Goal: Task Accomplishment & Management: Use online tool/utility

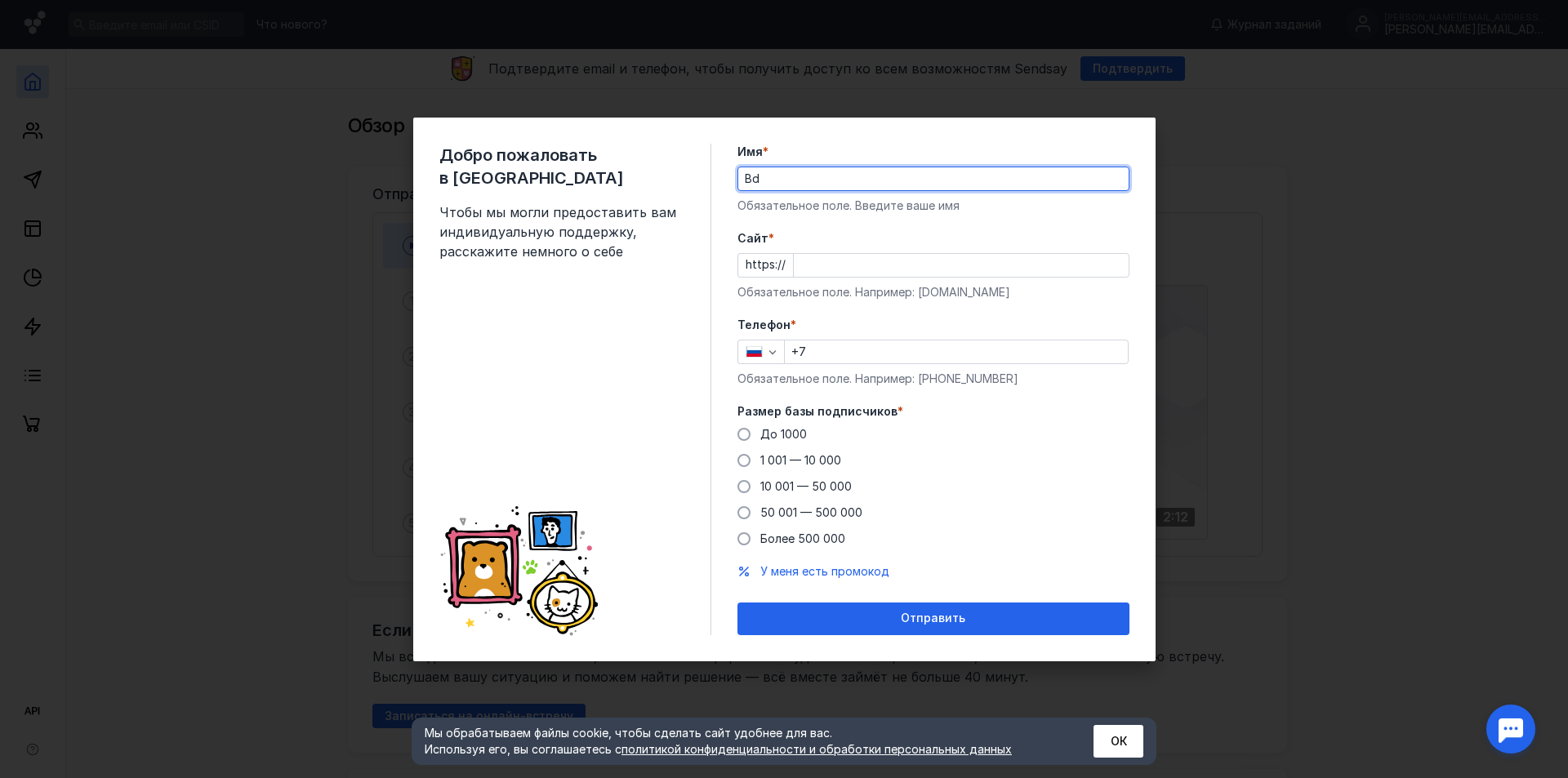
type input "B"
type input "[PERSON_NAME]"
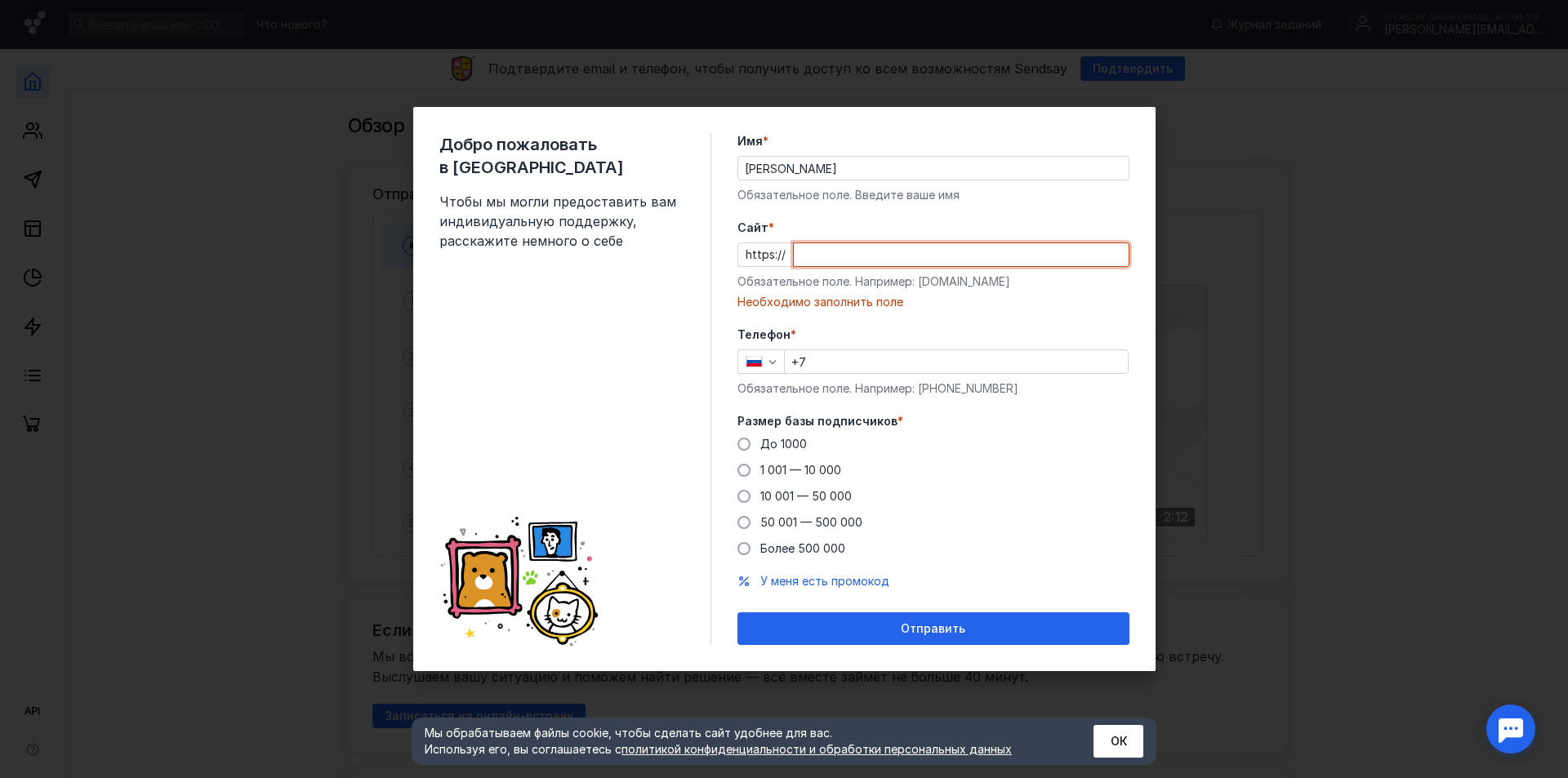
paste input "[PERSON_NAME][DOMAIN_NAME]"
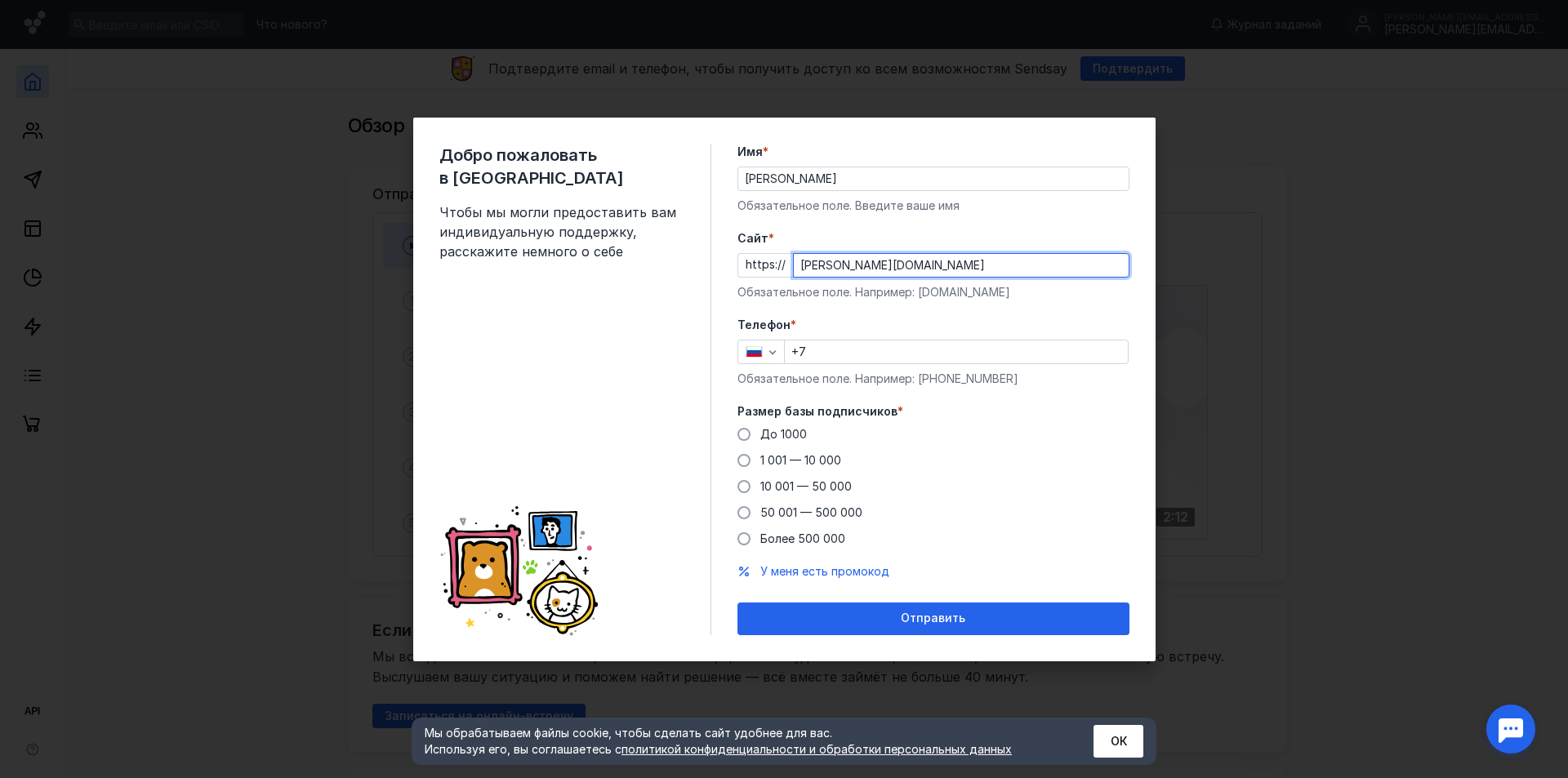
type input "[PERSON_NAME][DOMAIN_NAME]"
click at [887, 354] on input "+7" at bounding box center [956, 351] width 343 height 22
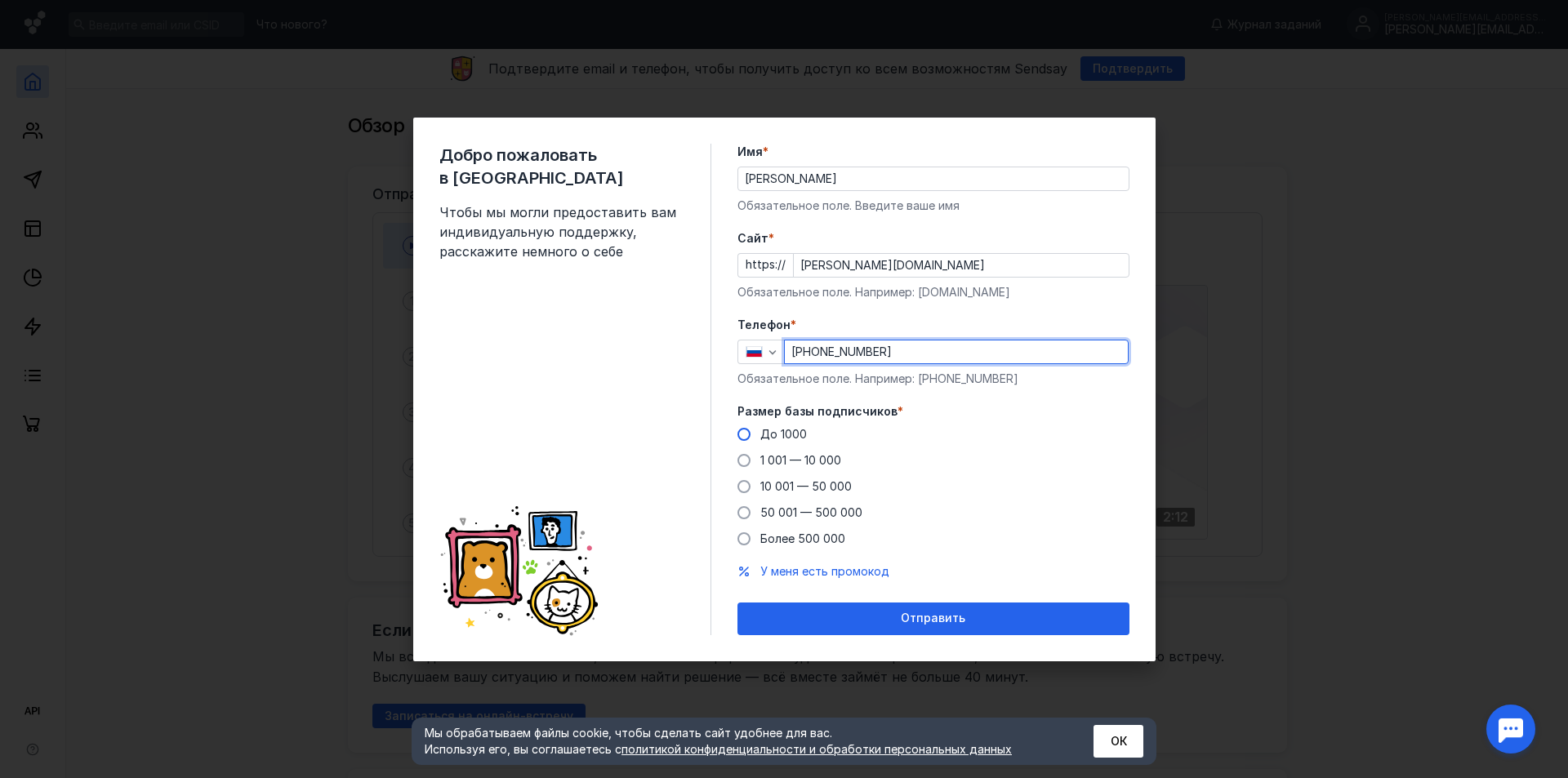
type input "[PHONE_NUMBER]"
click at [793, 434] on span "До 1000" at bounding box center [784, 434] width 47 height 14
click at [0, 0] on input "До 1000" at bounding box center [0, 0] width 0 height 0
click at [826, 462] on span "1 001 — 10 000" at bounding box center [801, 460] width 81 height 14
click at [0, 0] on input "1 001 — 10 000" at bounding box center [0, 0] width 0 height 0
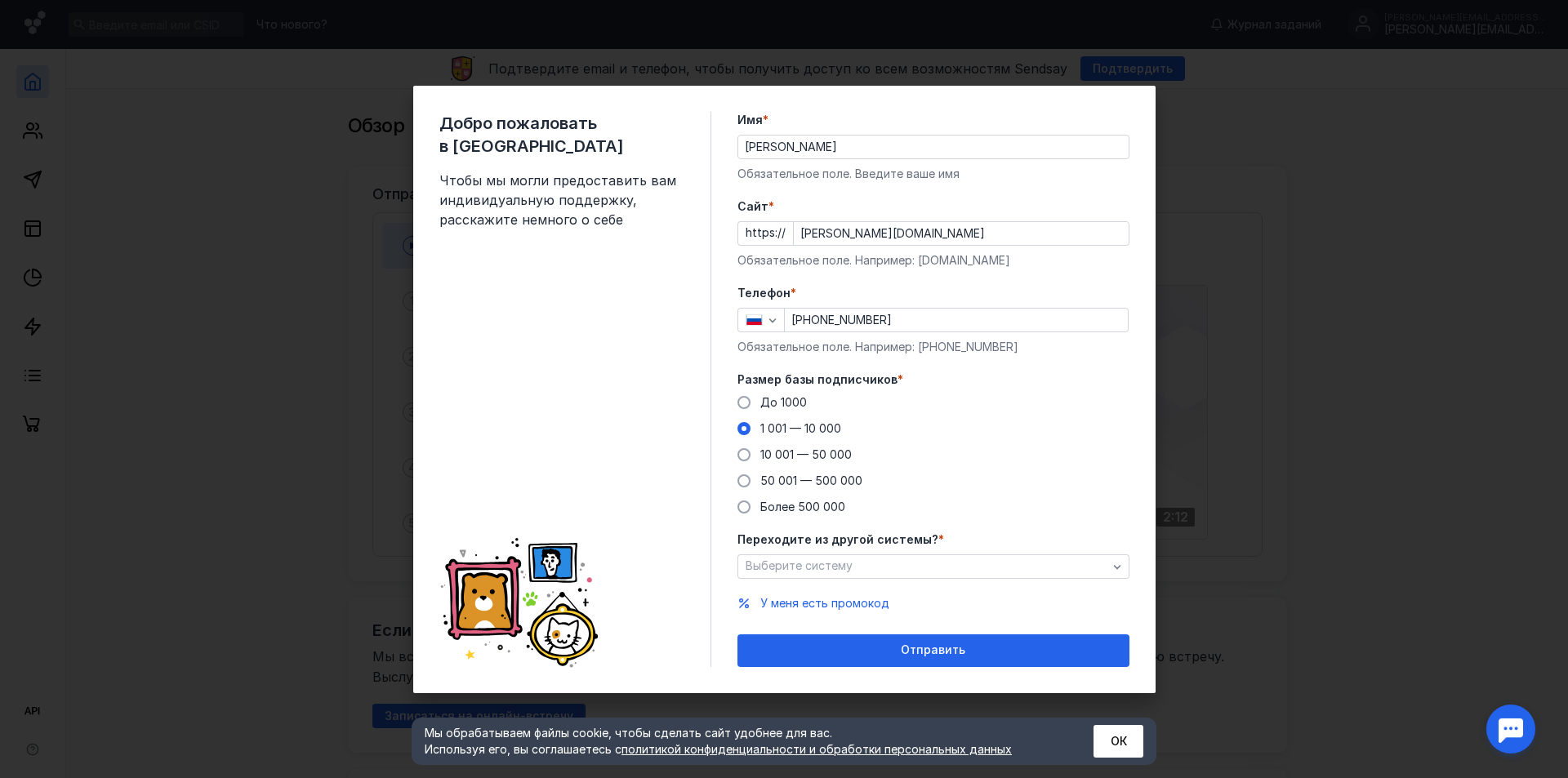
click at [786, 412] on div "До [DATE] 1 001 — 10 000 10 001 — 50 000 50 001 — 500 000 Более 500 000" at bounding box center [933, 454] width 392 height 121
click at [796, 402] on span "До 1000" at bounding box center [784, 402] width 47 height 14
click at [0, 0] on input "До 1000" at bounding box center [0, 0] width 0 height 0
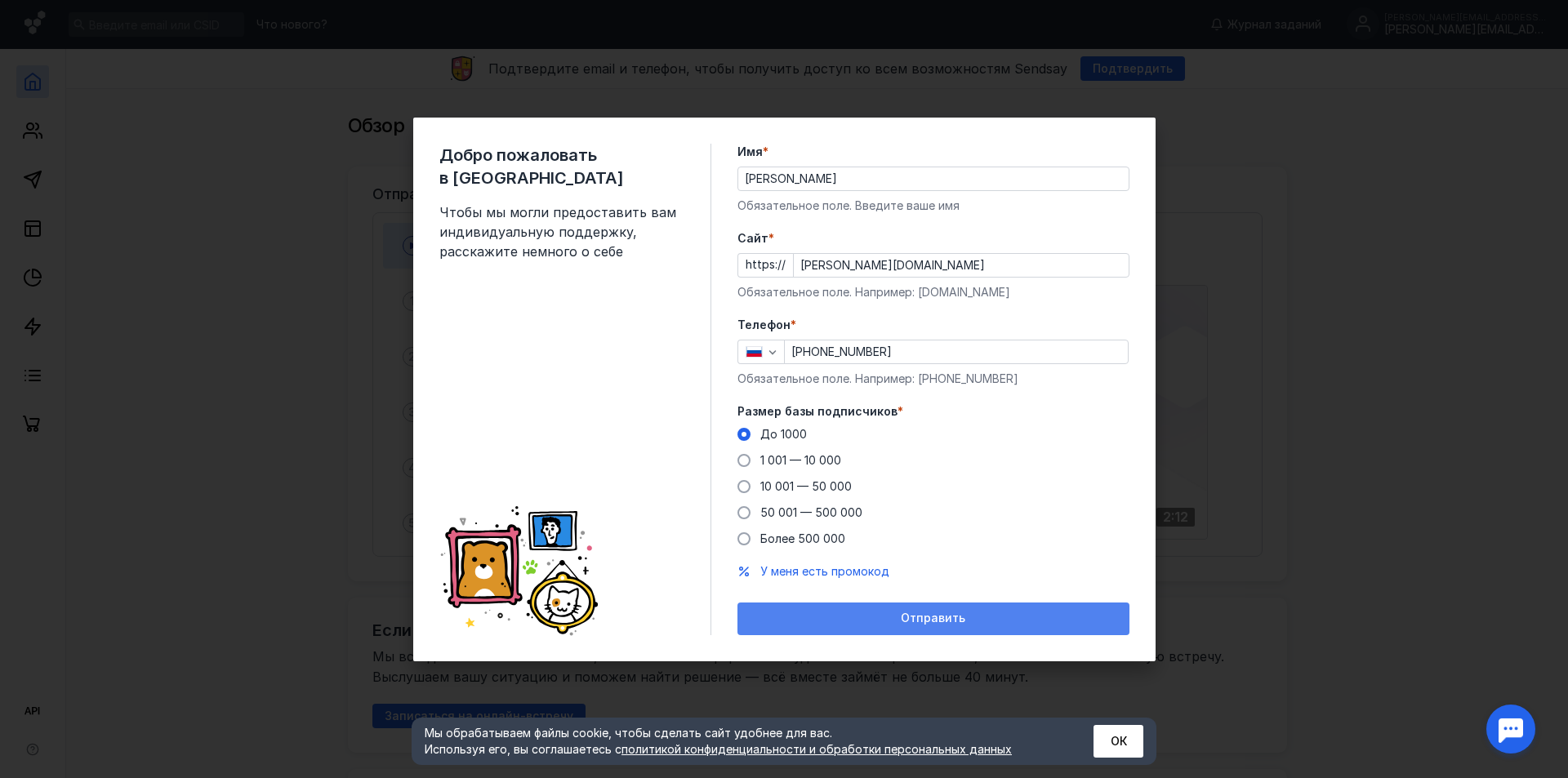
click at [936, 615] on span "Отправить" at bounding box center [934, 618] width 65 height 14
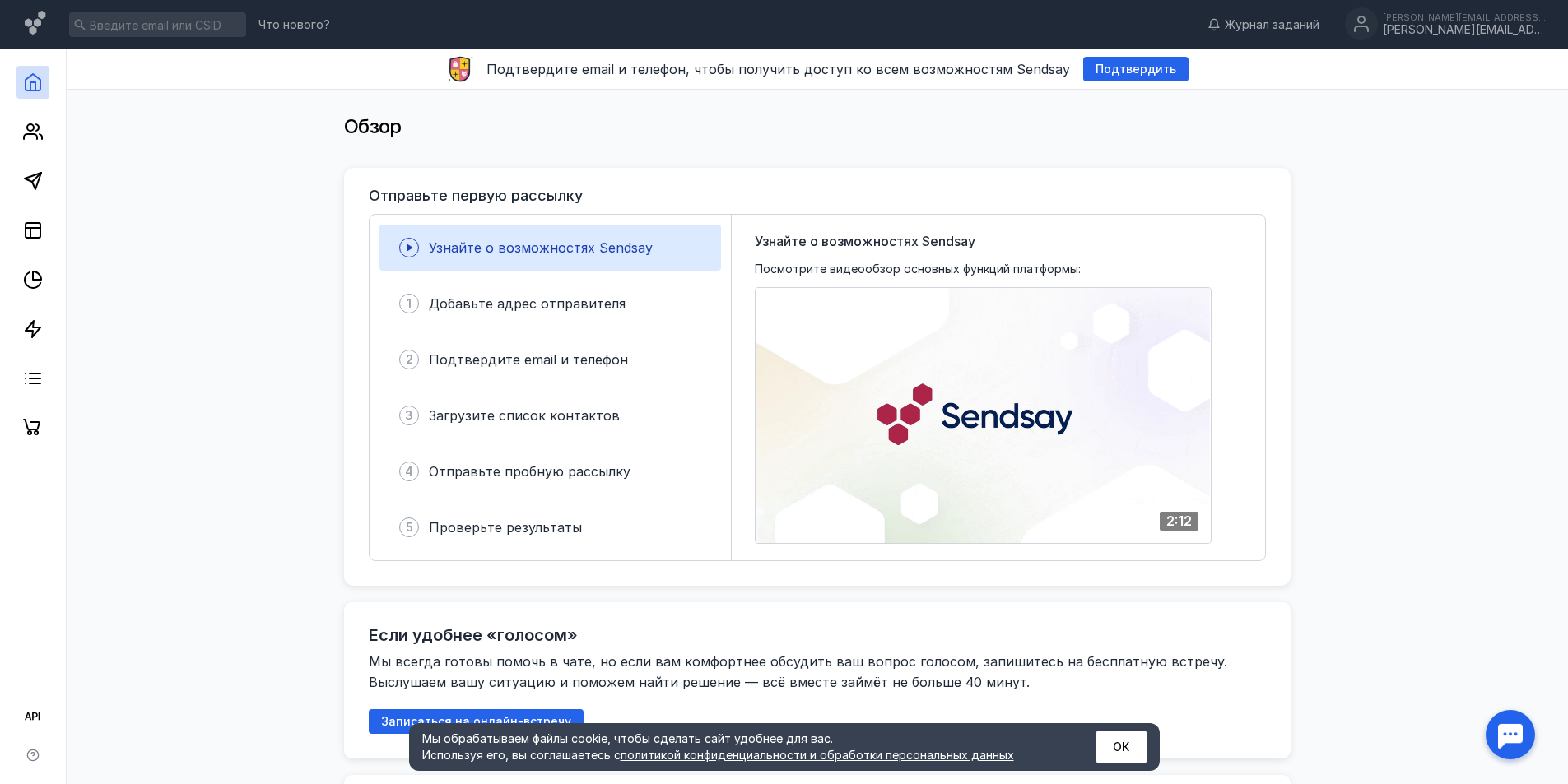
drag, startPoint x: 1405, startPoint y: 361, endPoint x: 1288, endPoint y: 165, distance: 228.3
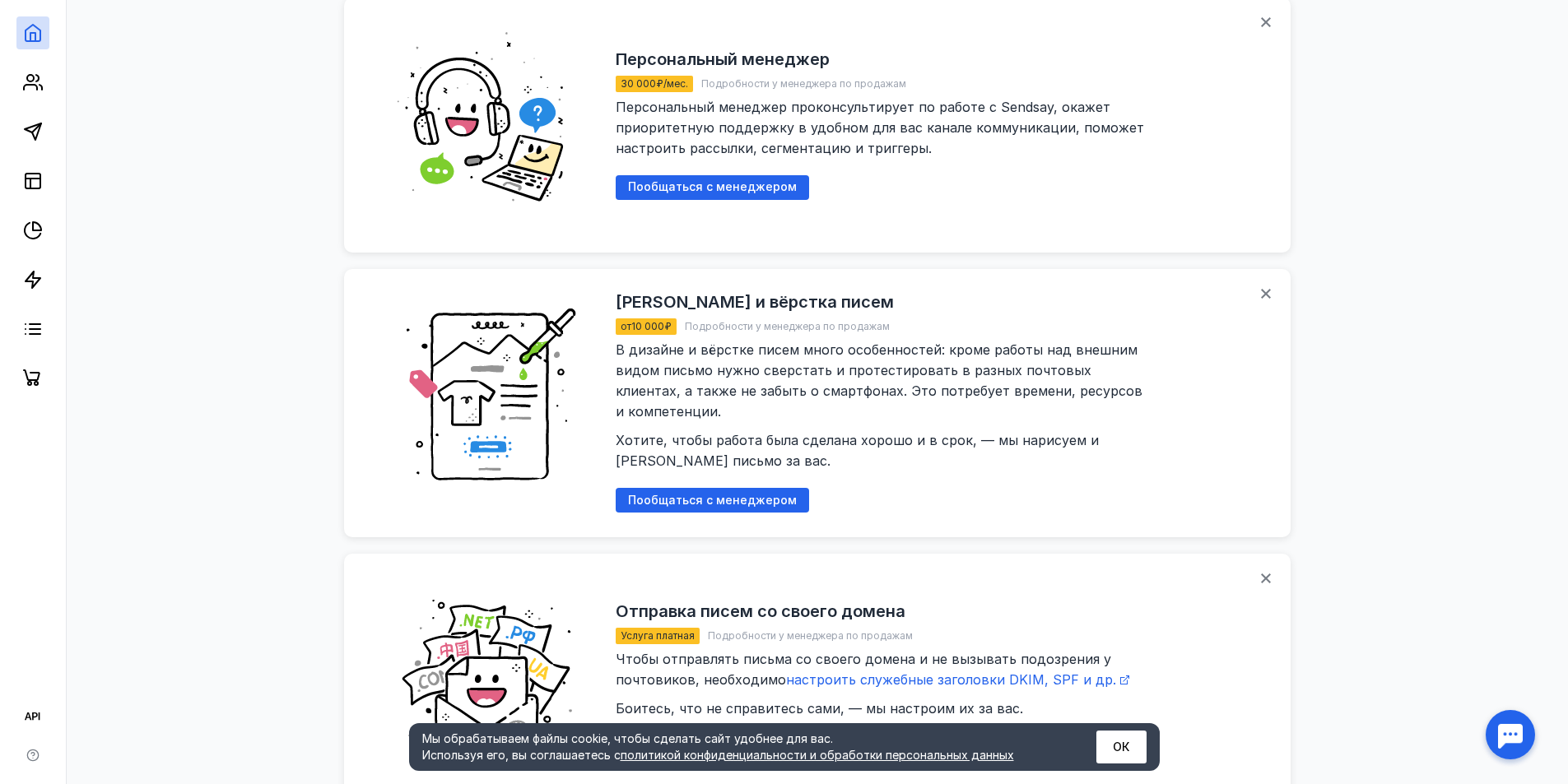
drag, startPoint x: 1338, startPoint y: 235, endPoint x: 1391, endPoint y: 408, distance: 180.9
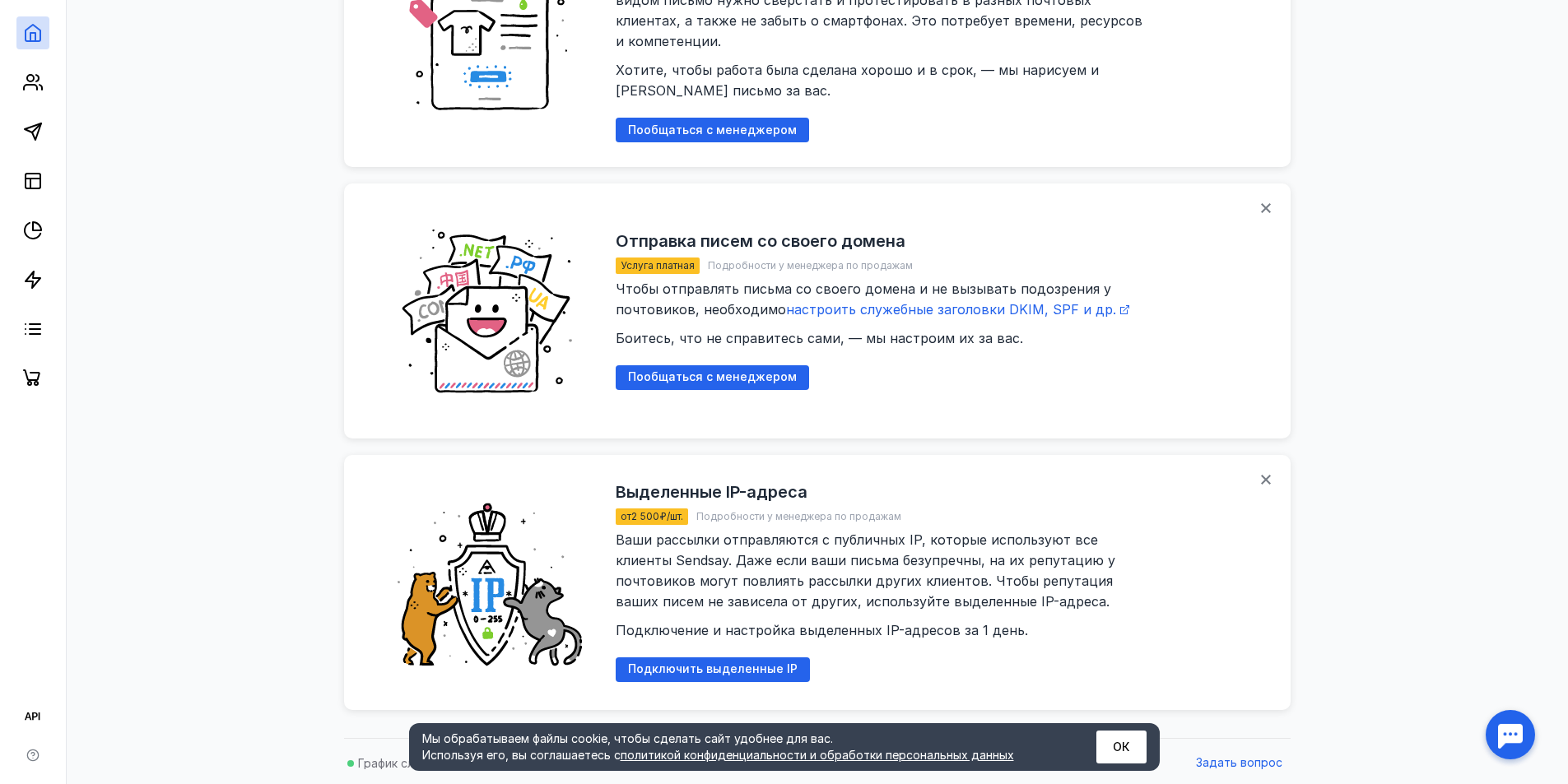
drag, startPoint x: 1364, startPoint y: 429, endPoint x: 1325, endPoint y: 563, distance: 139.6
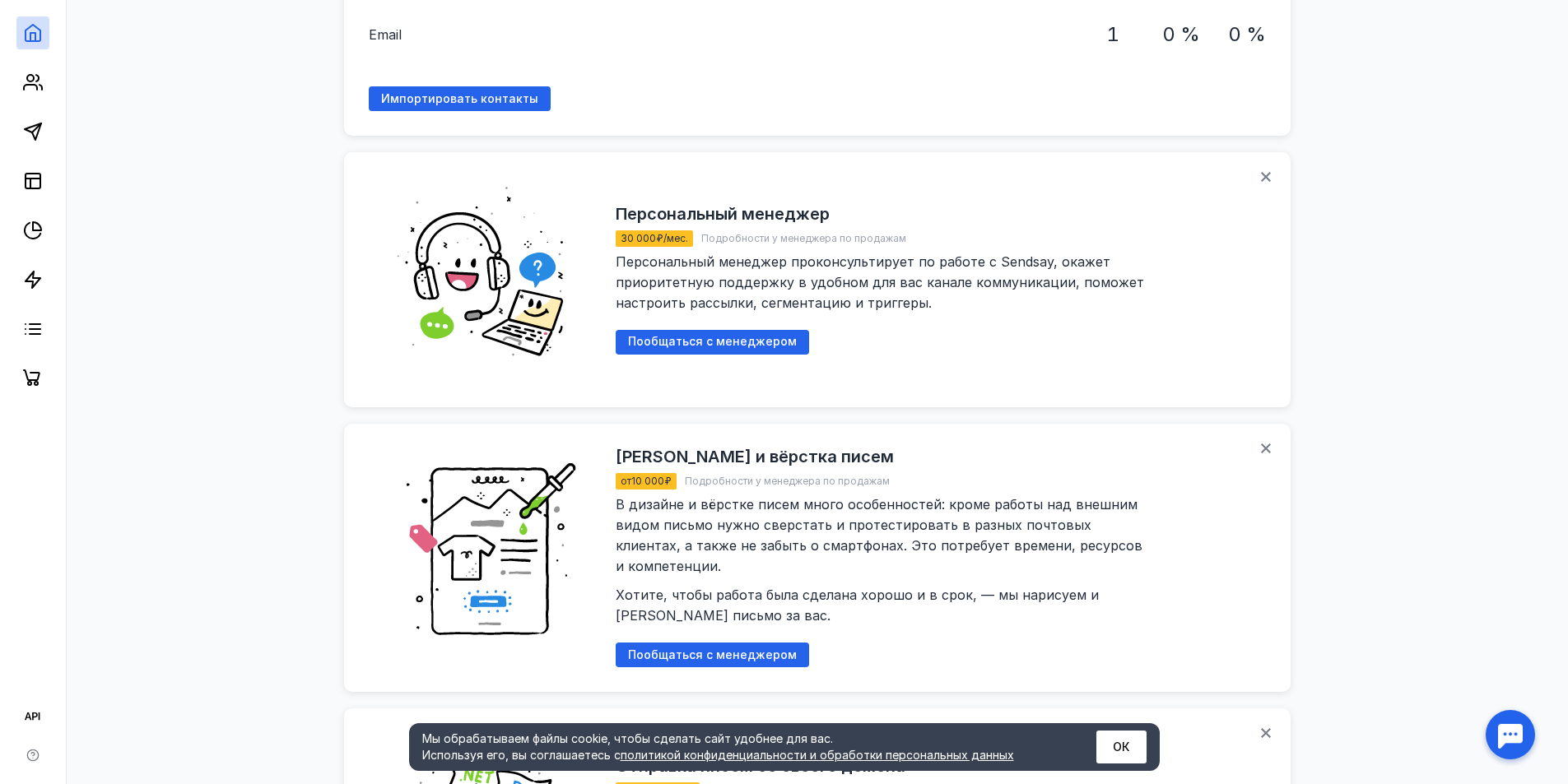
scroll to position [0, 0]
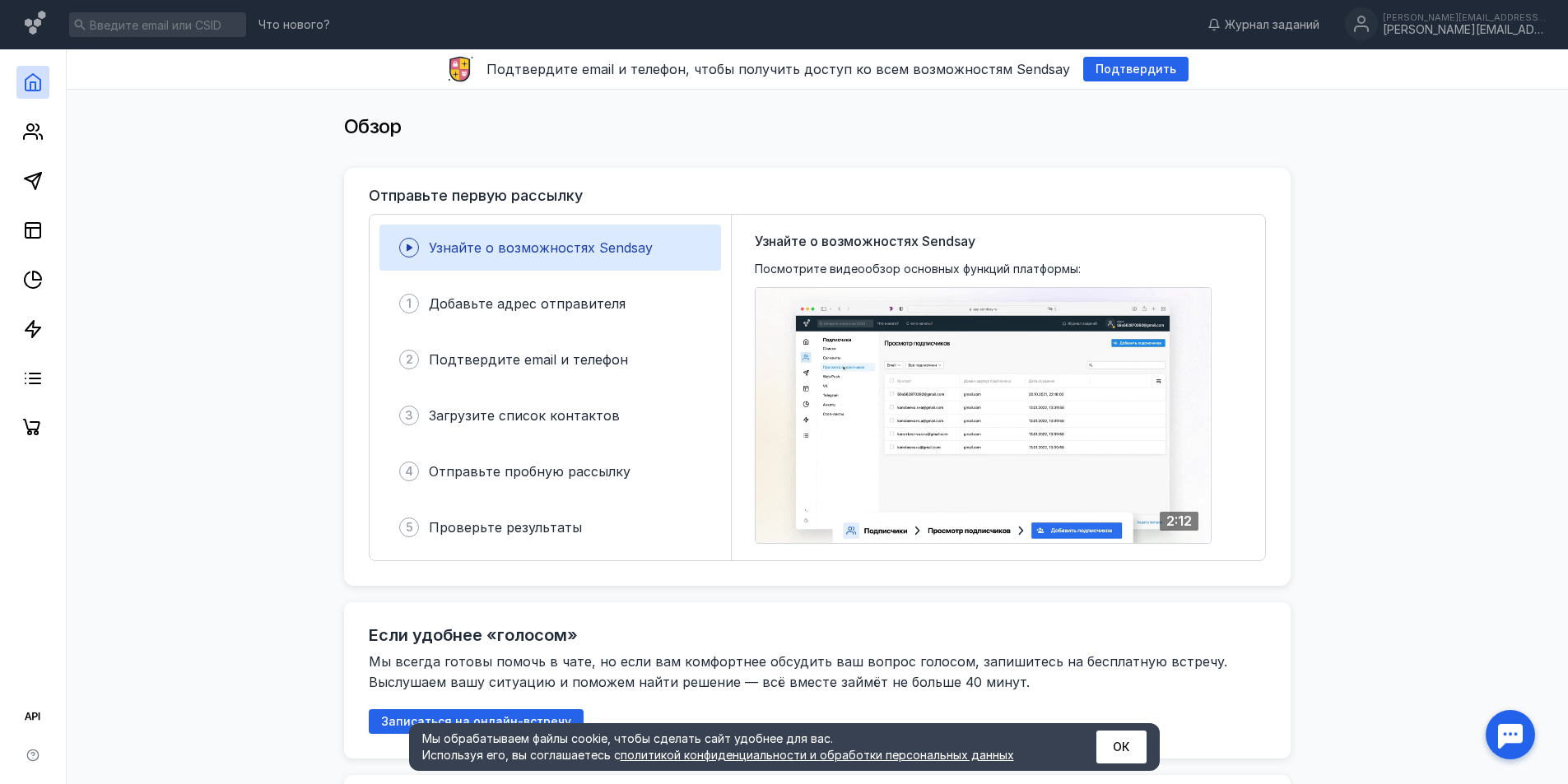
drag, startPoint x: 1311, startPoint y: 501, endPoint x: 261, endPoint y: 205, distance: 1090.9
click at [55, 128] on div at bounding box center [33, 247] width 66 height 395
click at [47, 128] on link at bounding box center [33, 131] width 33 height 33
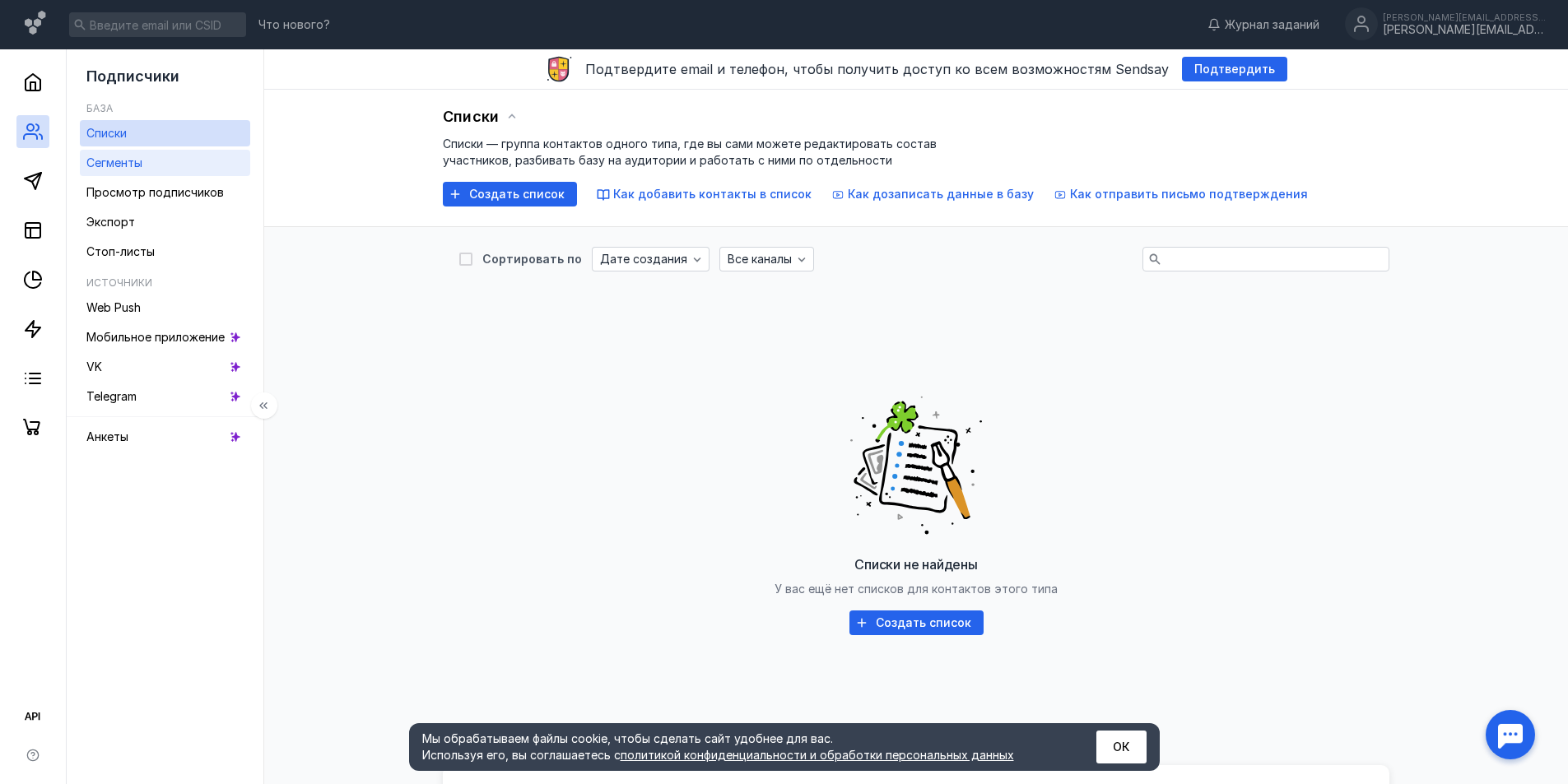
click at [138, 158] on span "Сегменты" at bounding box center [114, 162] width 56 height 14
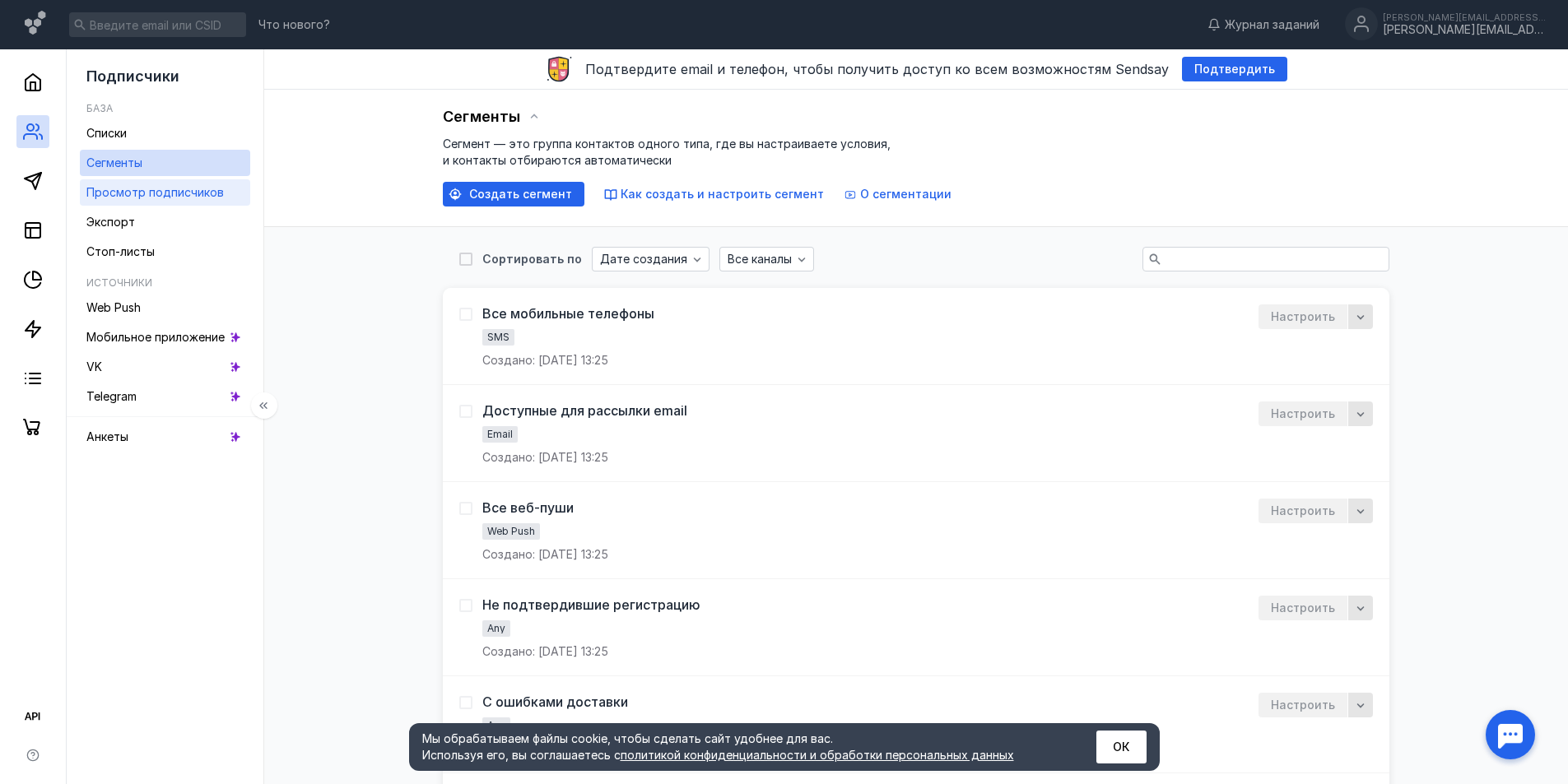
click at [153, 190] on span "Просмотр подписчиков" at bounding box center [155, 192] width 138 height 14
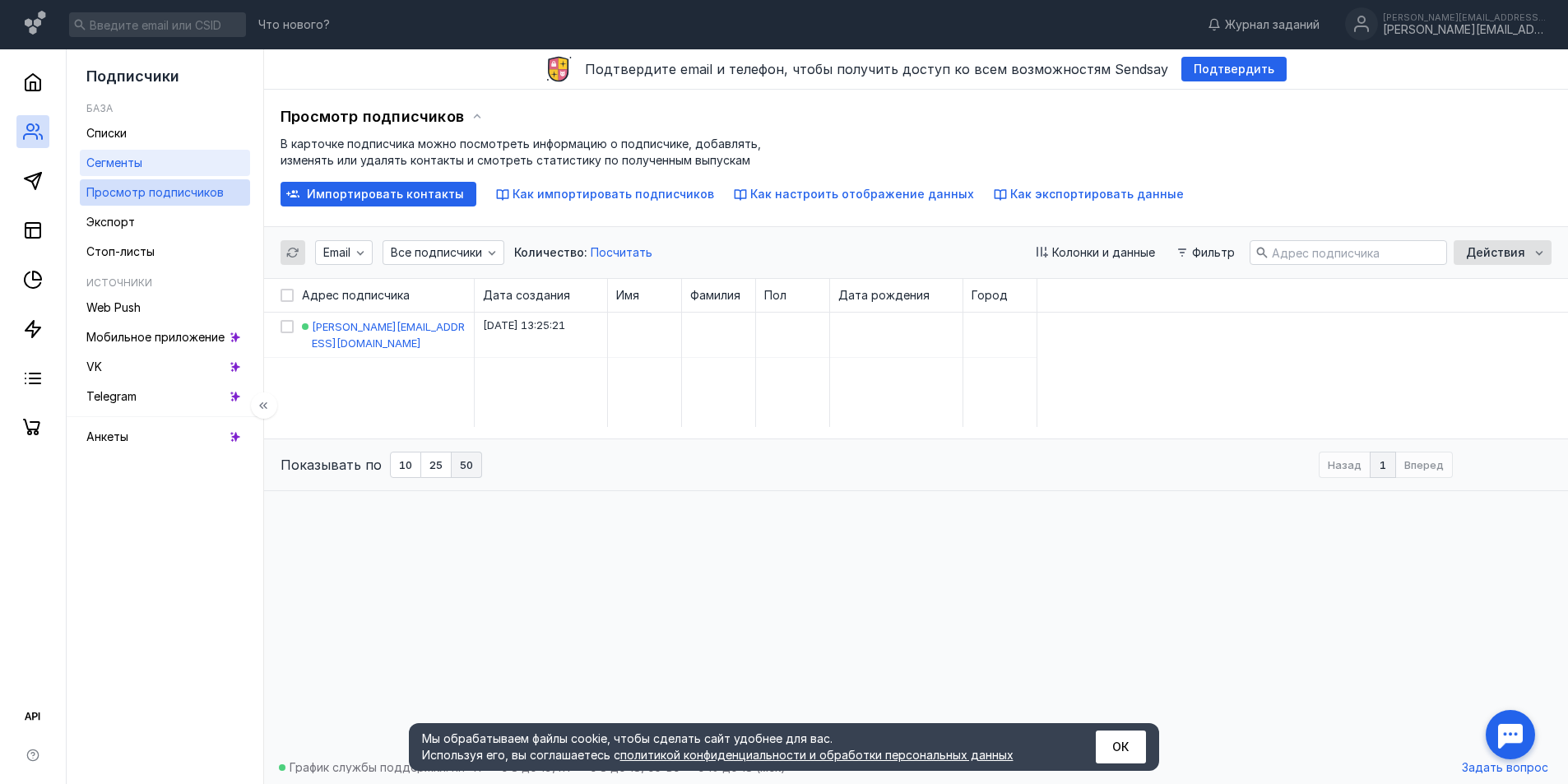
click at [176, 151] on link "Сегменты" at bounding box center [164, 163] width 170 height 26
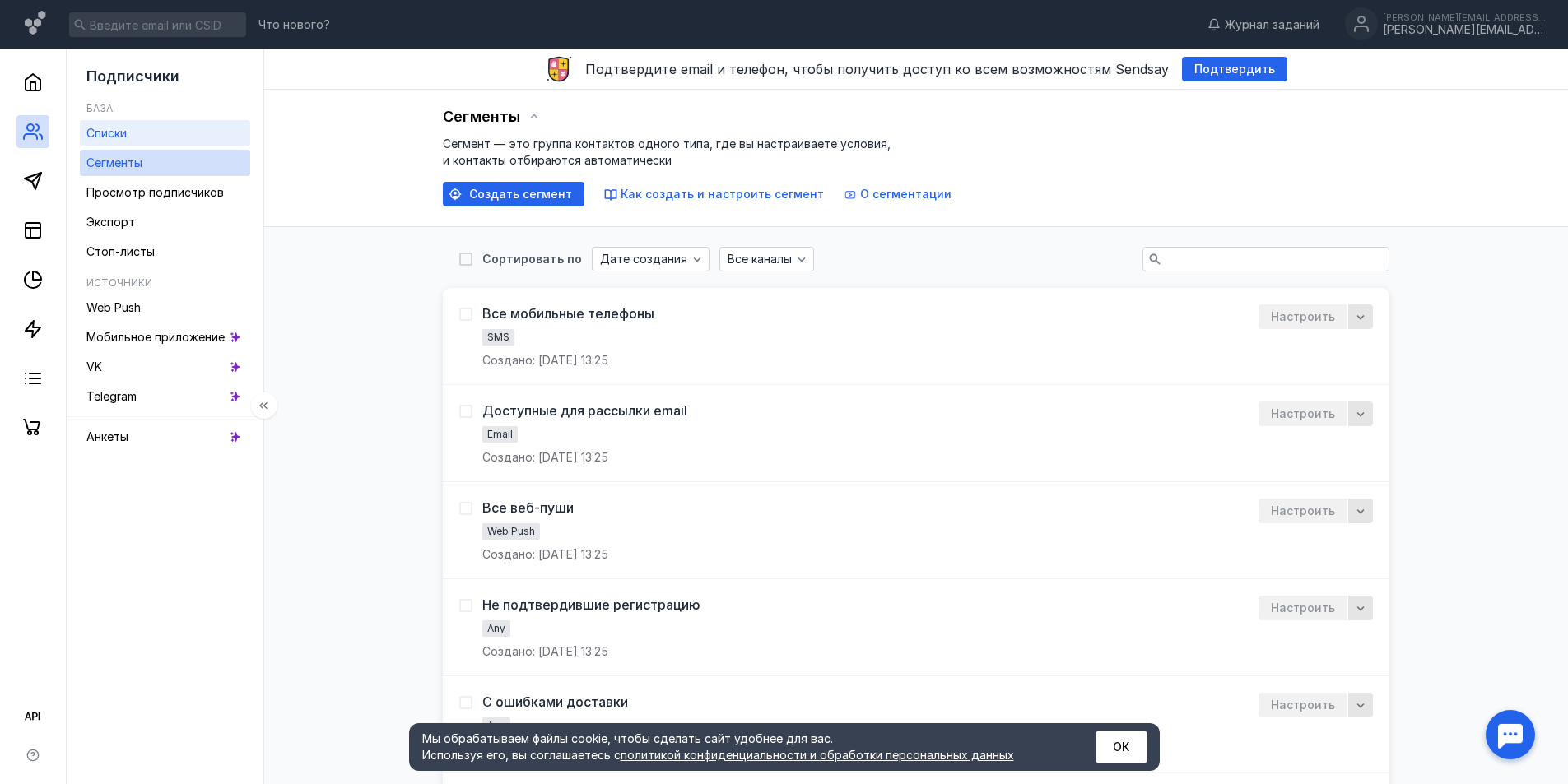
click at [185, 127] on link "Списки" at bounding box center [164, 132] width 170 height 26
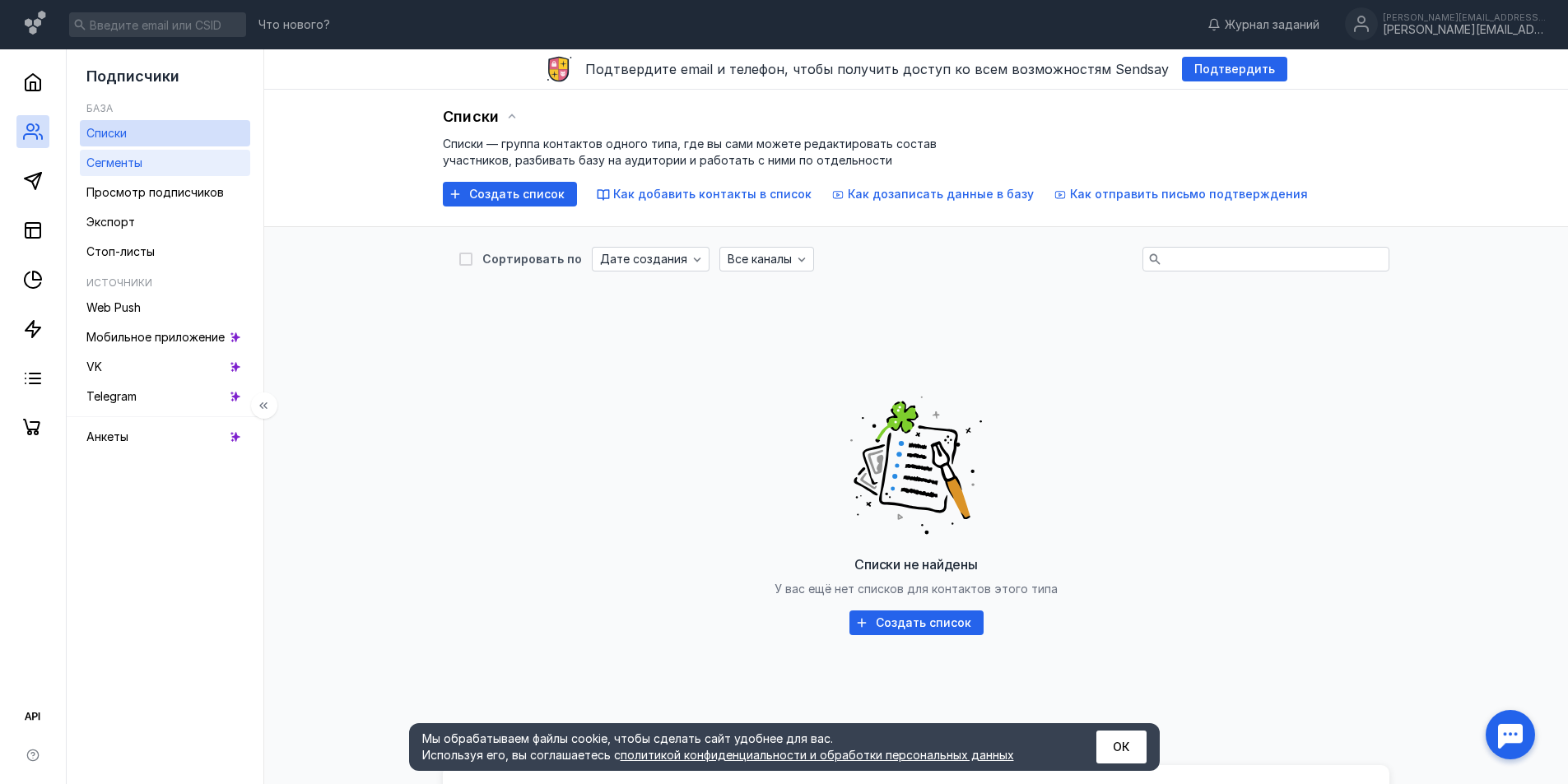
click at [183, 158] on link "Сегменты" at bounding box center [164, 163] width 170 height 26
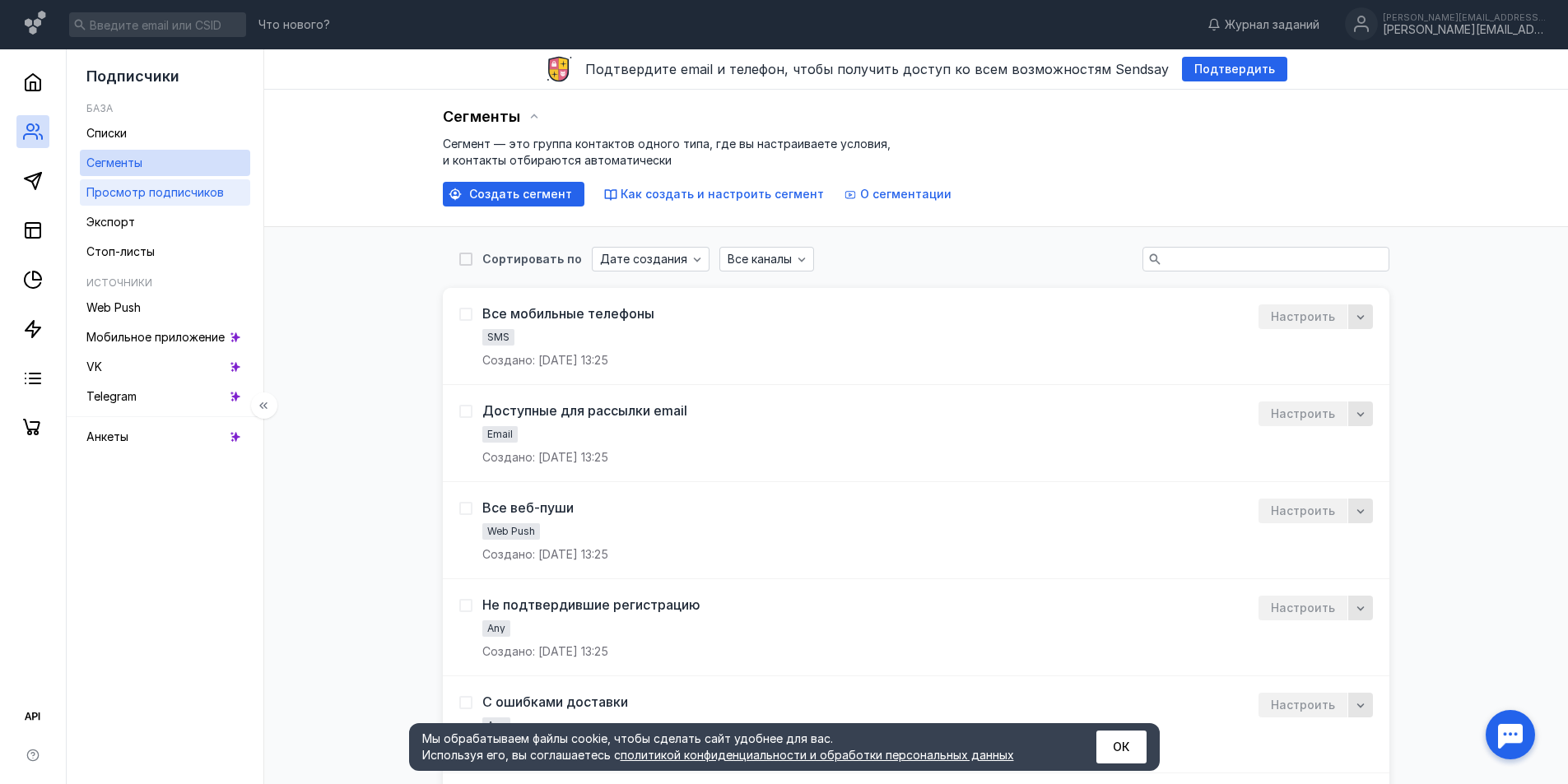
click at [190, 200] on div "Просмотр подписчиков" at bounding box center [155, 193] width 138 height 20
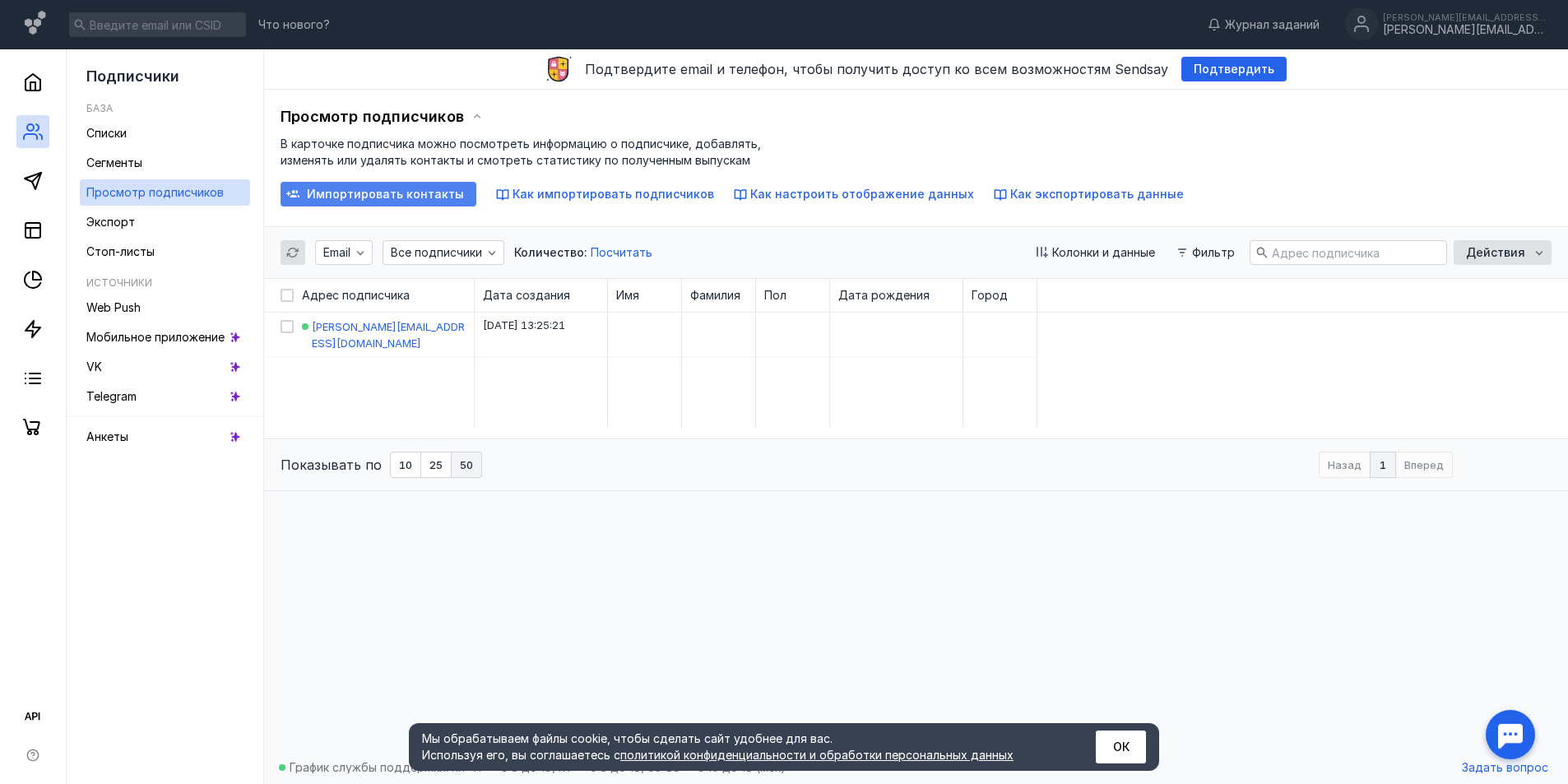
click at [343, 188] on span "Импортировать контакты" at bounding box center [385, 195] width 157 height 14
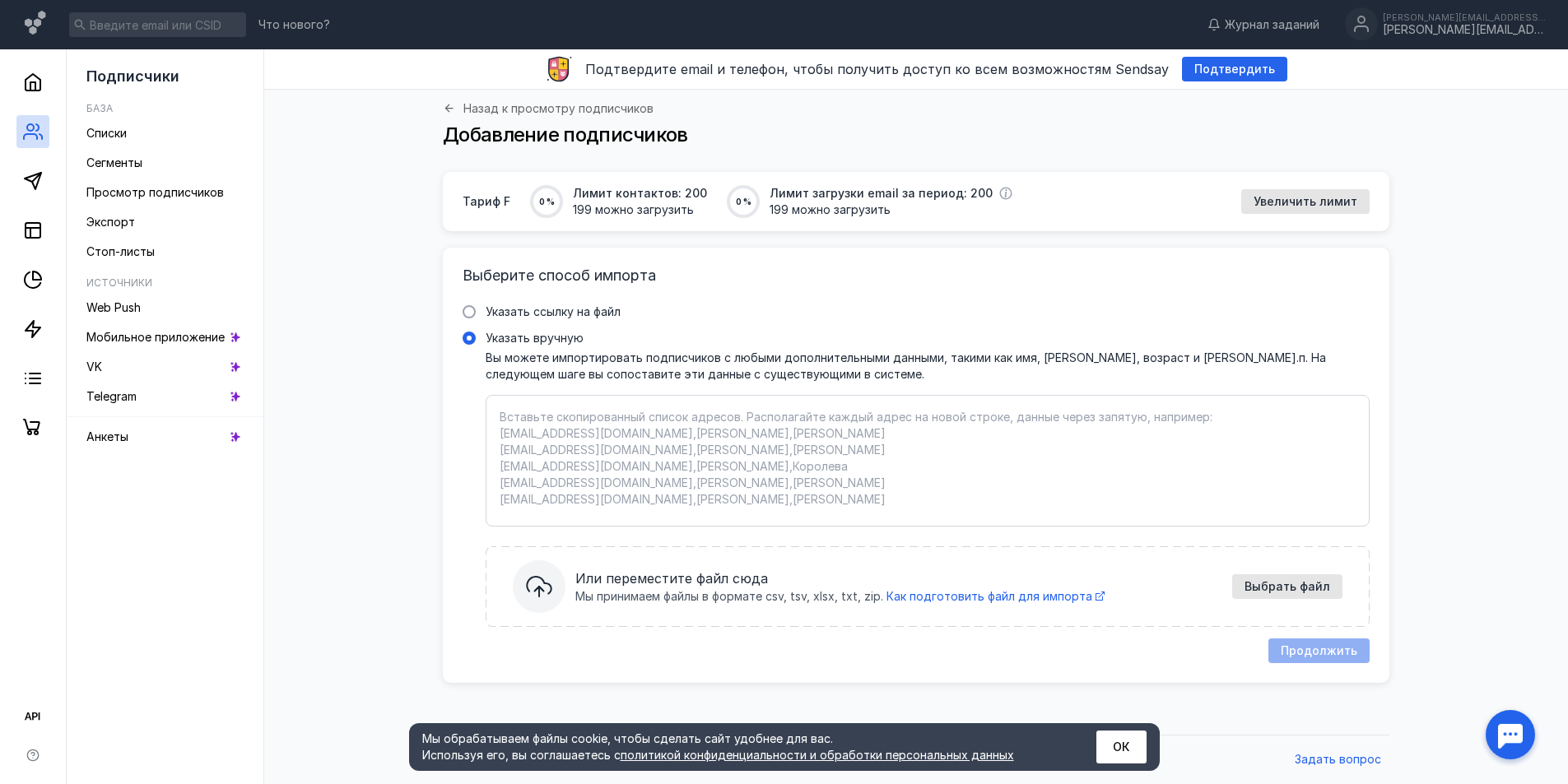
click at [613, 453] on textarea "Указать вручную Вы можете импортировать подписчиков с любыми дополнительными да…" at bounding box center [927, 461] width 856 height 104
click at [114, 135] on span "Списки" at bounding box center [106, 132] width 40 height 14
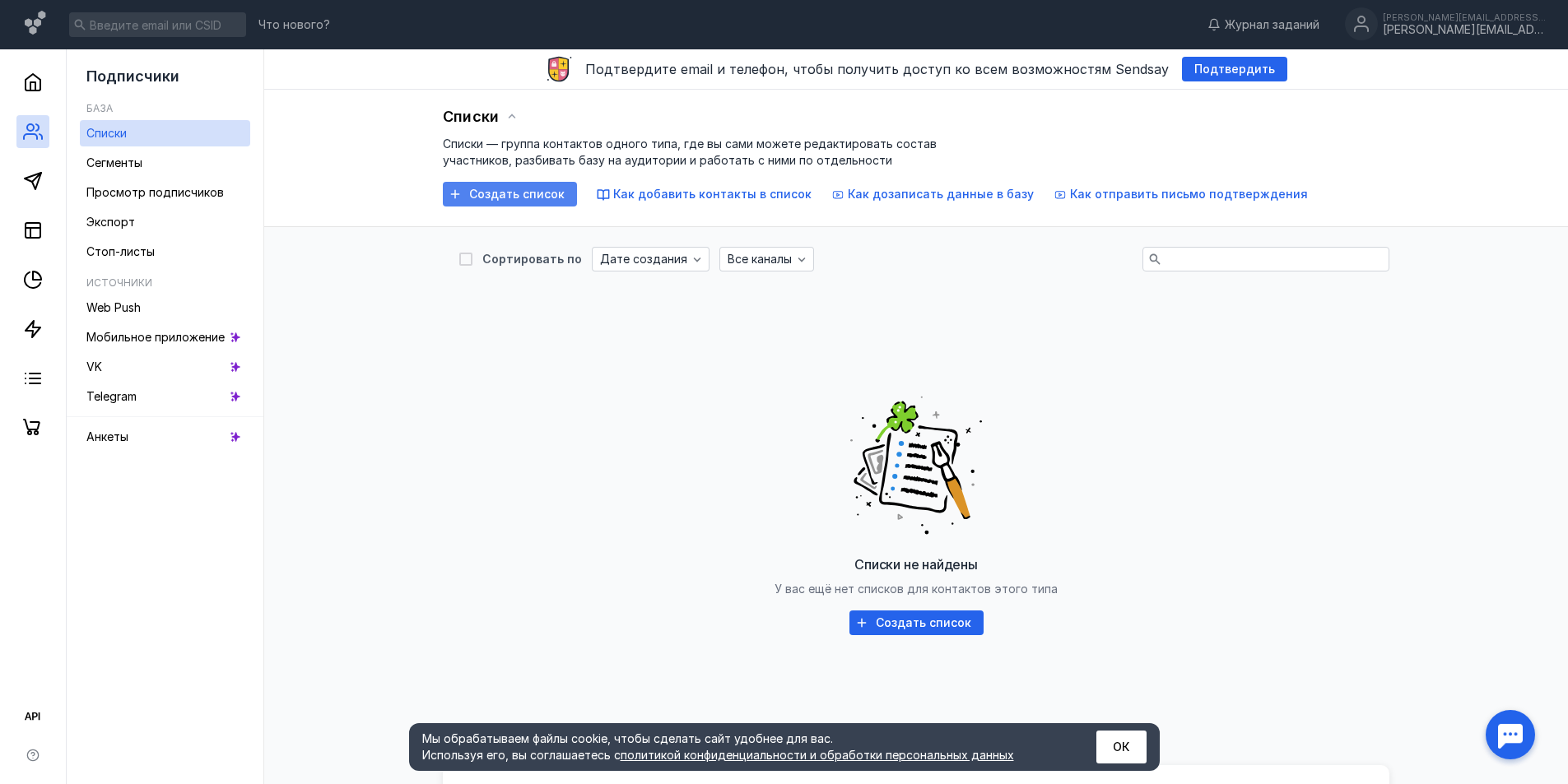
click at [536, 182] on div "Создать список" at bounding box center [510, 194] width 134 height 24
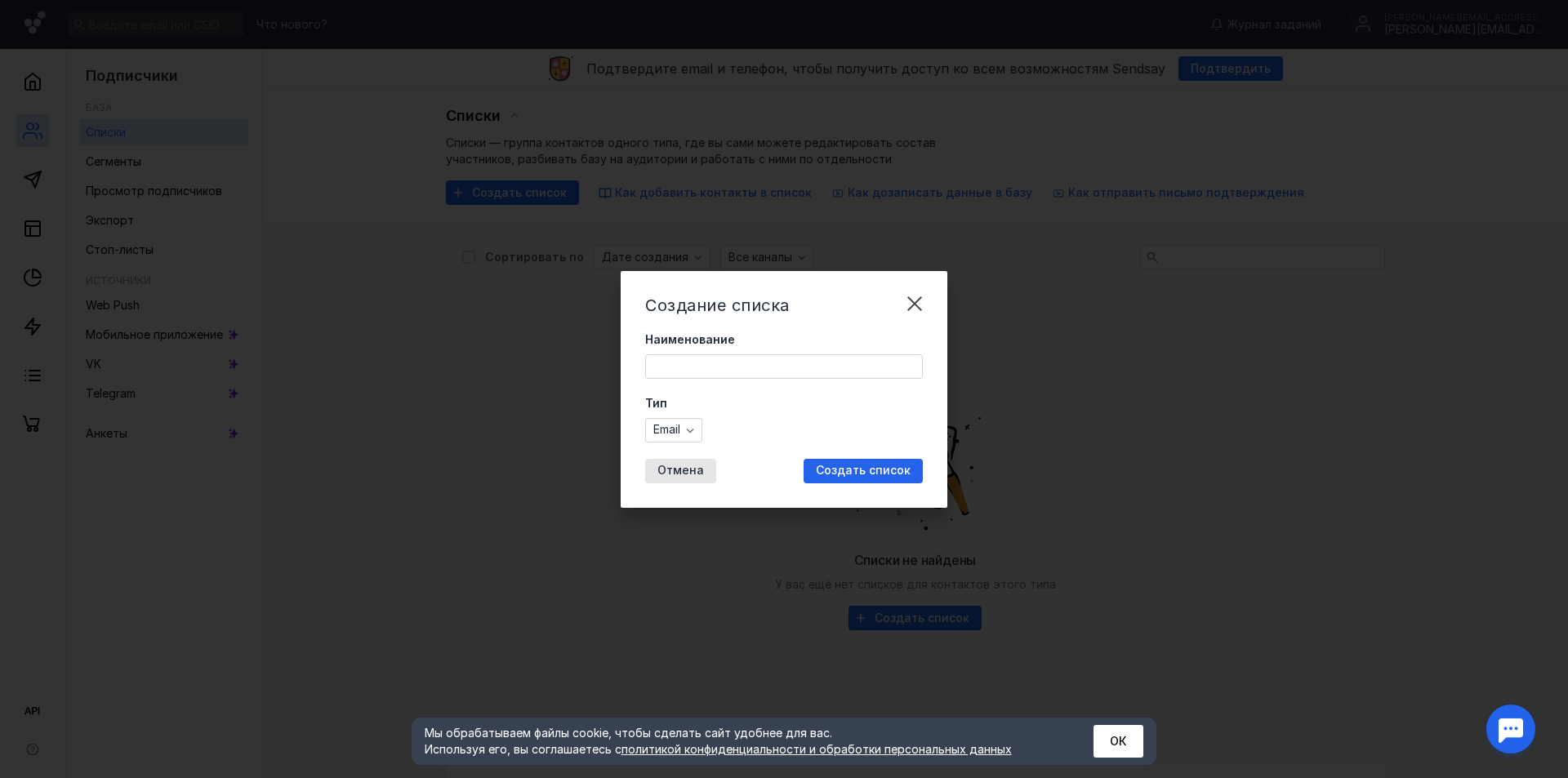
click at [726, 368] on input "Наименование" at bounding box center [784, 366] width 276 height 22
type input "УТП действующие"
click at [839, 461] on div "Создать список" at bounding box center [863, 471] width 119 height 24
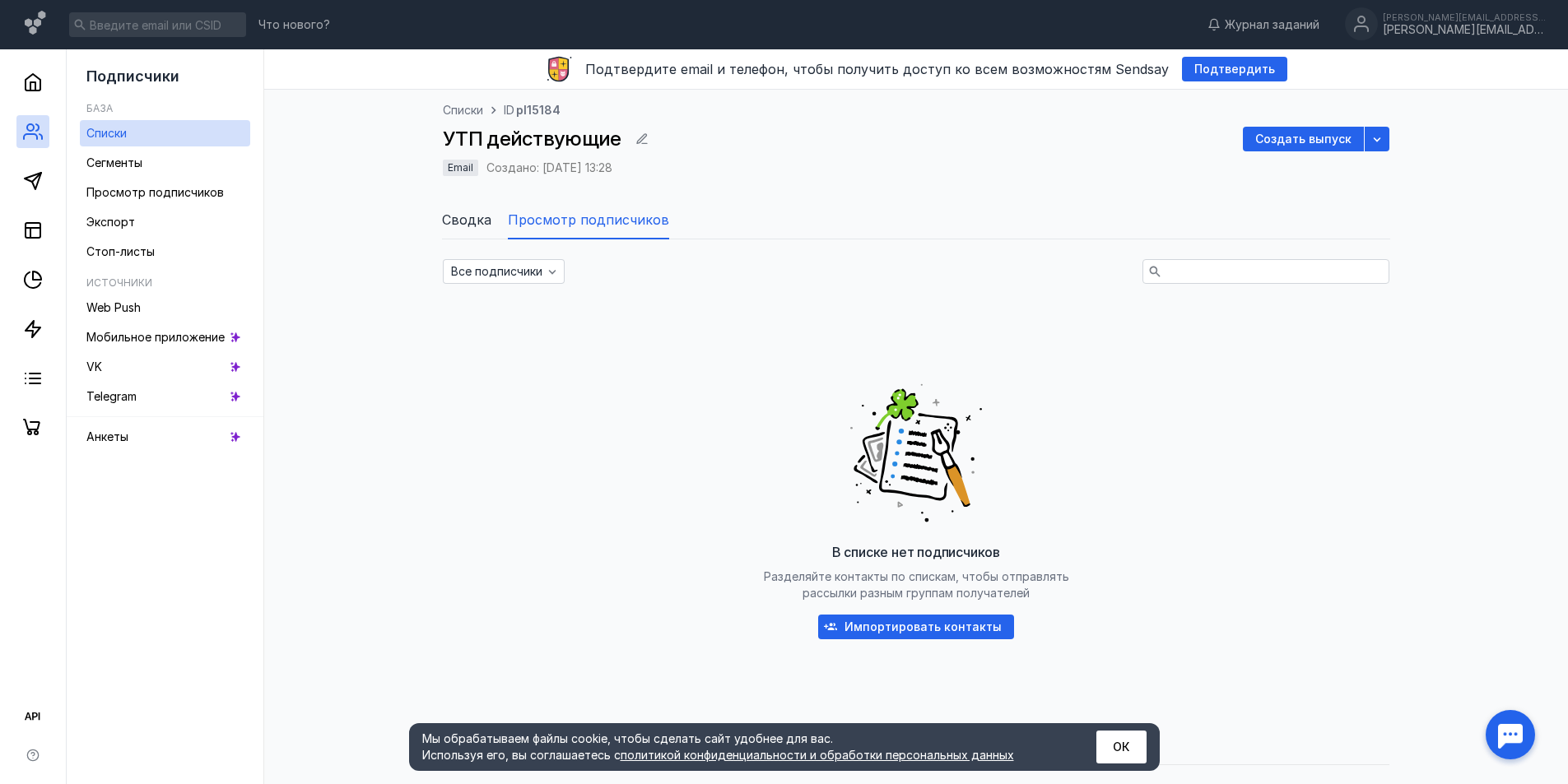
click at [466, 227] on span "Сводка" at bounding box center [466, 220] width 49 height 20
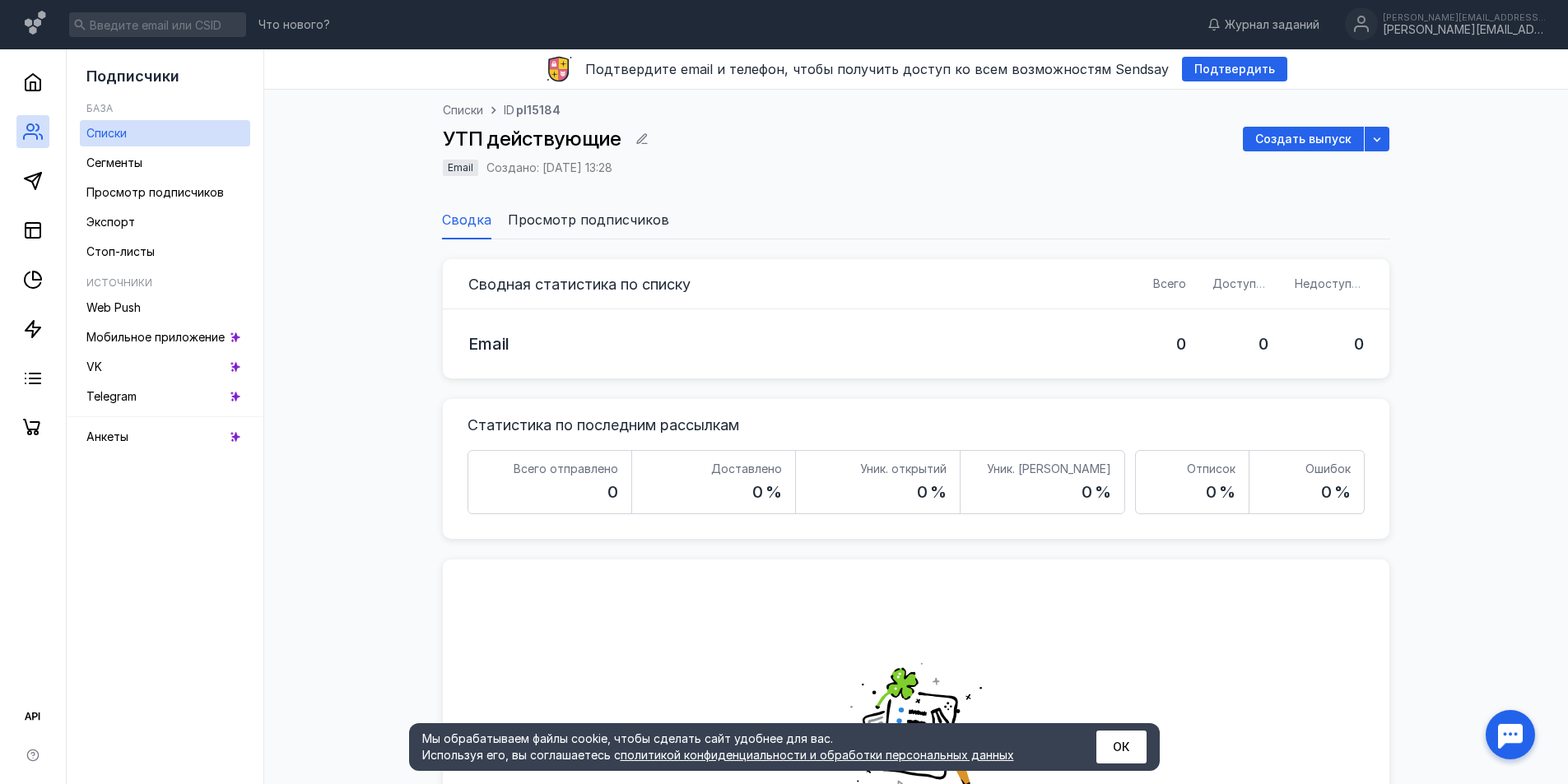
click at [605, 242] on div "Сводная статистика по списку Всего Доступно Недоступно Email 0 0 0 Статистика п…" at bounding box center [916, 615] width 947 height 751
click at [625, 228] on span "Просмотр подписчиков" at bounding box center [589, 220] width 161 height 20
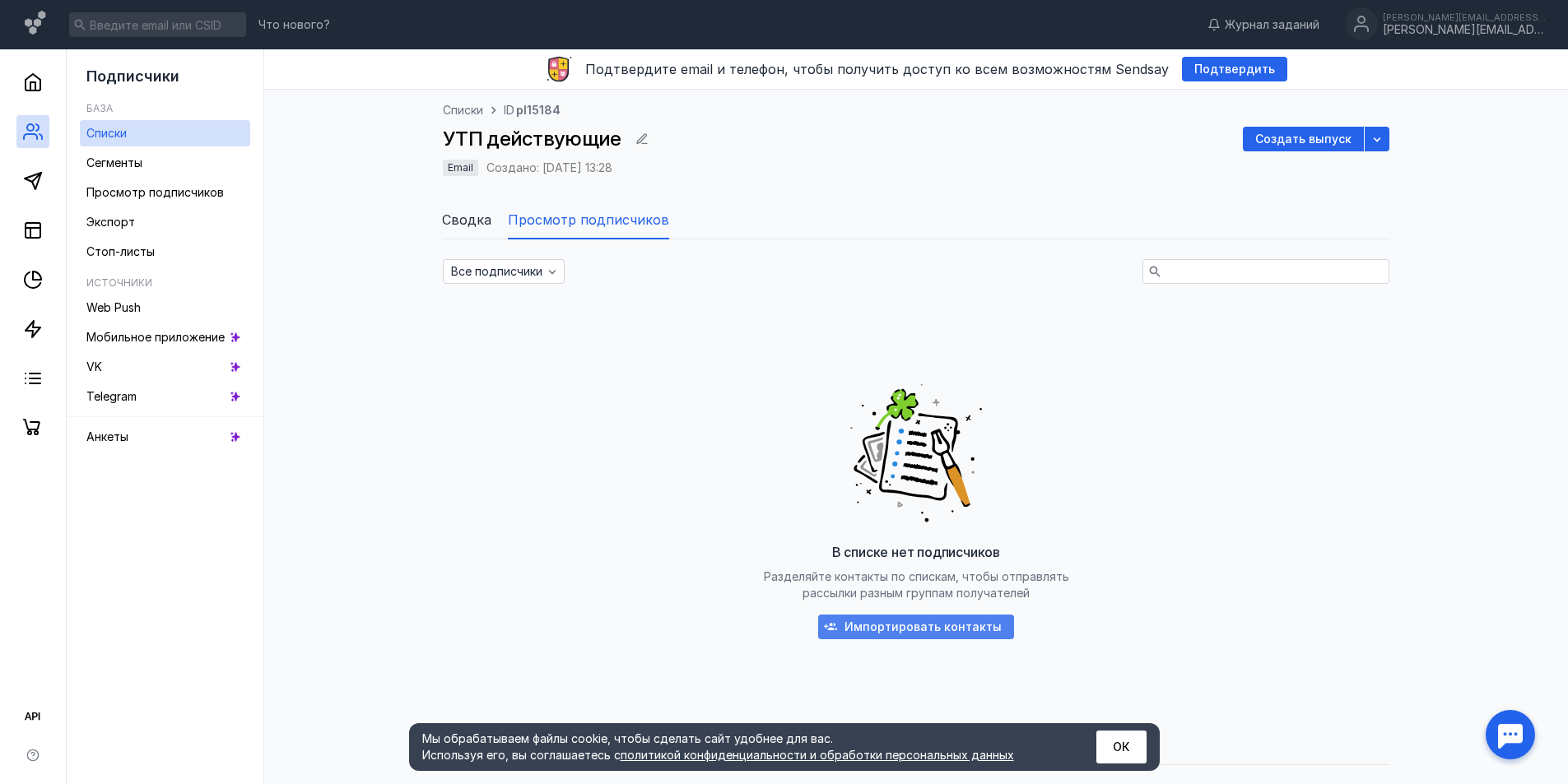
click at [911, 628] on span "Импортировать контакты" at bounding box center [922, 627] width 157 height 14
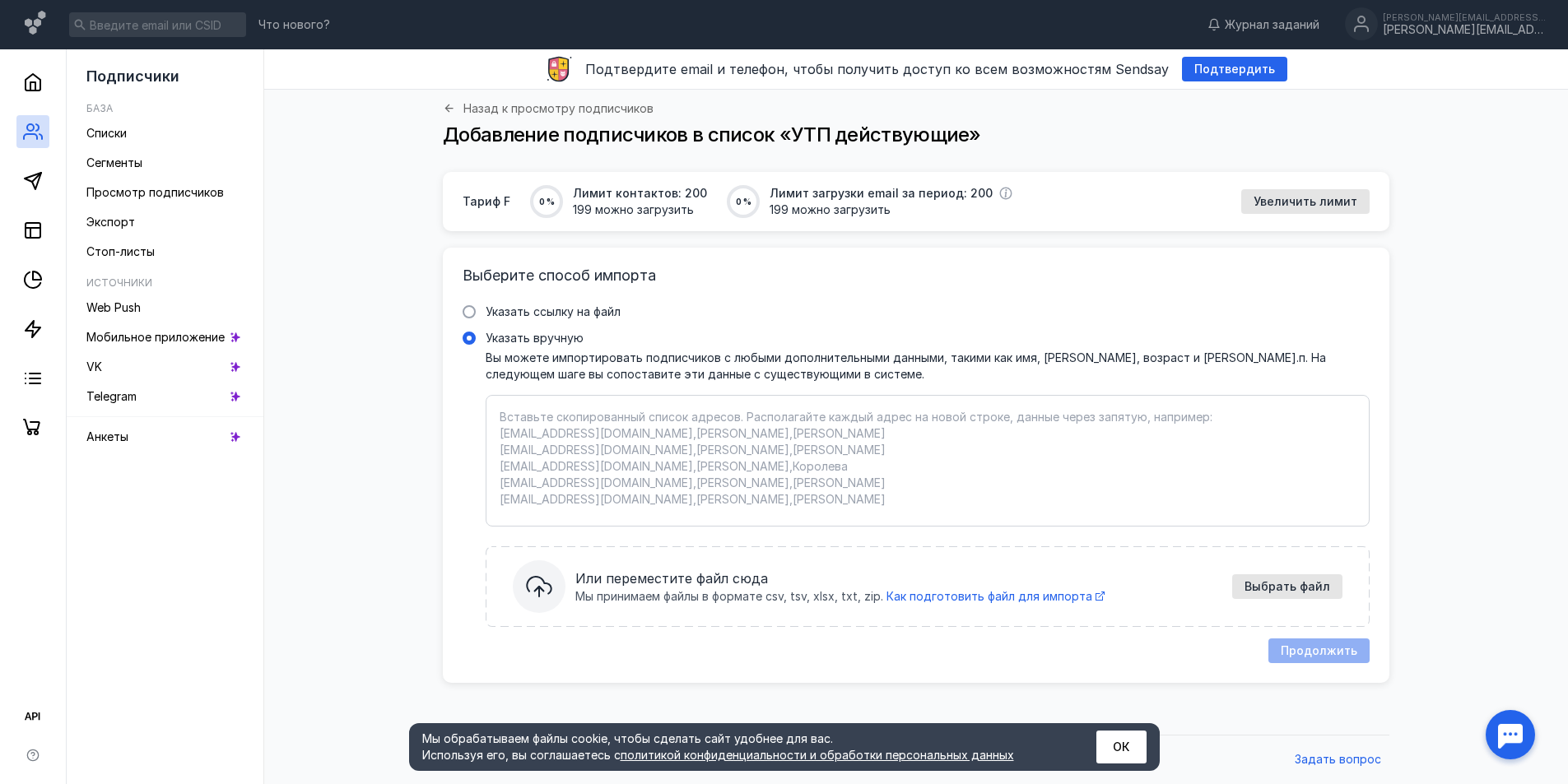
click at [636, 449] on textarea "Указать вручную Вы можете импортировать подписчиков с любыми дополнительными да…" at bounding box center [927, 461] width 856 height 104
paste textarea "lore23686@ip.do sitamet@consect.ad elits_doeiusmo@temp.in utlabore@etdo.ma aliq…"
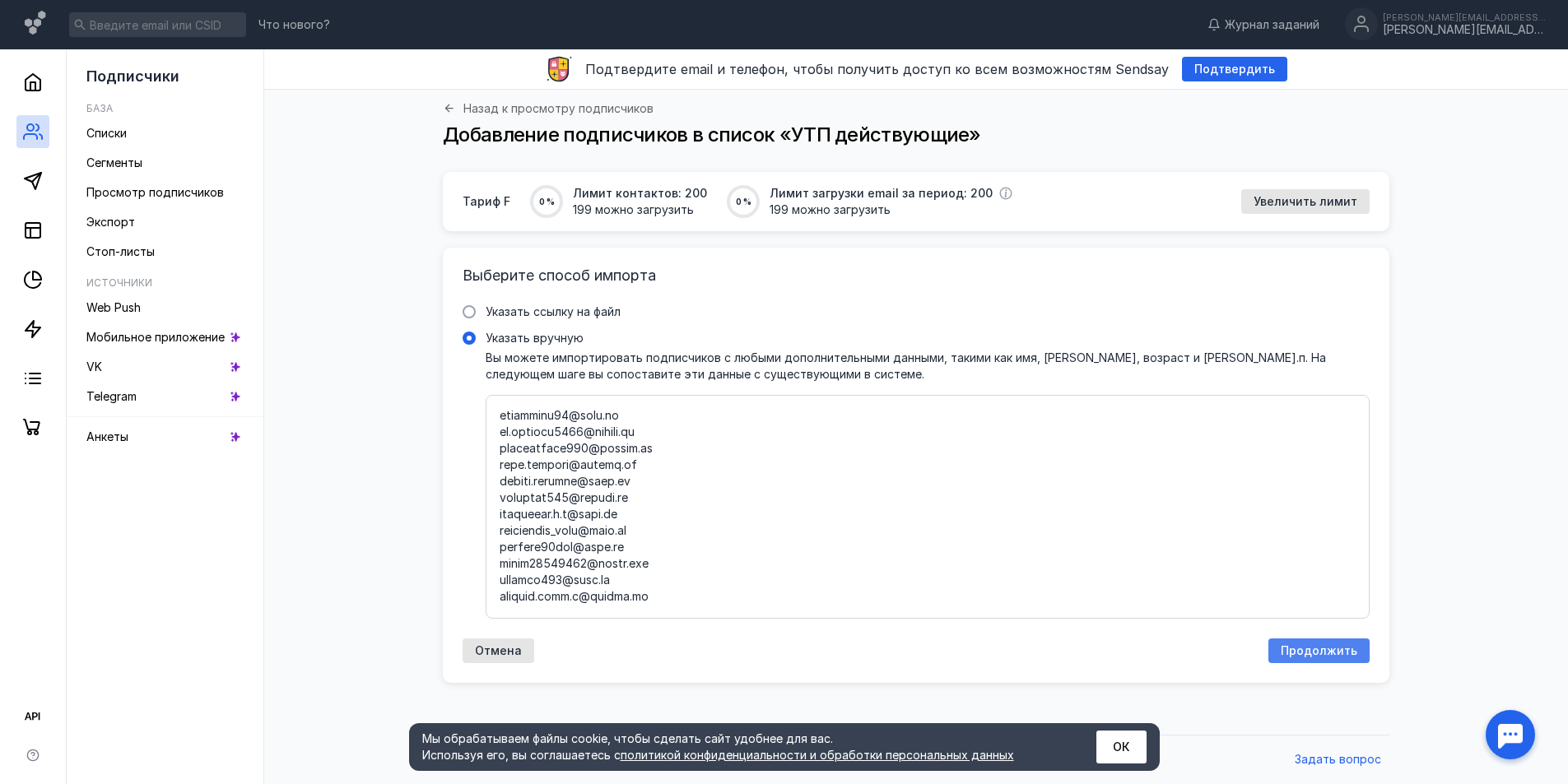
type textarea "lore23686@ip.do sitamet@consect.ad elits_doeiusmo@temp.in utlabore@etdo.ma aliq…"
click at [1361, 656] on div "Продолжить" at bounding box center [1318, 651] width 93 height 14
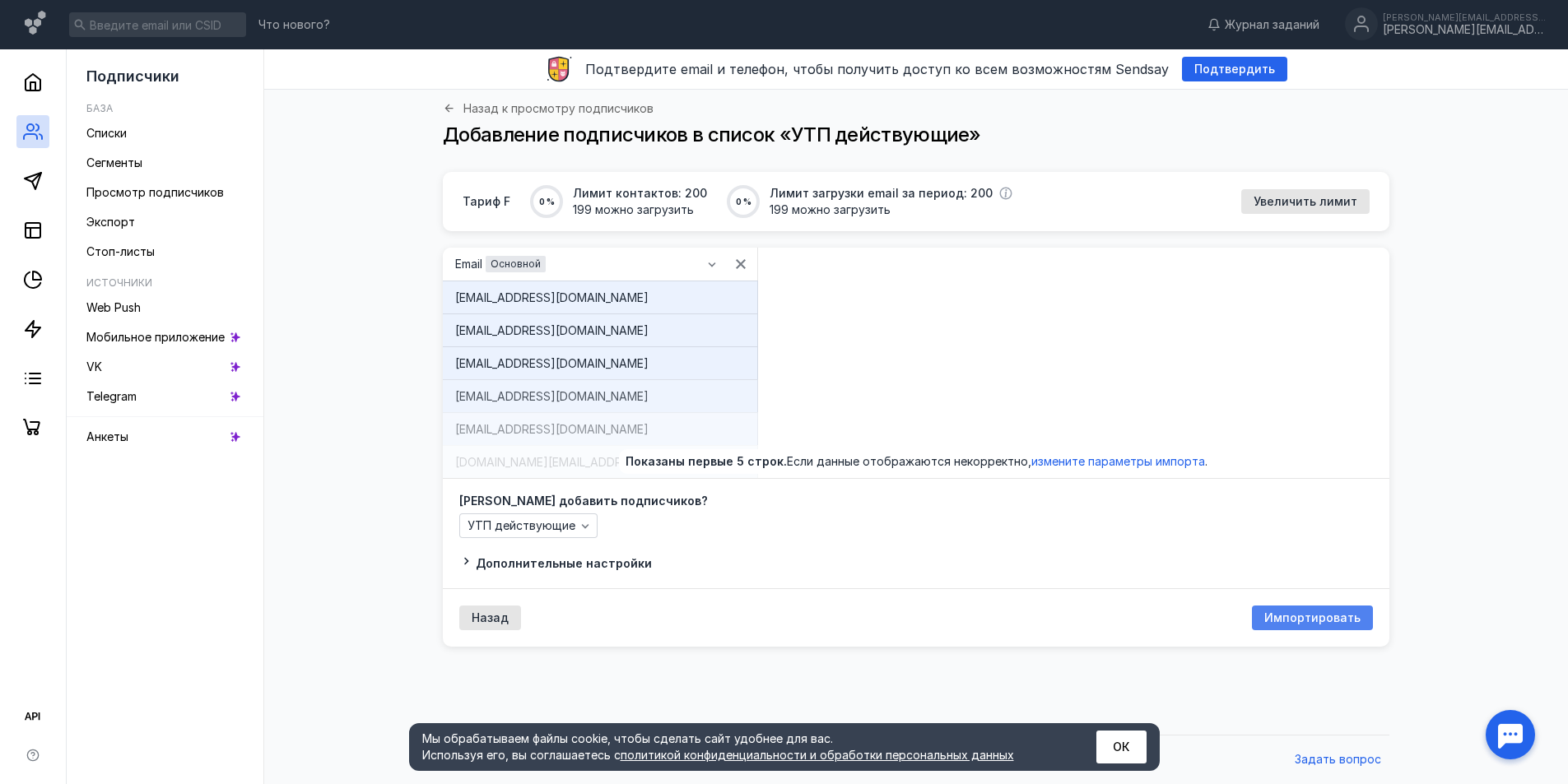
click at [1342, 626] on div "Импортировать" at bounding box center [1312, 617] width 121 height 24
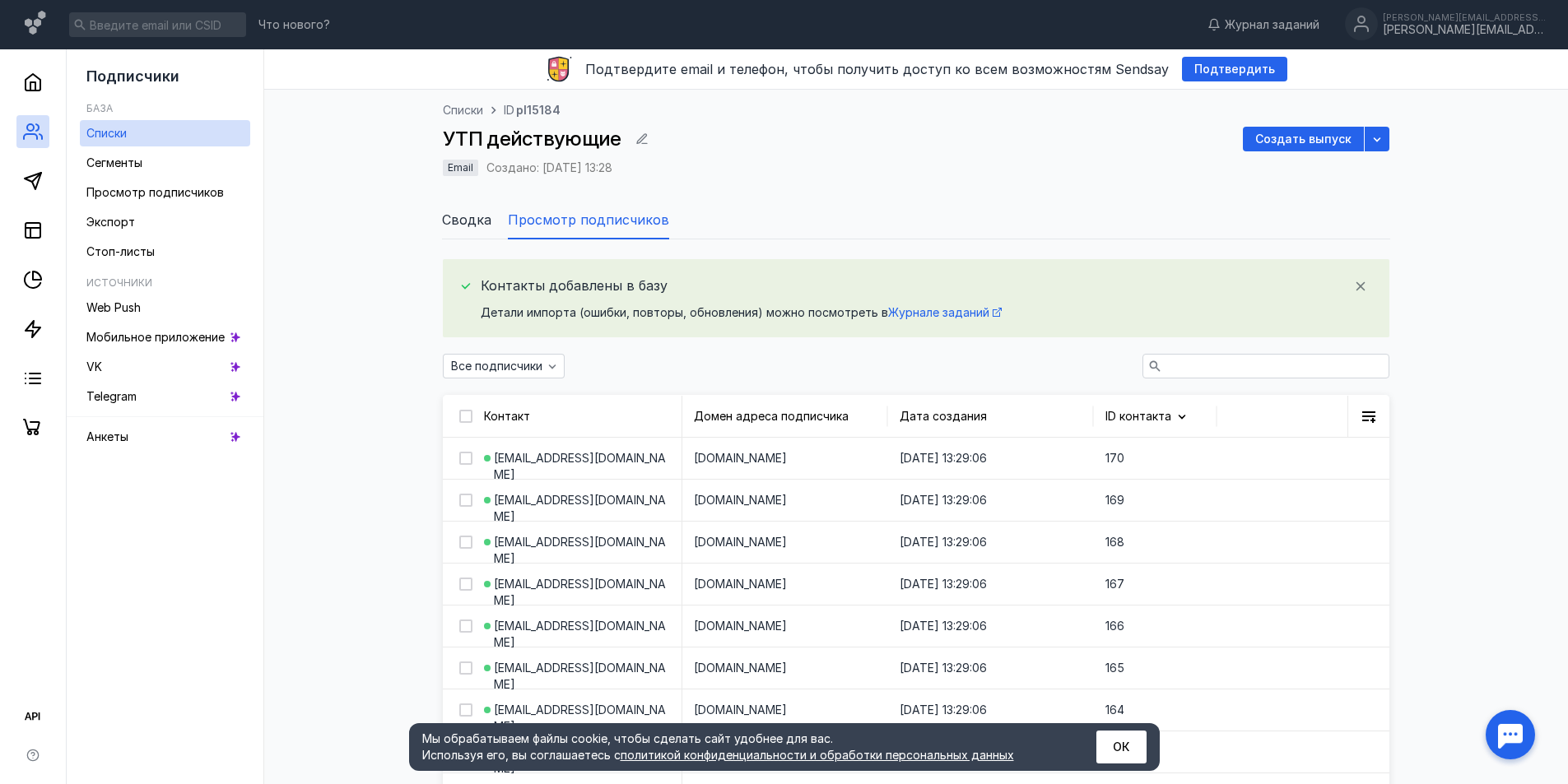
drag, startPoint x: 1365, startPoint y: 397, endPoint x: 948, endPoint y: -29, distance: 596.1
click at [144, 140] on link "Списки" at bounding box center [164, 132] width 170 height 26
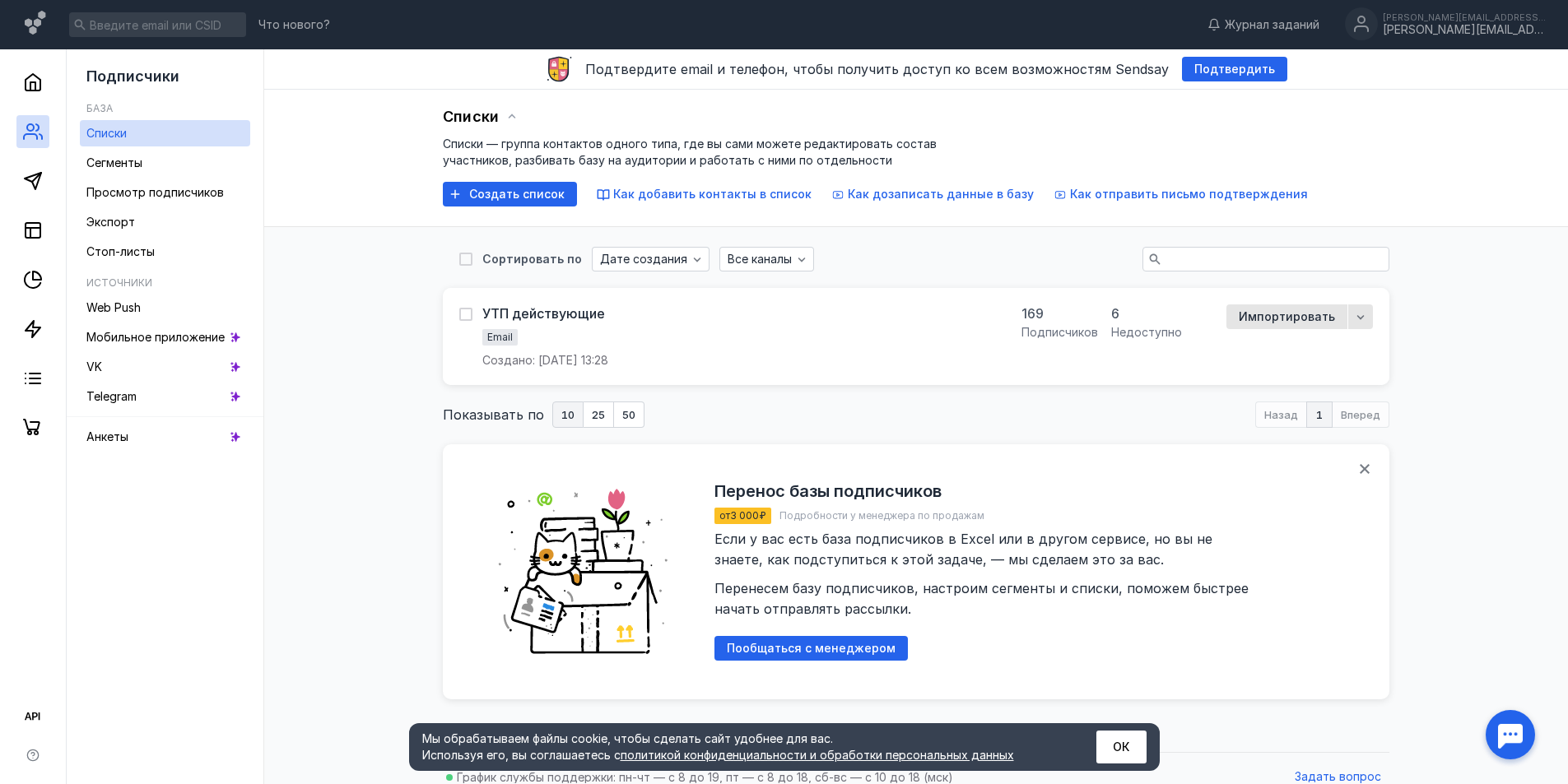
click at [1124, 315] on div "6" at bounding box center [1146, 314] width 70 height 18
click at [1122, 311] on div "6" at bounding box center [1146, 314] width 70 height 18
click at [1120, 313] on div "6" at bounding box center [1146, 314] width 70 height 18
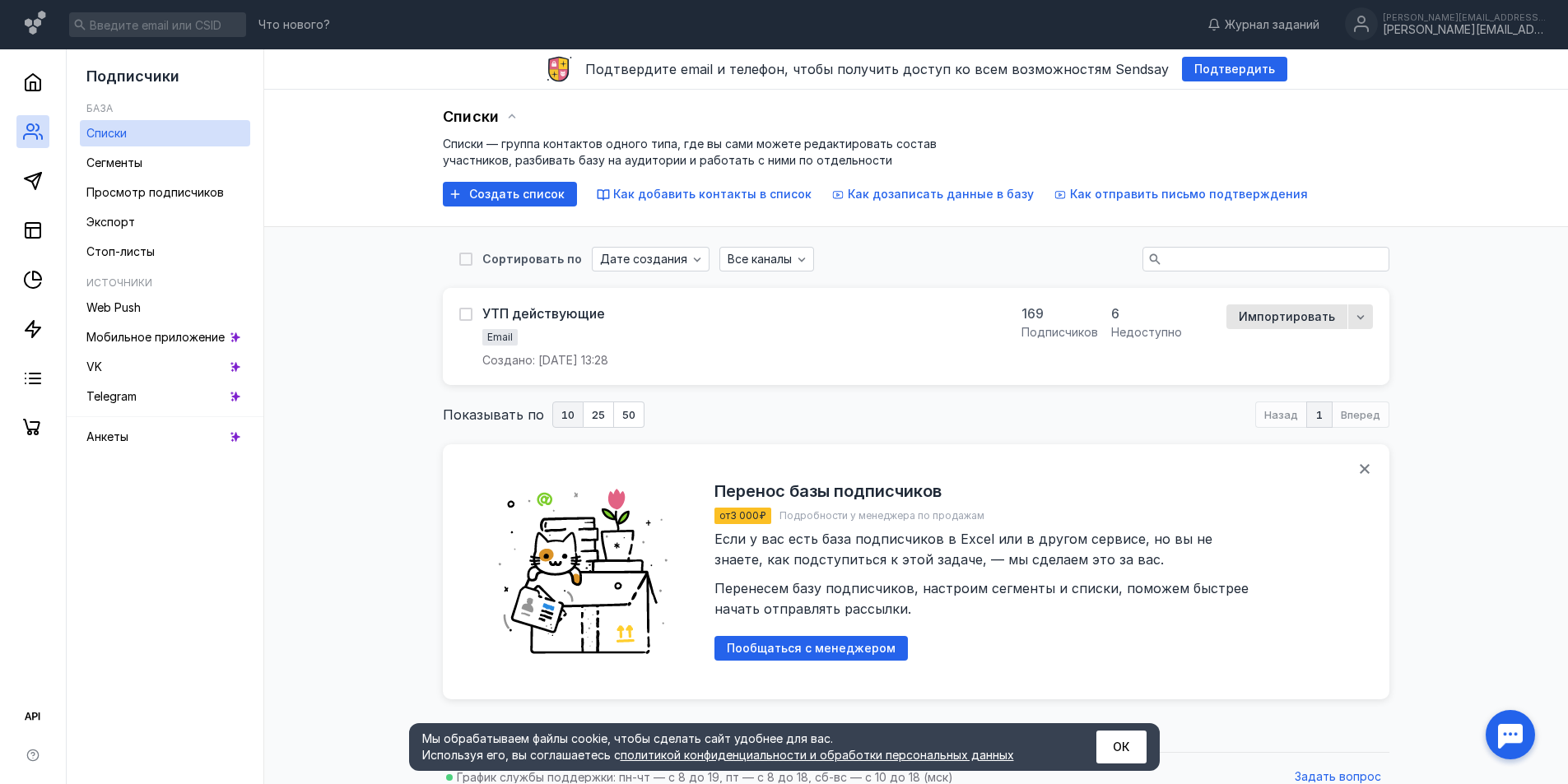
click at [1148, 338] on div "недоступно" at bounding box center [1146, 333] width 70 height 17
click at [131, 168] on span "Сегменты" at bounding box center [114, 162] width 56 height 14
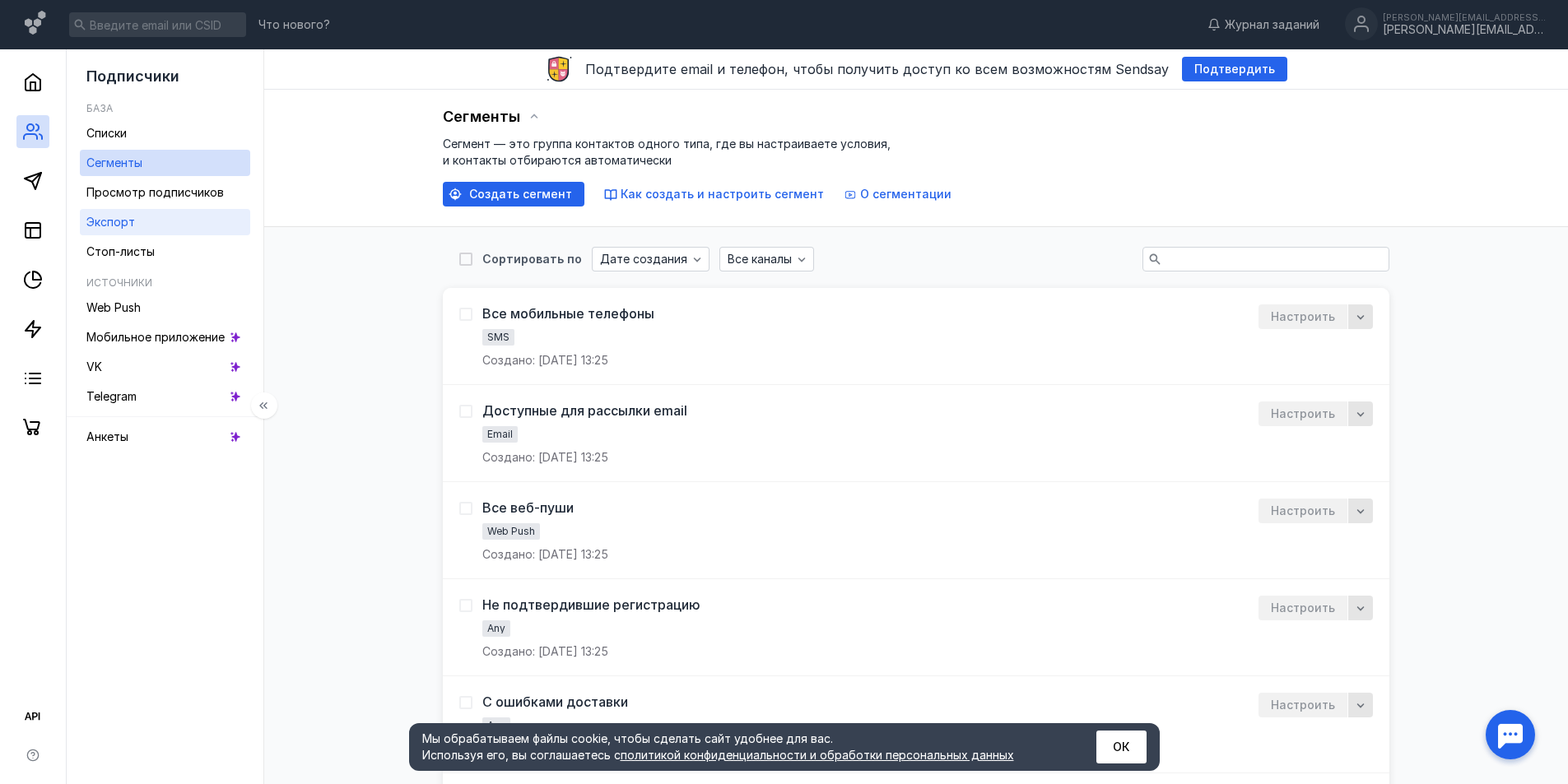
click at [110, 228] on span "Экспорт" at bounding box center [111, 221] width 49 height 14
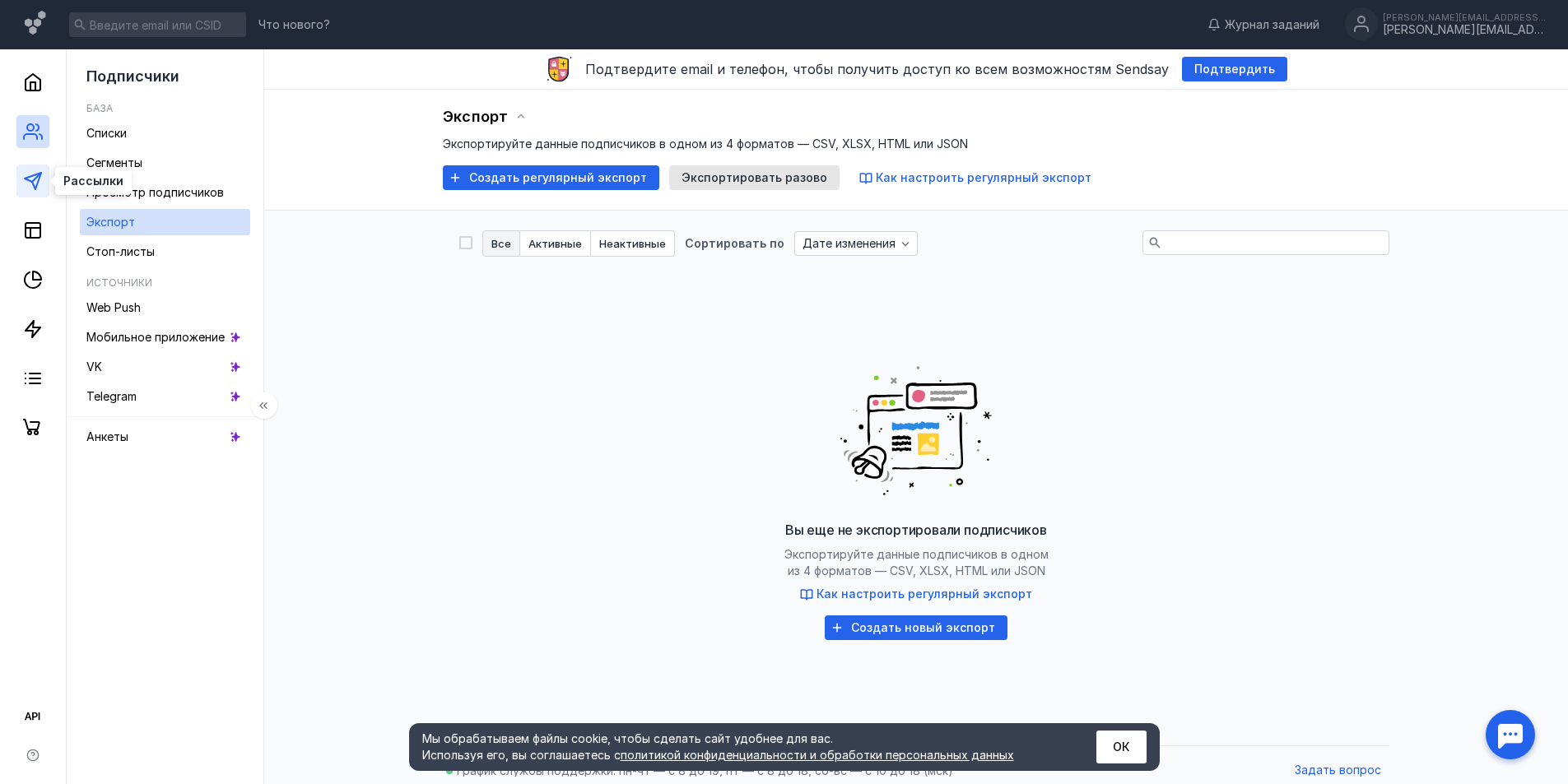
click at [32, 175] on polygon at bounding box center [33, 181] width 17 height 17
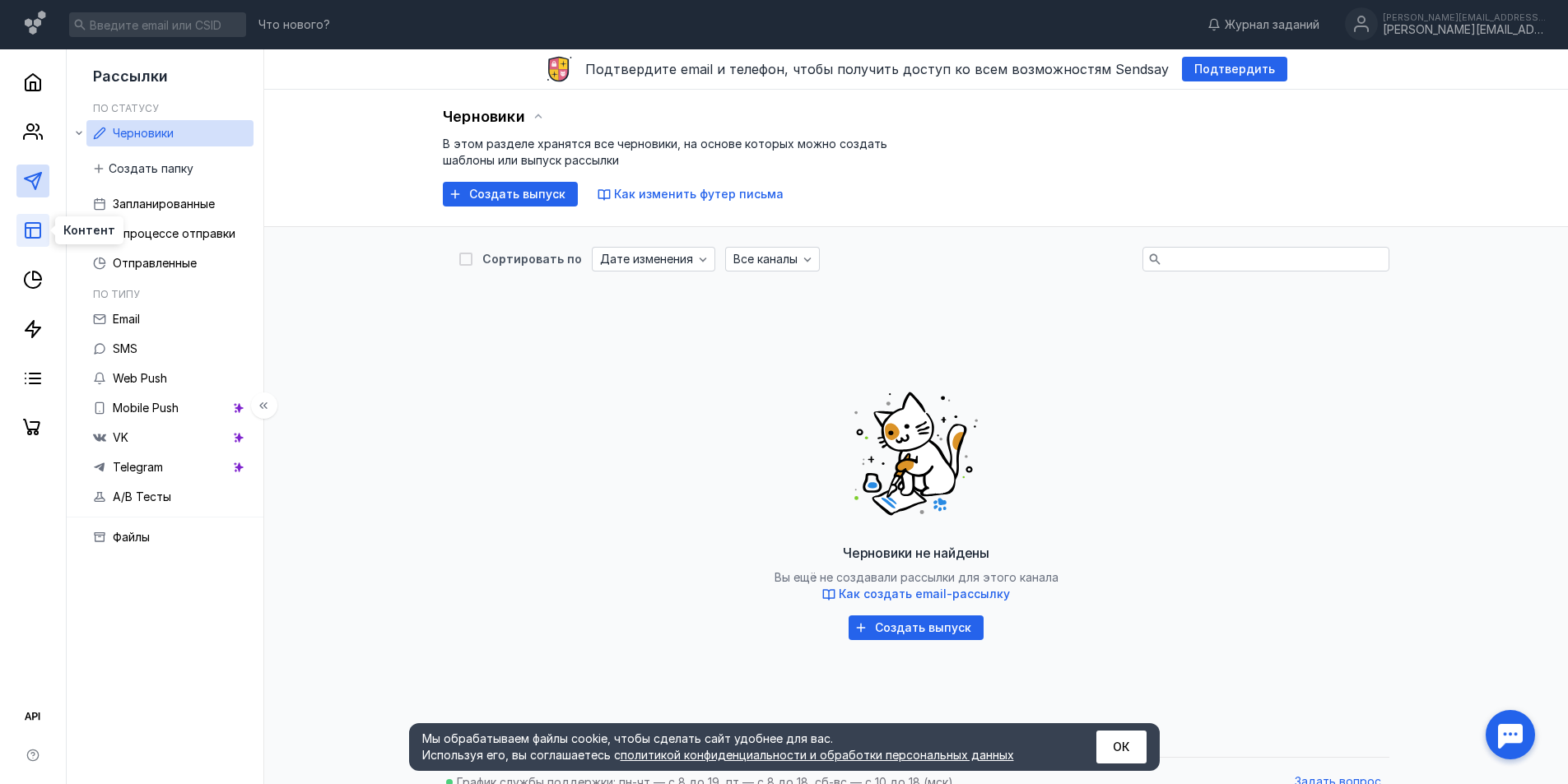
click at [30, 232] on line at bounding box center [30, 233] width 0 height 10
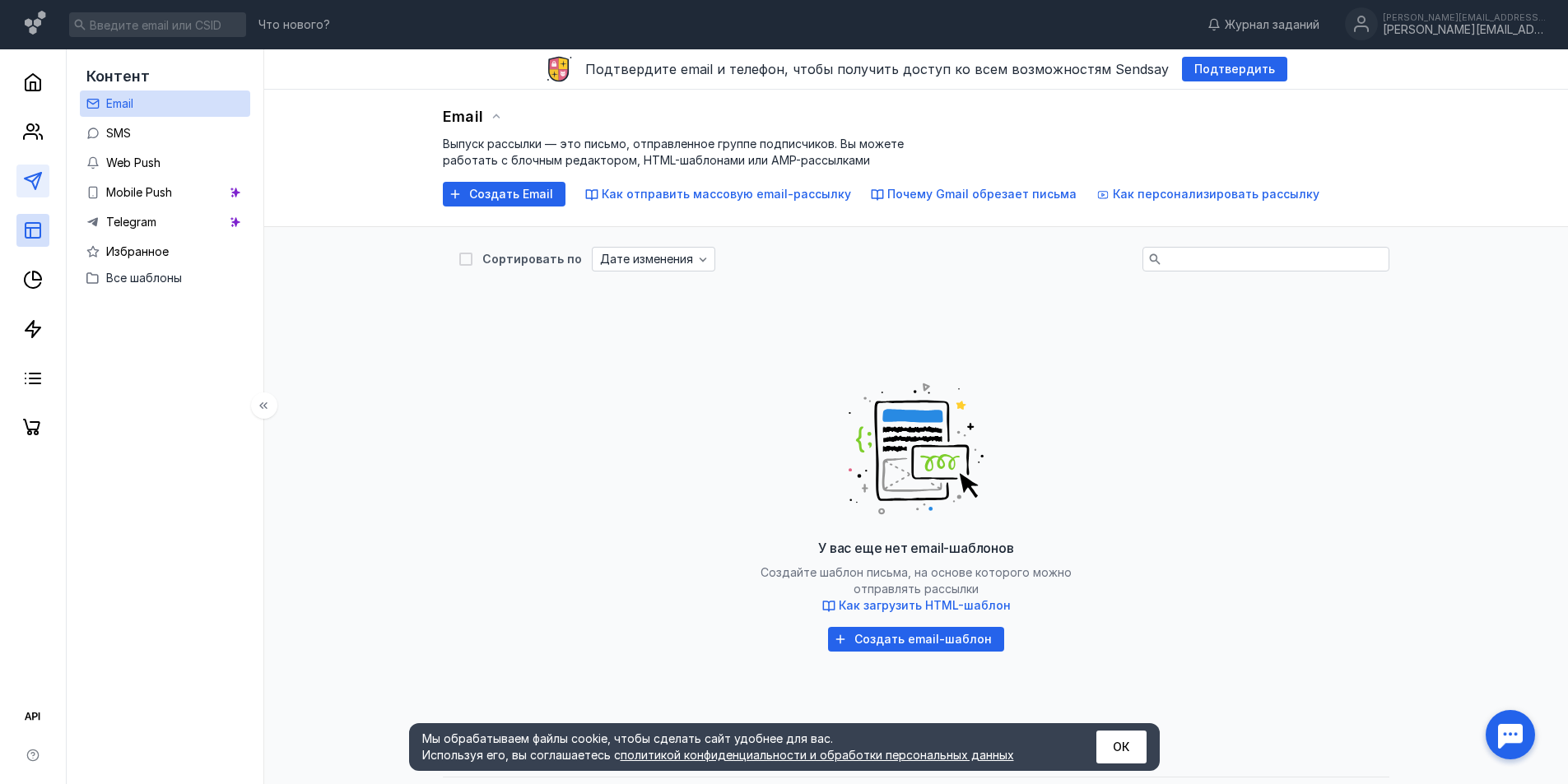
click at [17, 179] on link at bounding box center [33, 180] width 33 height 33
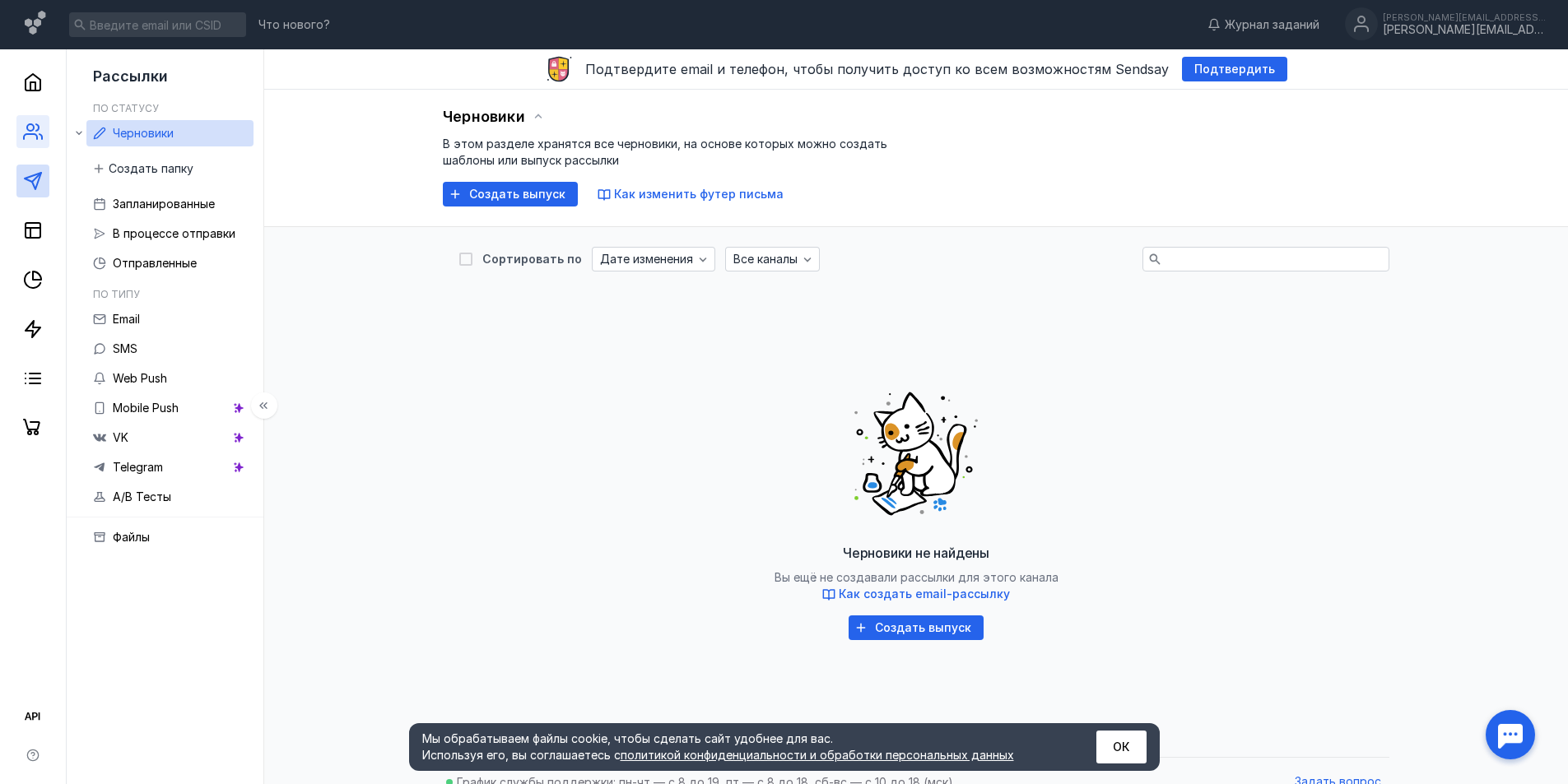
click at [32, 127] on icon at bounding box center [33, 132] width 20 height 20
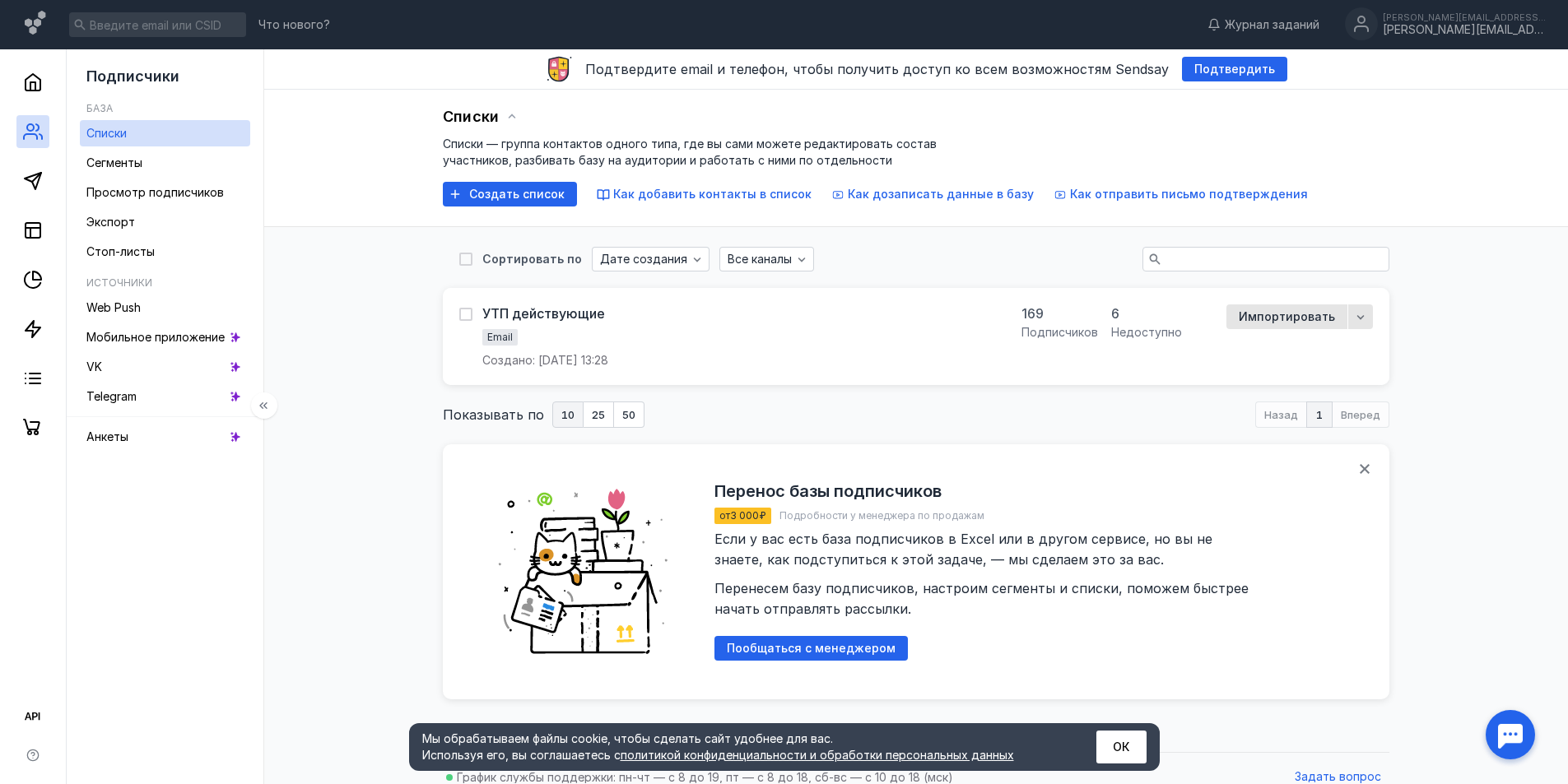
click at [34, 257] on div at bounding box center [33, 247] width 66 height 395
click at [34, 275] on icon at bounding box center [37, 276] width 8 height 8
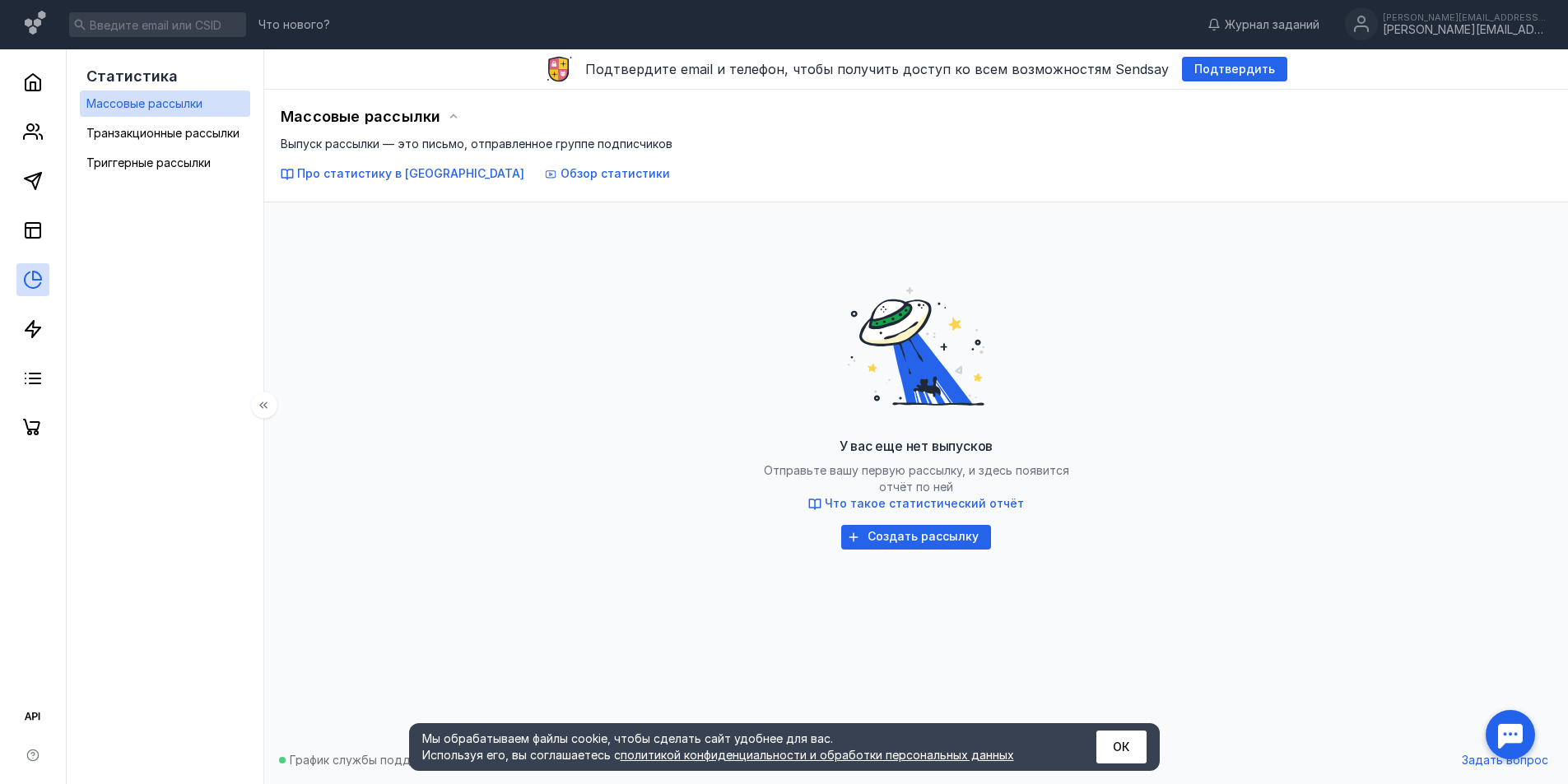
click at [32, 311] on div at bounding box center [33, 247] width 66 height 395
click at [28, 327] on polygon at bounding box center [33, 330] width 15 height 17
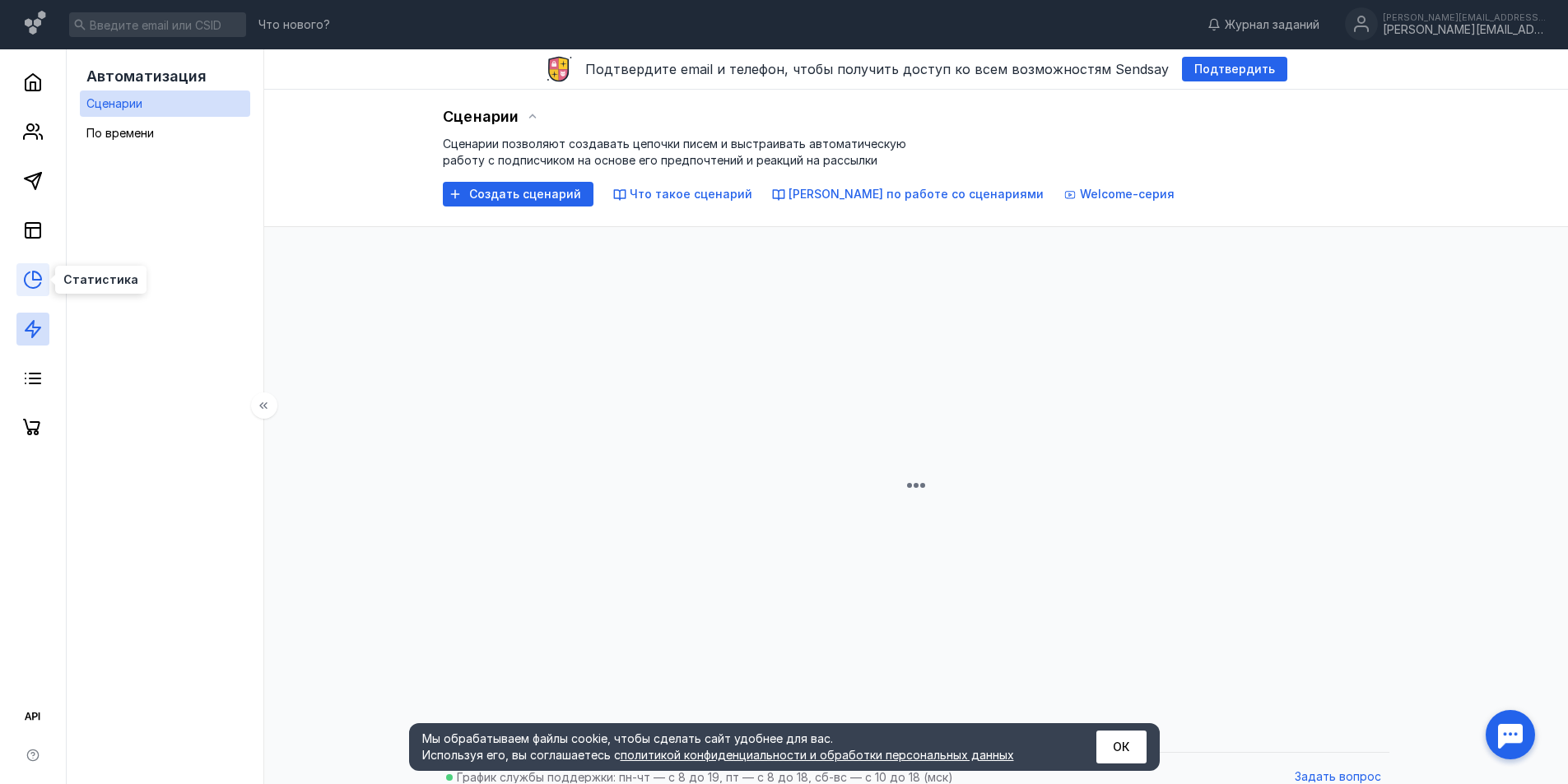
click at [33, 277] on icon at bounding box center [37, 276] width 8 height 8
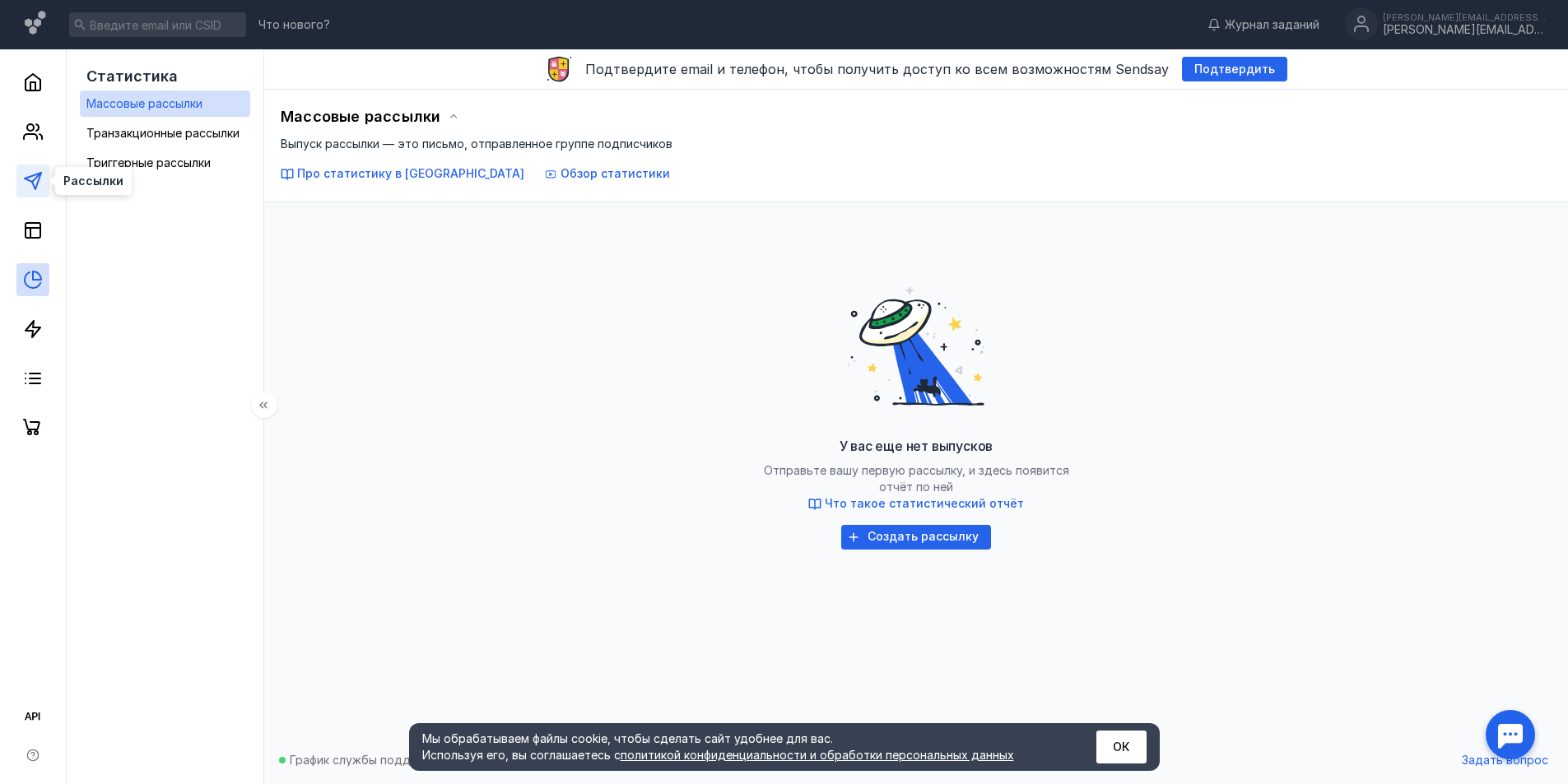
click at [29, 181] on polygon at bounding box center [33, 181] width 17 height 17
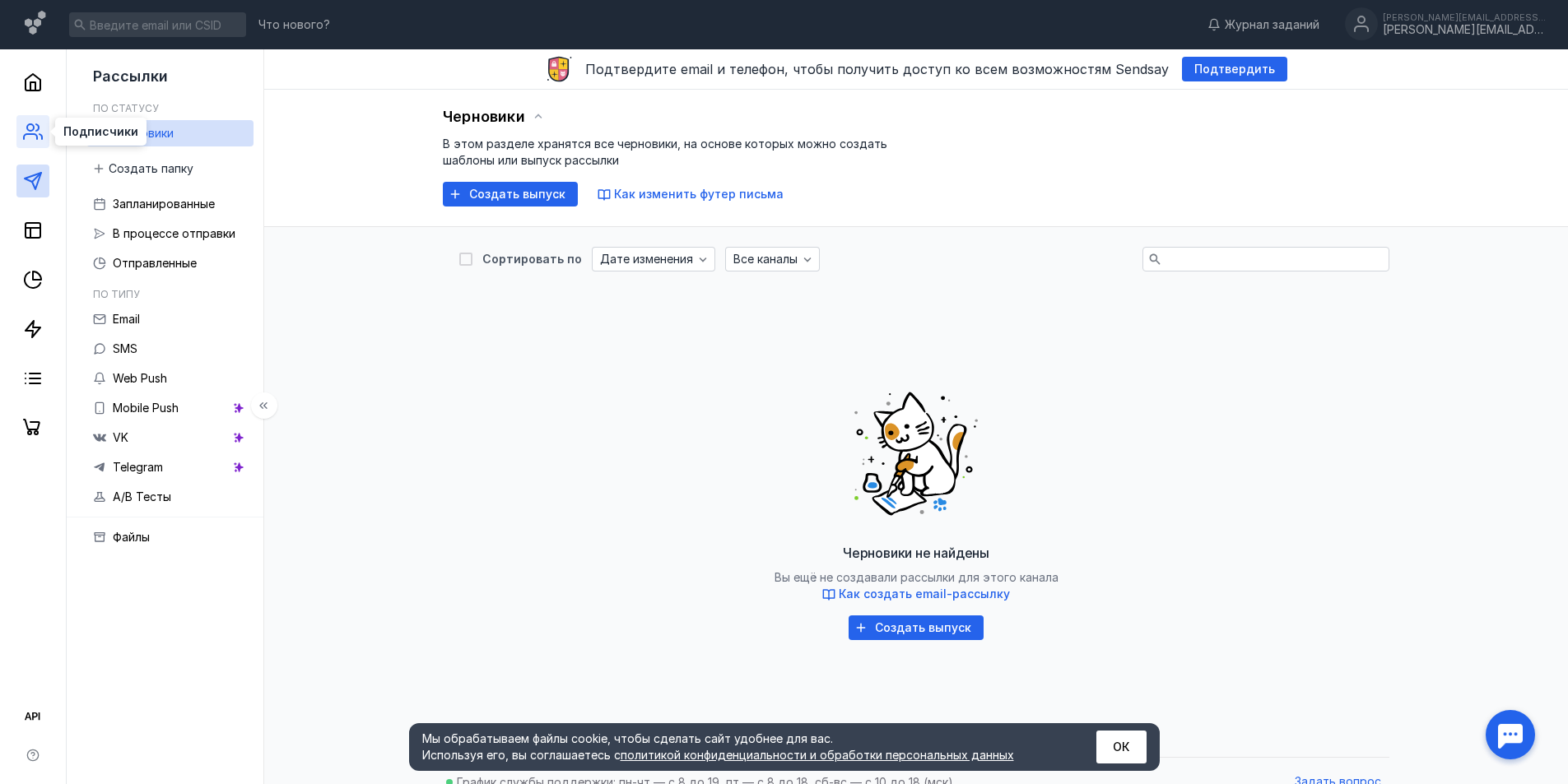
click at [42, 134] on icon at bounding box center [33, 132] width 20 height 20
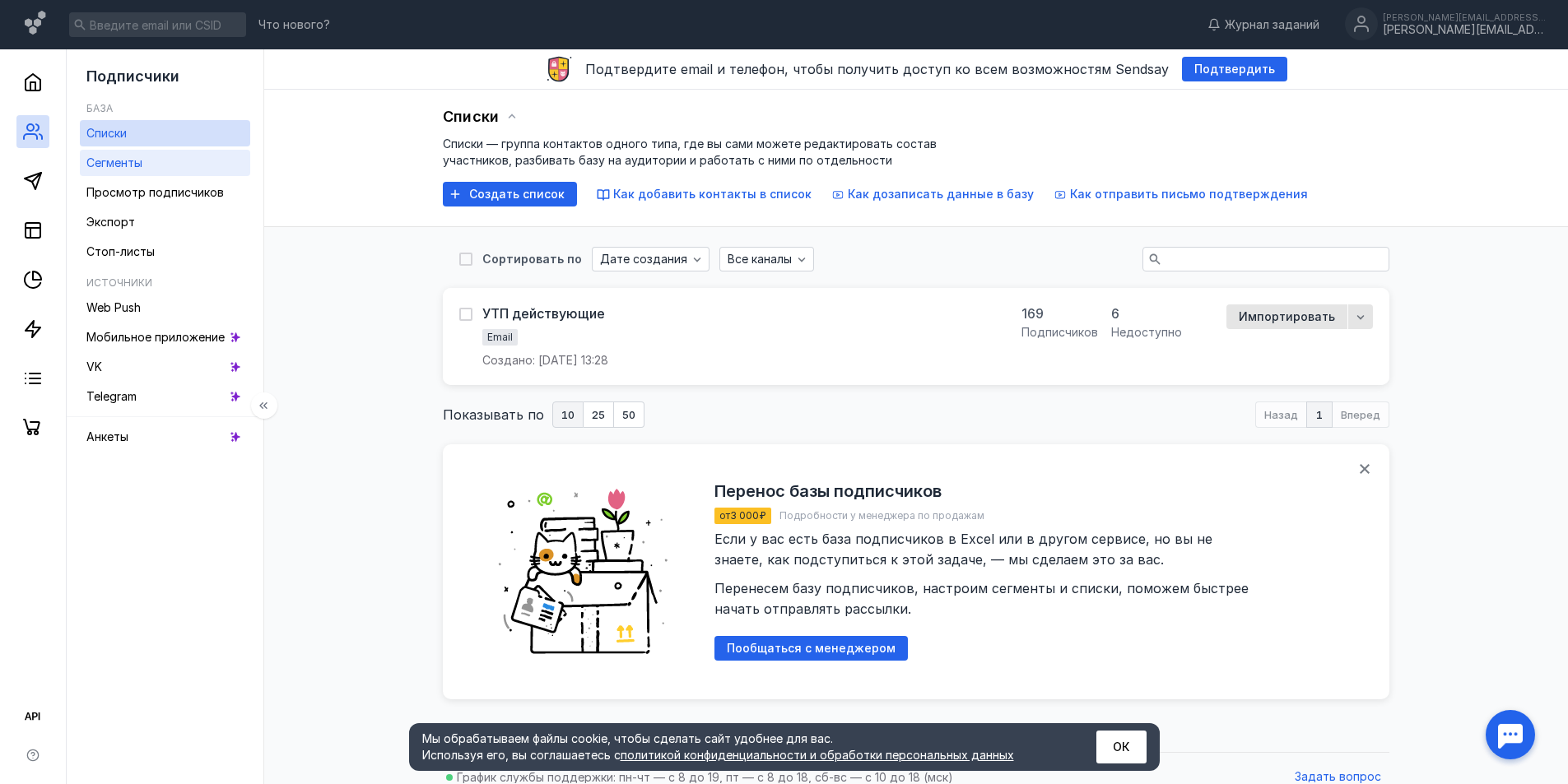
click at [182, 165] on link "Сегменты" at bounding box center [164, 163] width 170 height 26
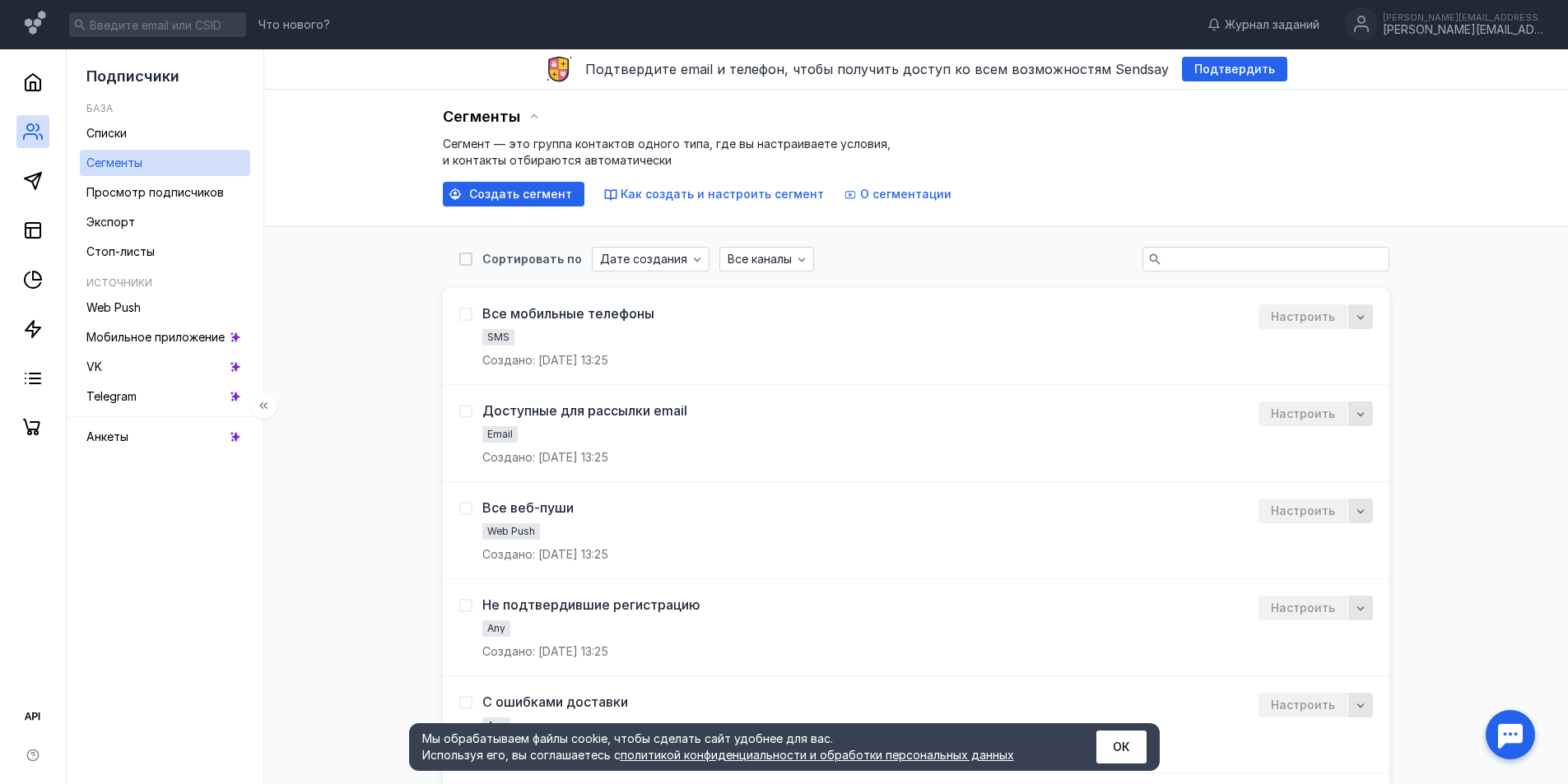
click at [156, 206] on ul "Списки Сегменты Просмотр подписчиков Экспорт Стоп-листы" at bounding box center [164, 192] width 170 height 145
click at [54, 221] on div at bounding box center [33, 247] width 66 height 395
click at [48, 225] on link at bounding box center [33, 230] width 33 height 33
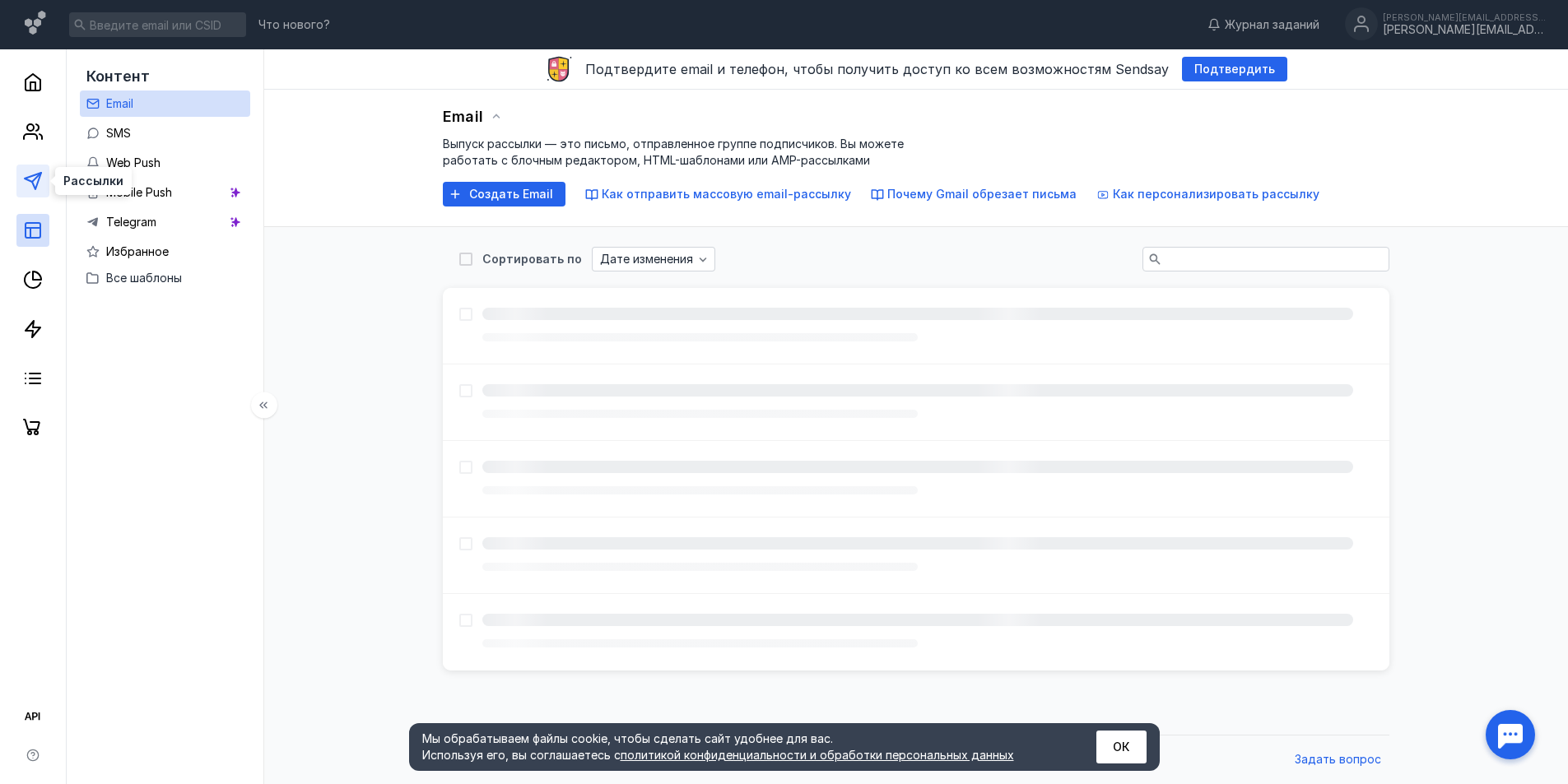
click at [32, 190] on icon at bounding box center [33, 181] width 20 height 20
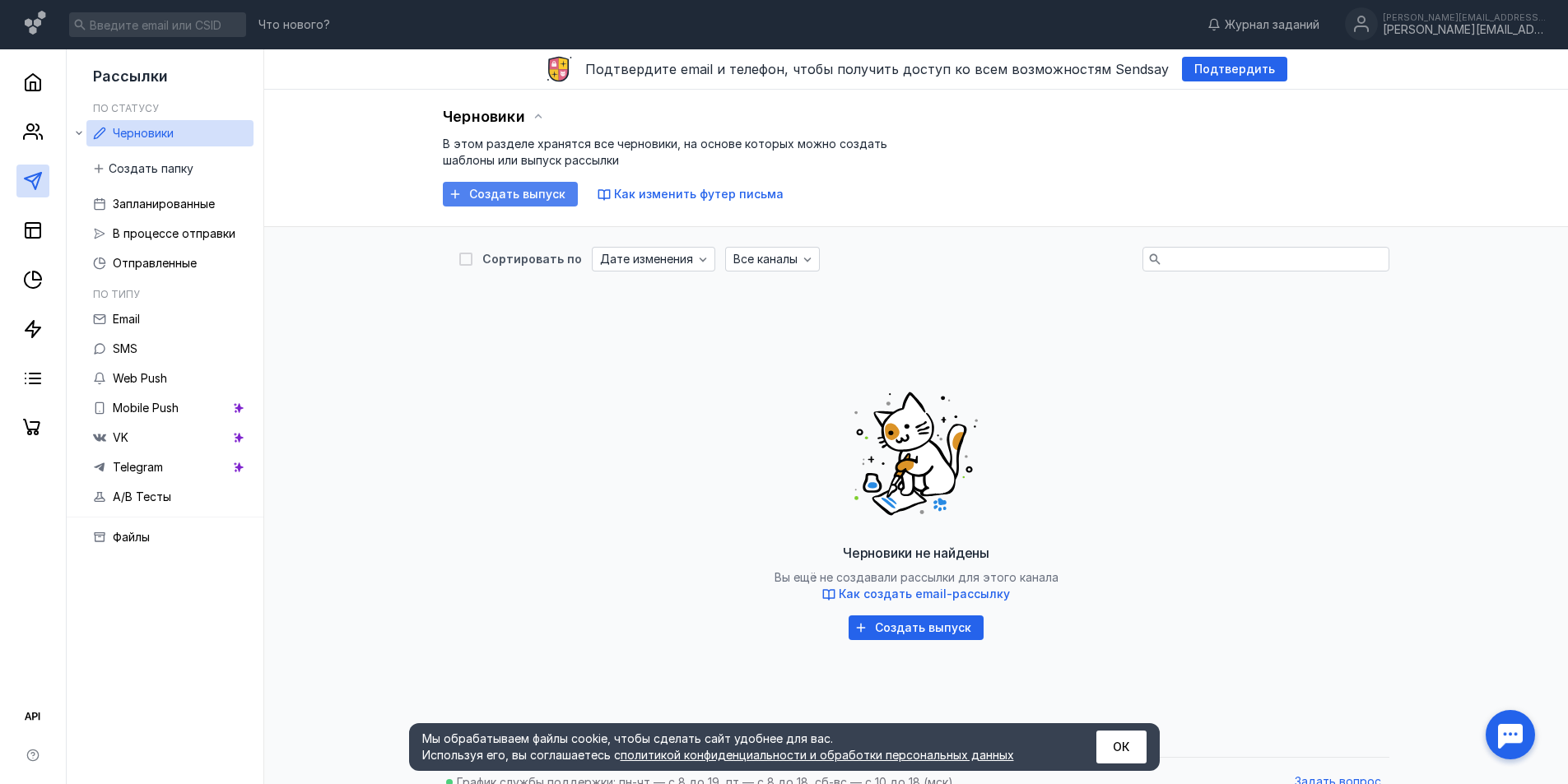
click at [475, 198] on span "Создать выпуск" at bounding box center [517, 195] width 96 height 14
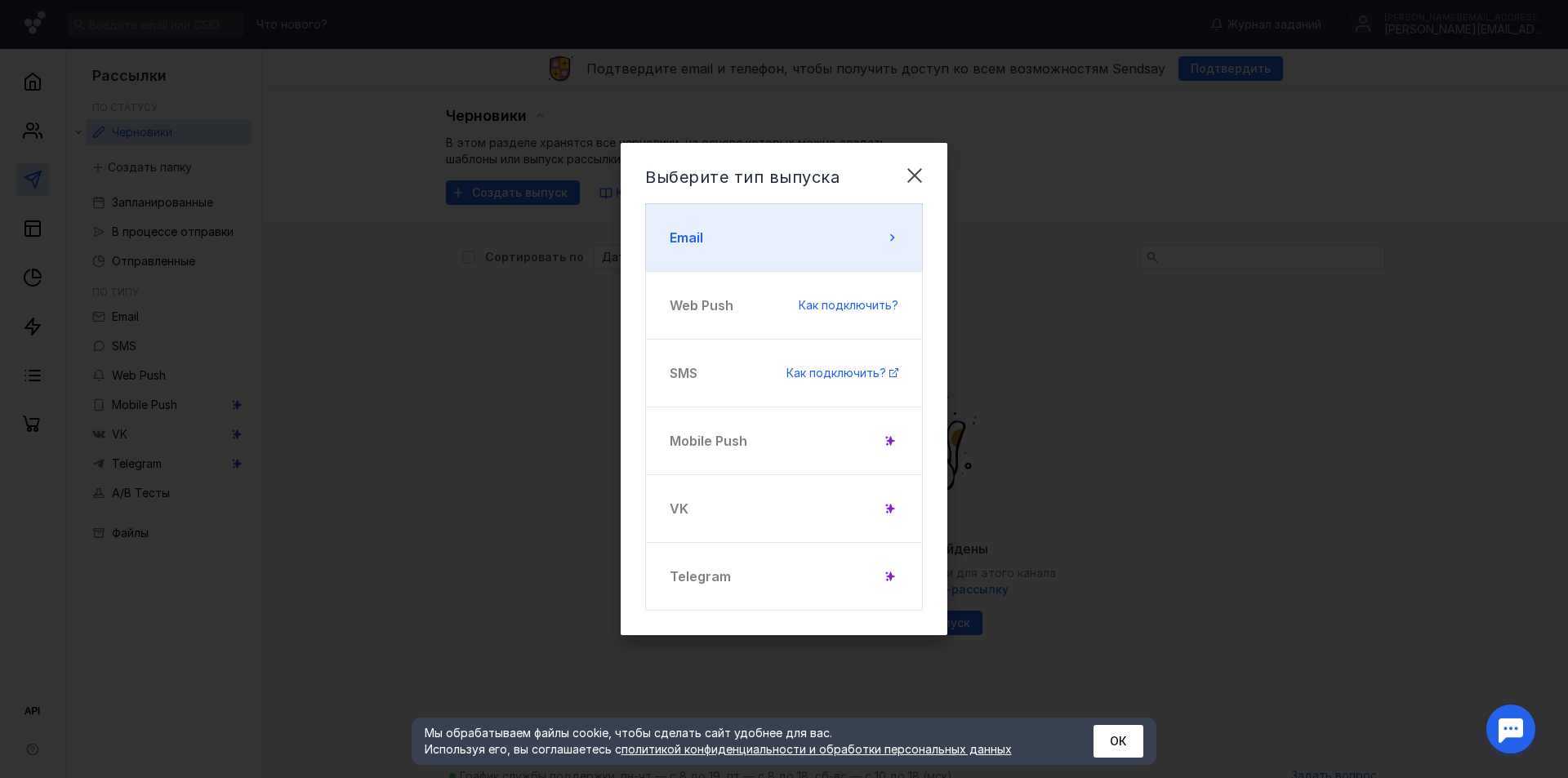
click at [737, 218] on button "Email" at bounding box center [784, 237] width 278 height 68
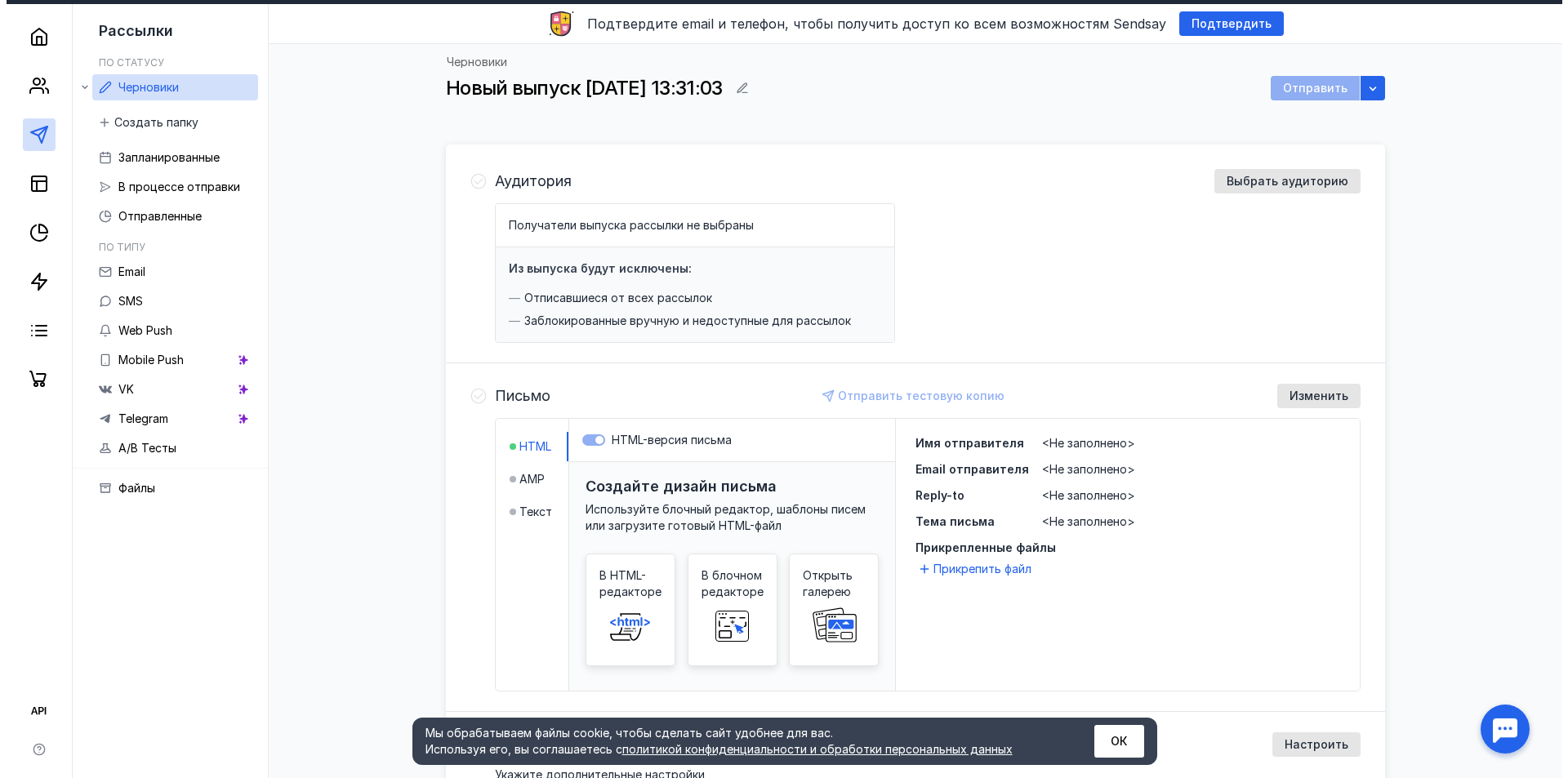
scroll to position [241, 0]
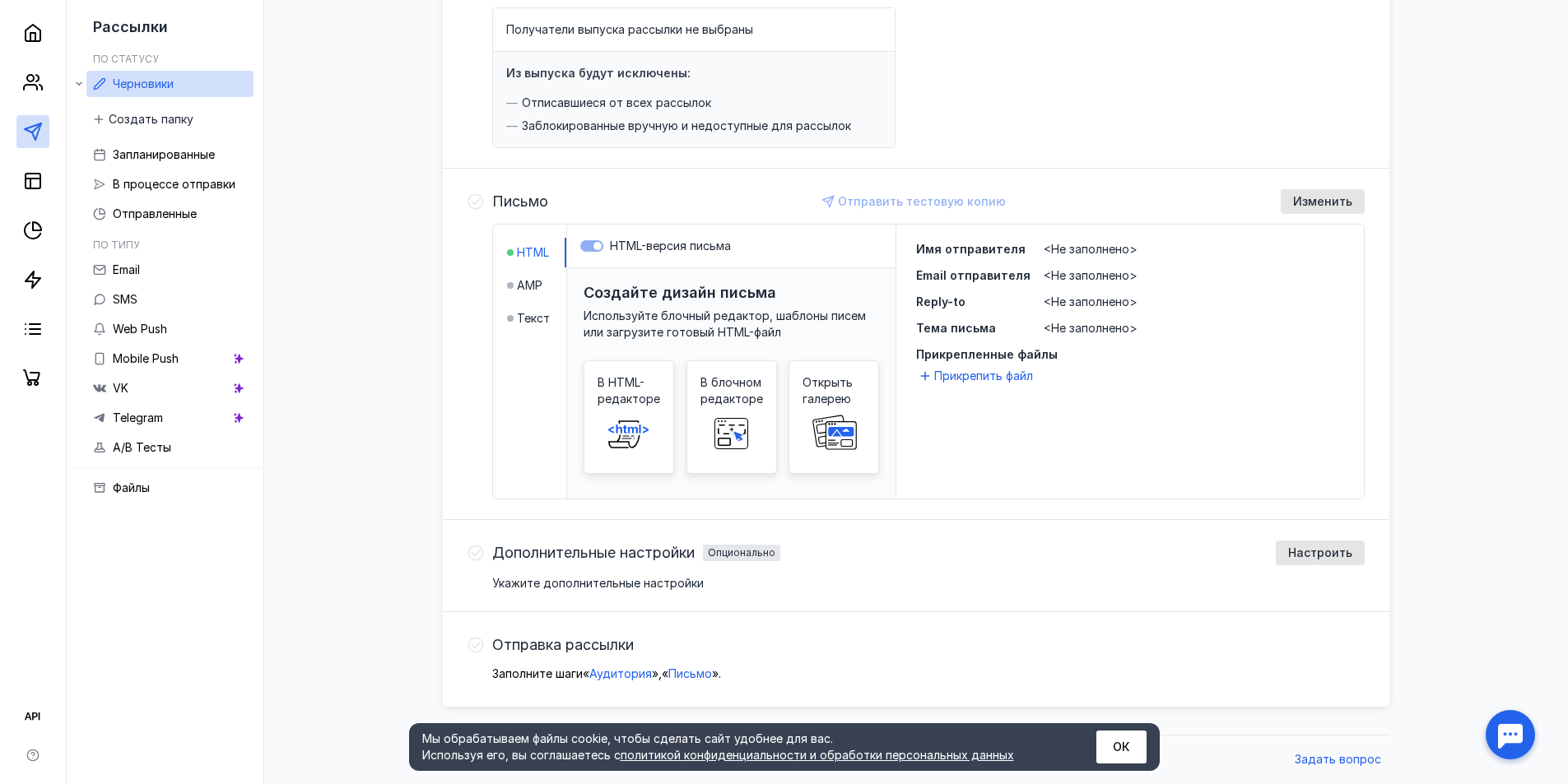
click at [529, 210] on div "Письмо Отправить тестовую копию Изменить" at bounding box center [928, 201] width 872 height 24
click at [508, 210] on div "Письмо Отправить тестовую копию Изменить" at bounding box center [928, 201] width 872 height 24
click at [480, 199] on icon at bounding box center [475, 202] width 17 height 17
click at [842, 405] on span "Открыть галерею" at bounding box center [833, 391] width 63 height 33
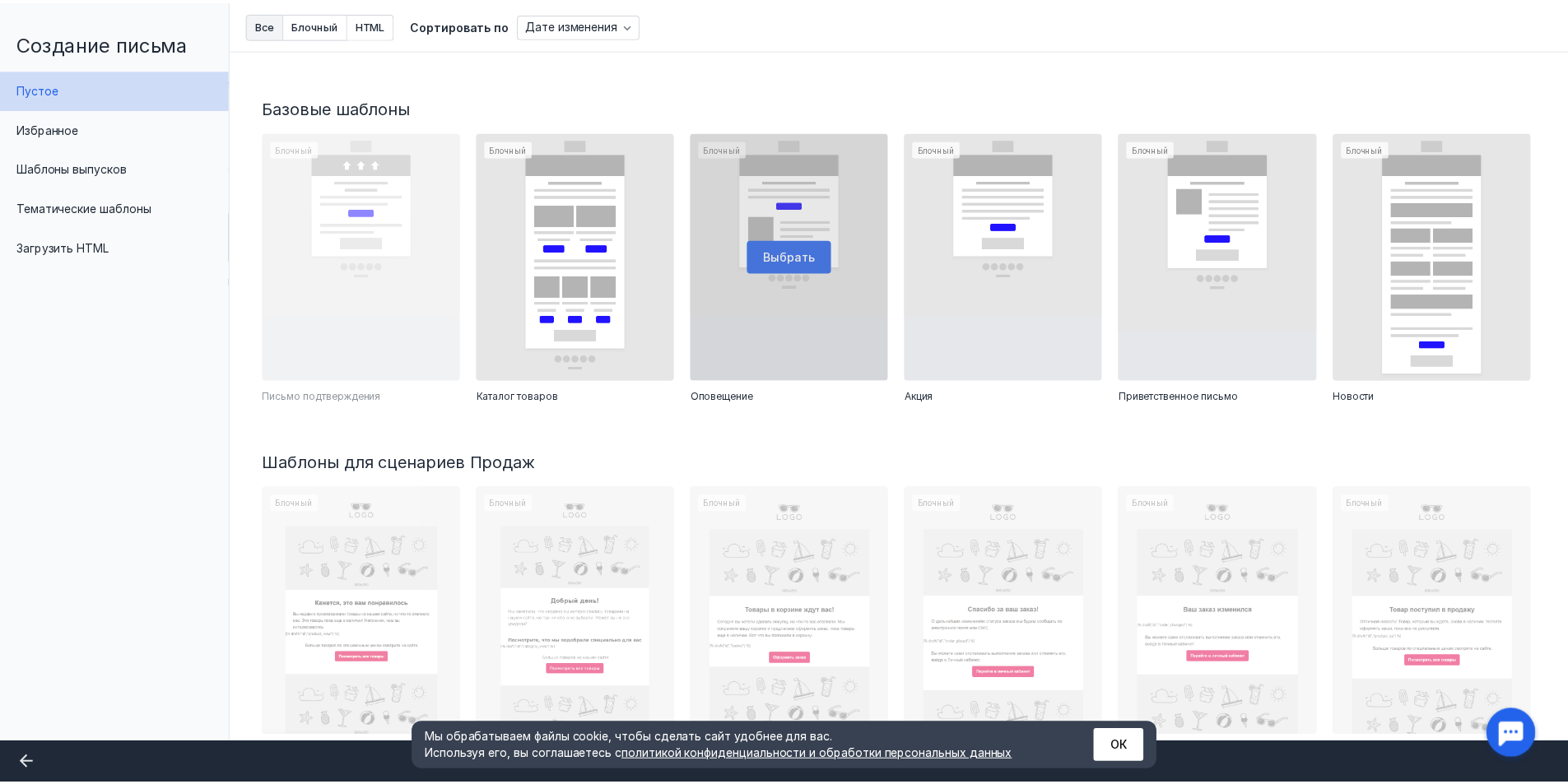
scroll to position [330, 0]
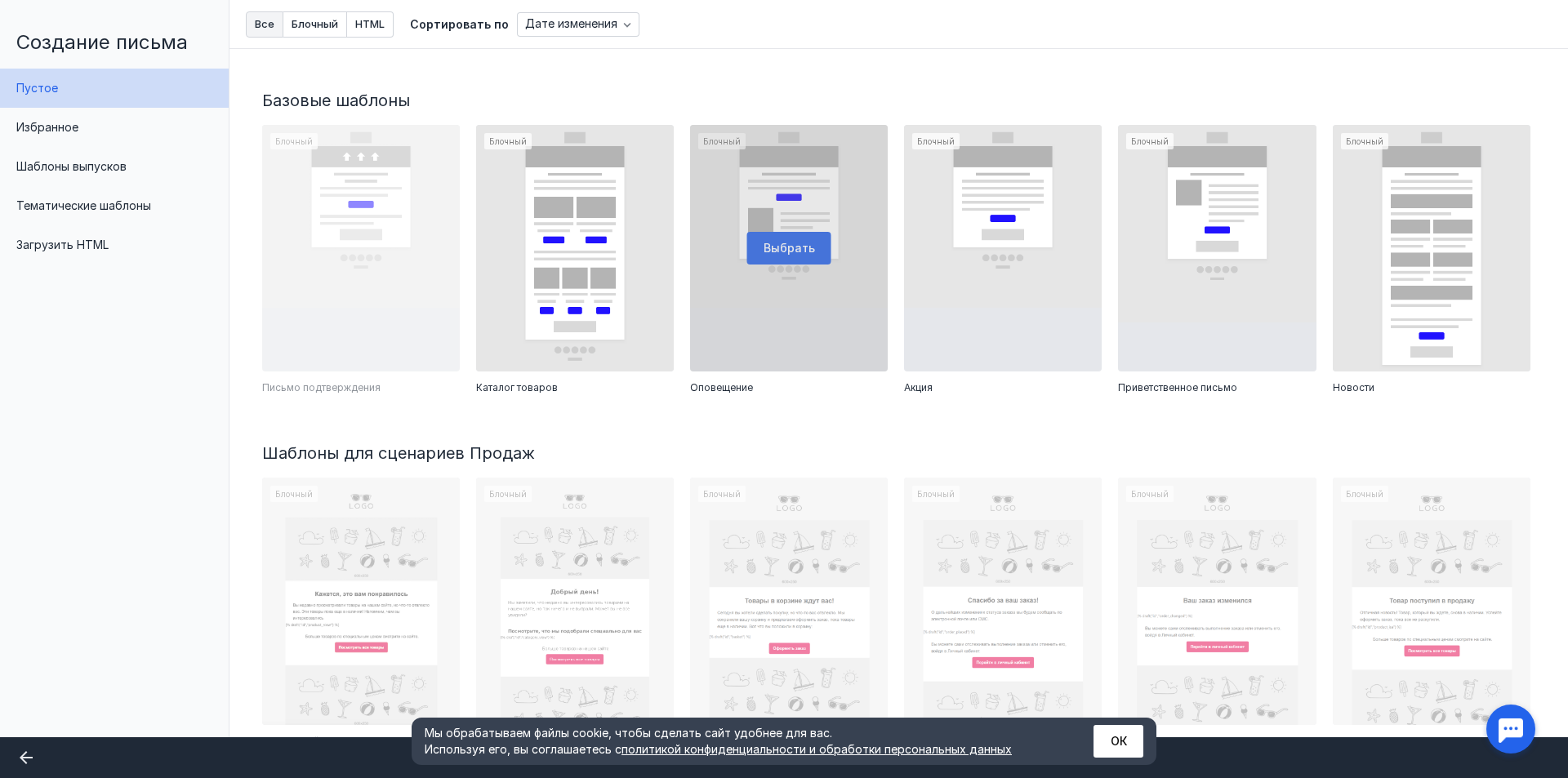
click at [816, 272] on div at bounding box center [789, 248] width 198 height 247
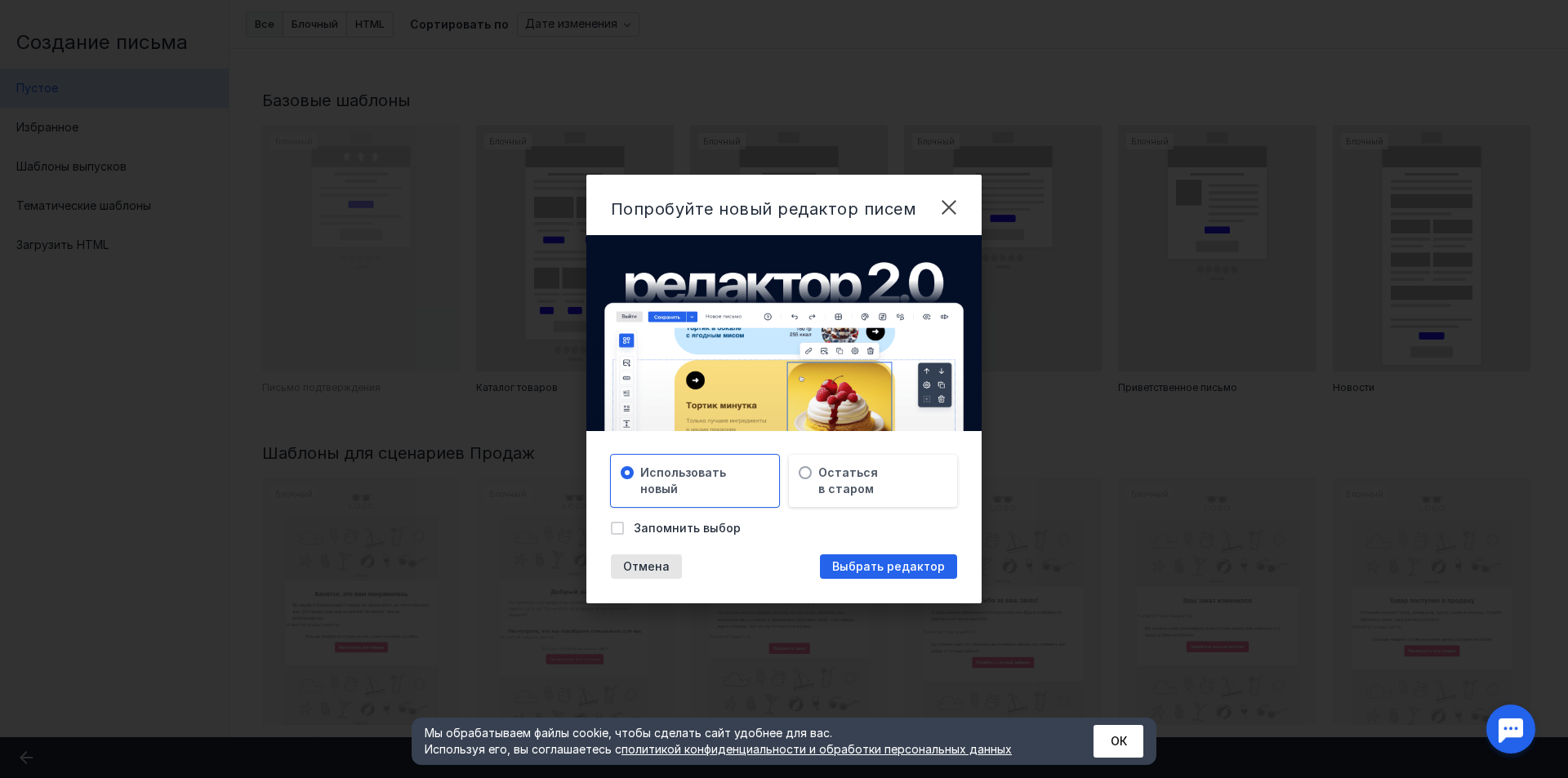
click at [885, 546] on div "Попробуйте новый редактор писем [PERSON_NAME] новый Остаться в старом Запомнить…" at bounding box center [785, 389] width 396 height 429
click at [887, 561] on span "Выбрать редактор" at bounding box center [888, 567] width 112 height 14
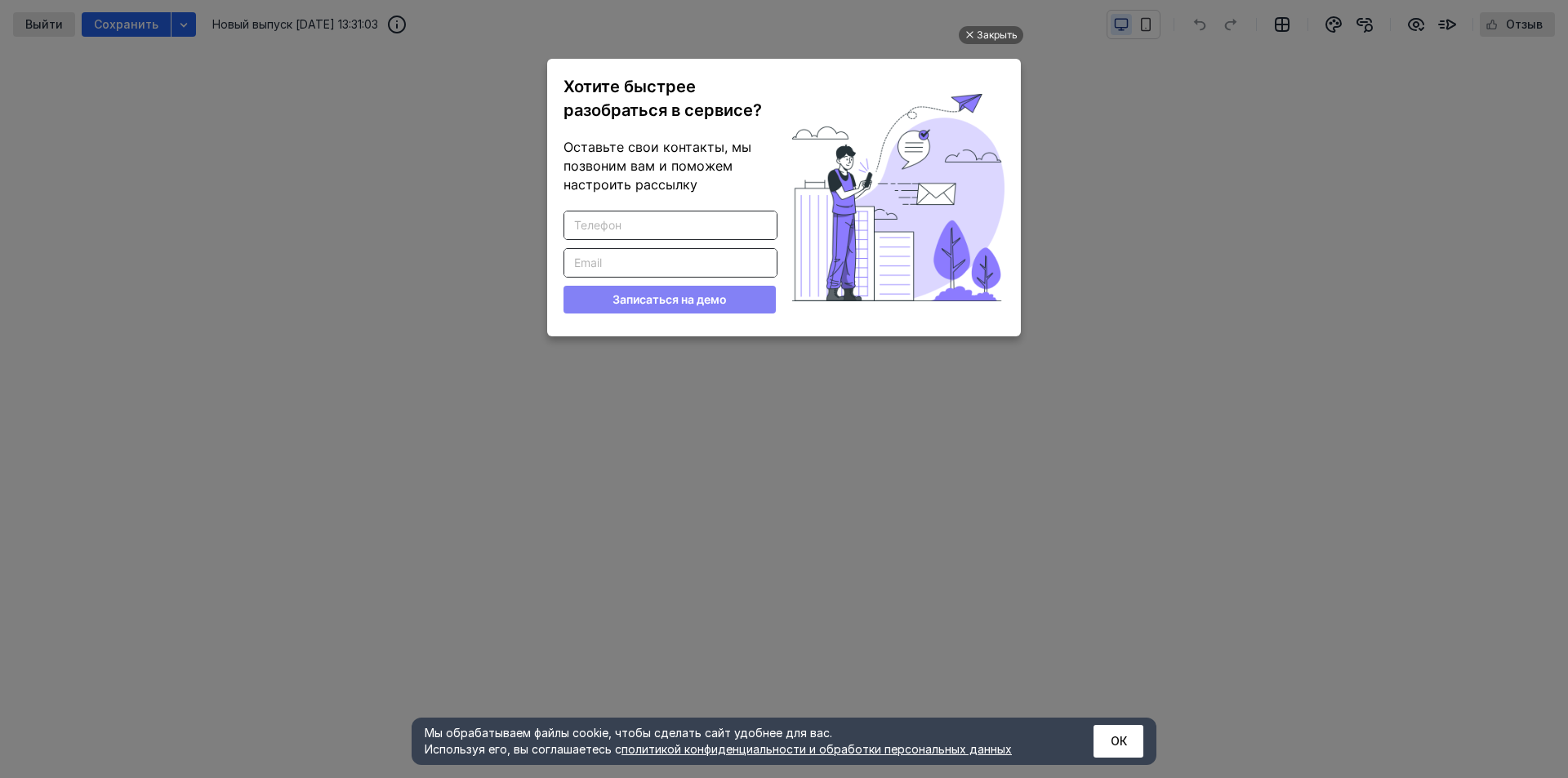
click at [1055, 158] on ul "Закрыть Хотите быстрее разобраться в сервисе? Оставьте свои контакты, мы позвон…" at bounding box center [784, 390] width 1568 height 778
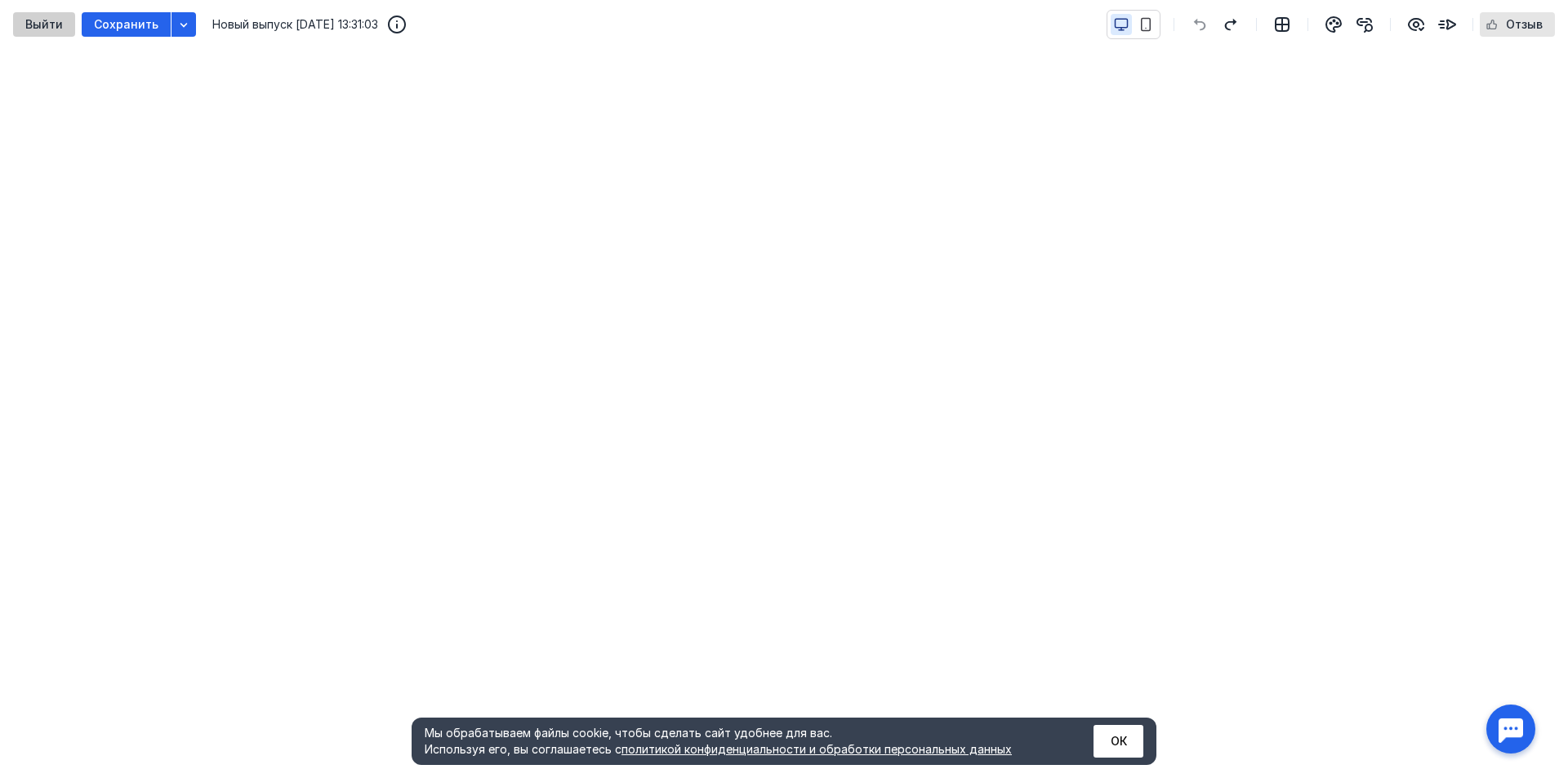
click at [63, 22] on div "Выйти" at bounding box center [44, 25] width 54 height 14
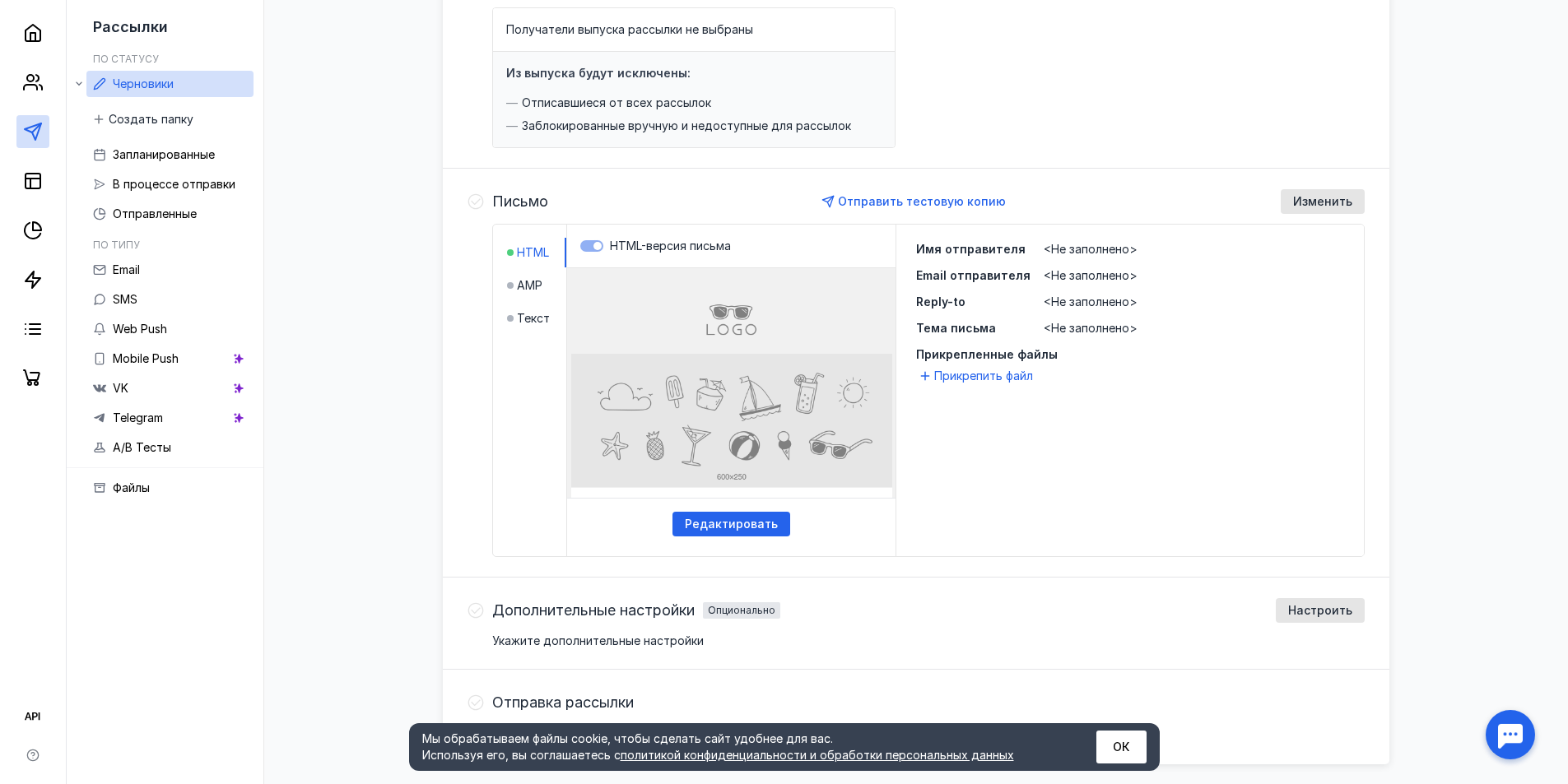
click at [687, 269] on html at bounding box center [731, 268] width 353 height 1
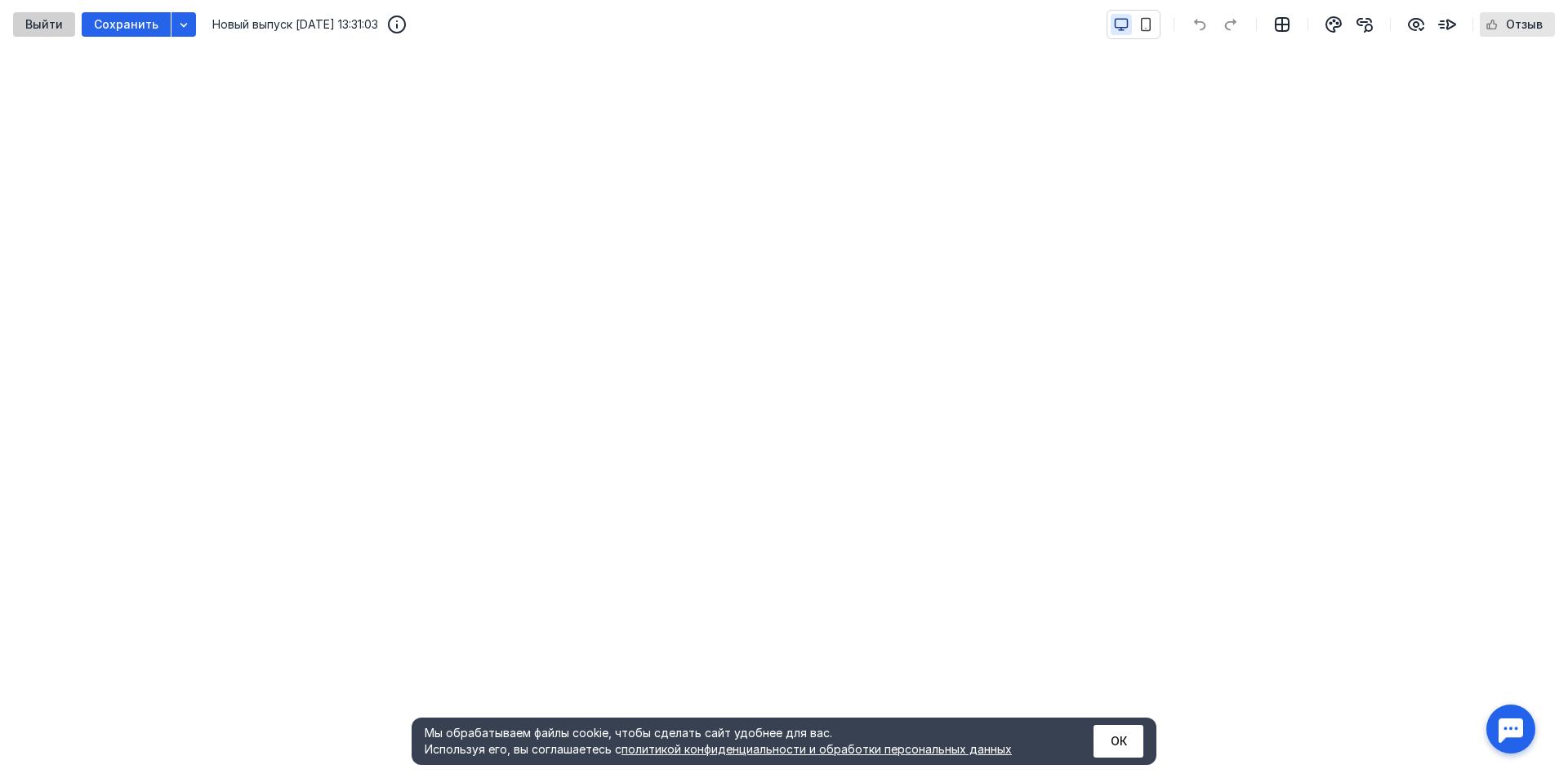
click at [48, 20] on span "Выйти" at bounding box center [43, 25] width 37 height 14
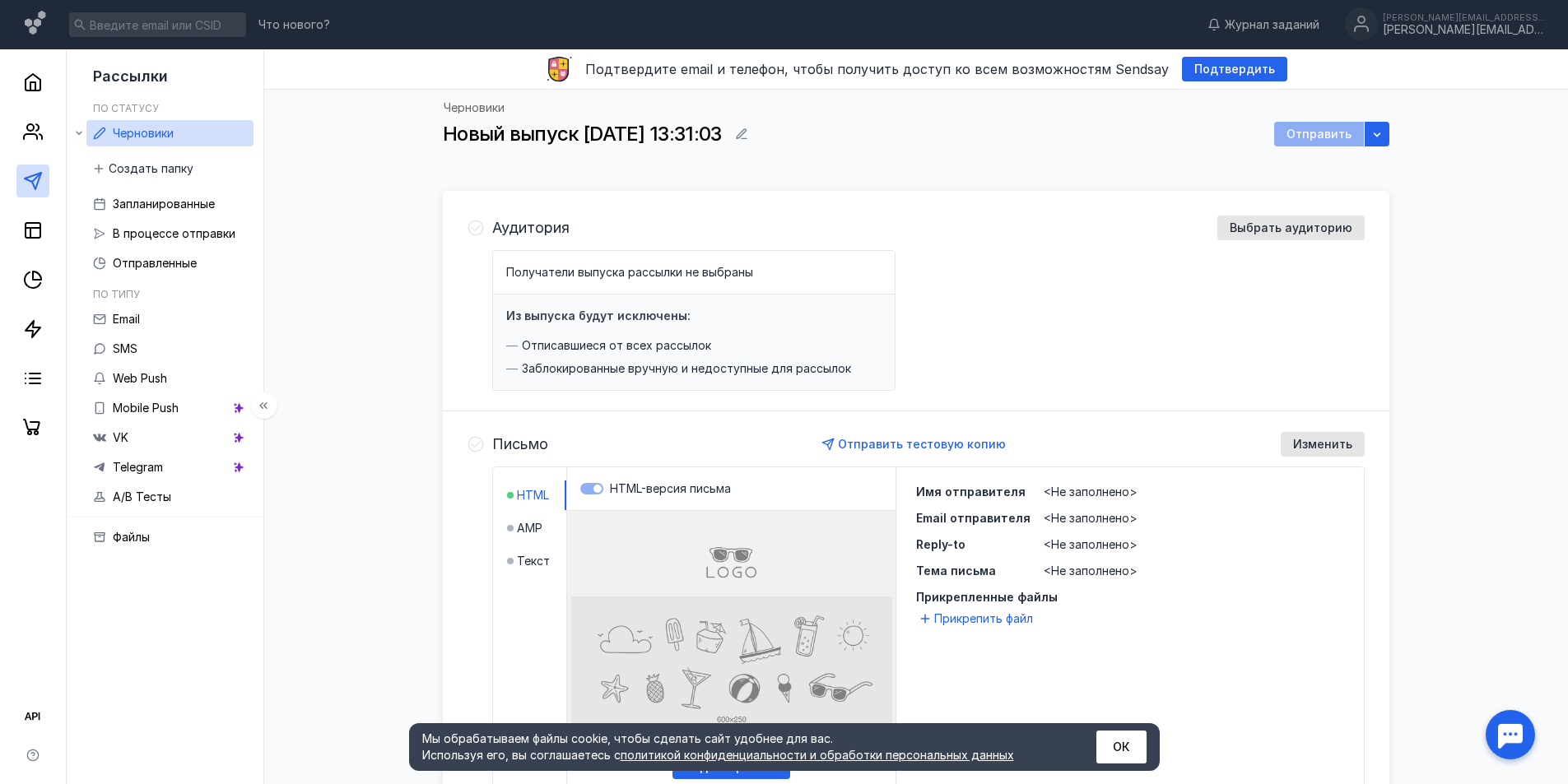
click at [206, 140] on link "Черновики" at bounding box center [169, 132] width 167 height 26
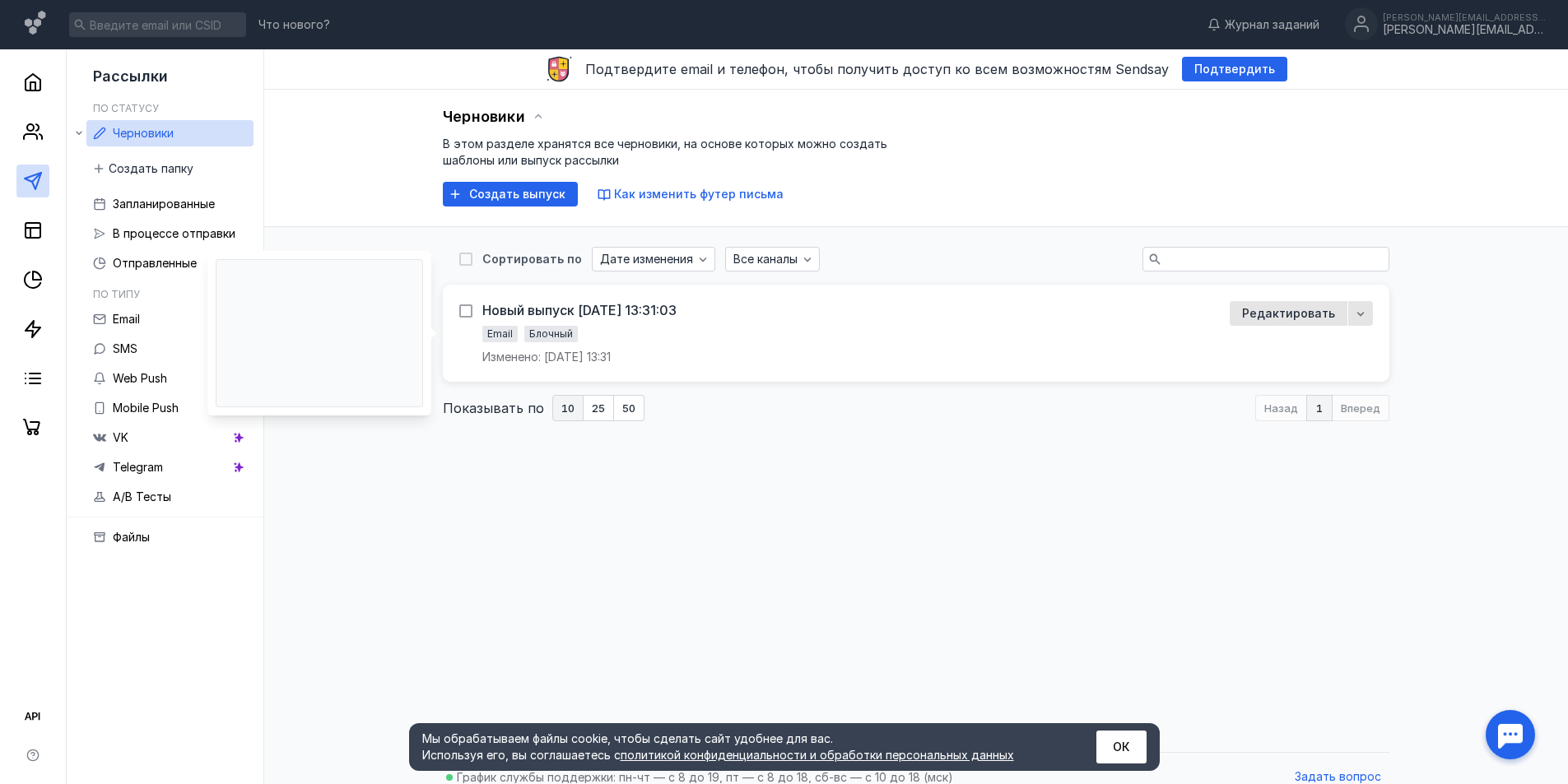
click at [468, 317] on div at bounding box center [466, 311] width 13 height 13
click at [468, 314] on input "checkbox" at bounding box center [465, 308] width 11 height 11
checkbox input "true"
click at [1360, 309] on icon "button" at bounding box center [1361, 315] width 13 height 13
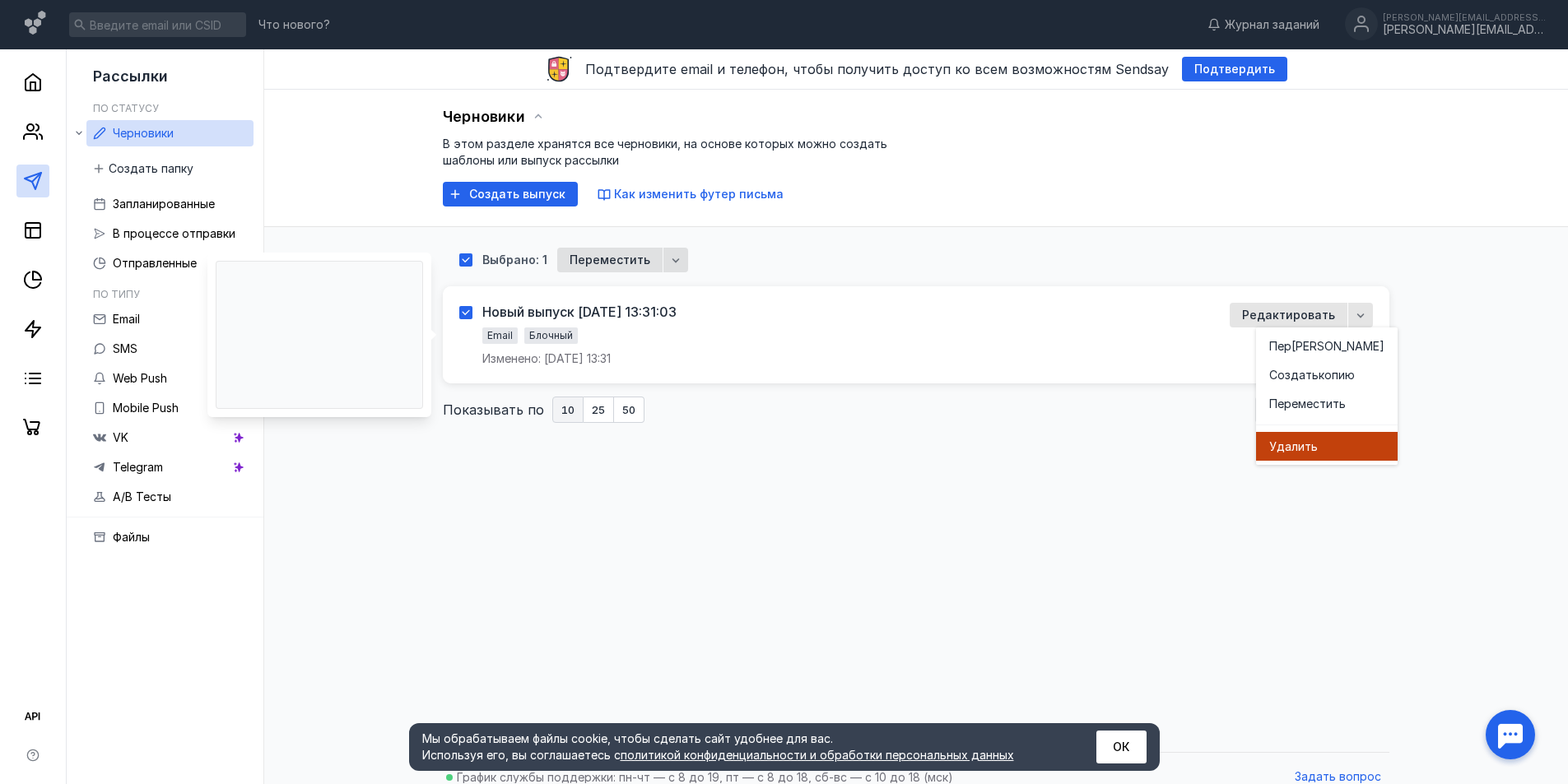
click at [1323, 440] on div "Удал ить" at bounding box center [1326, 447] width 115 height 17
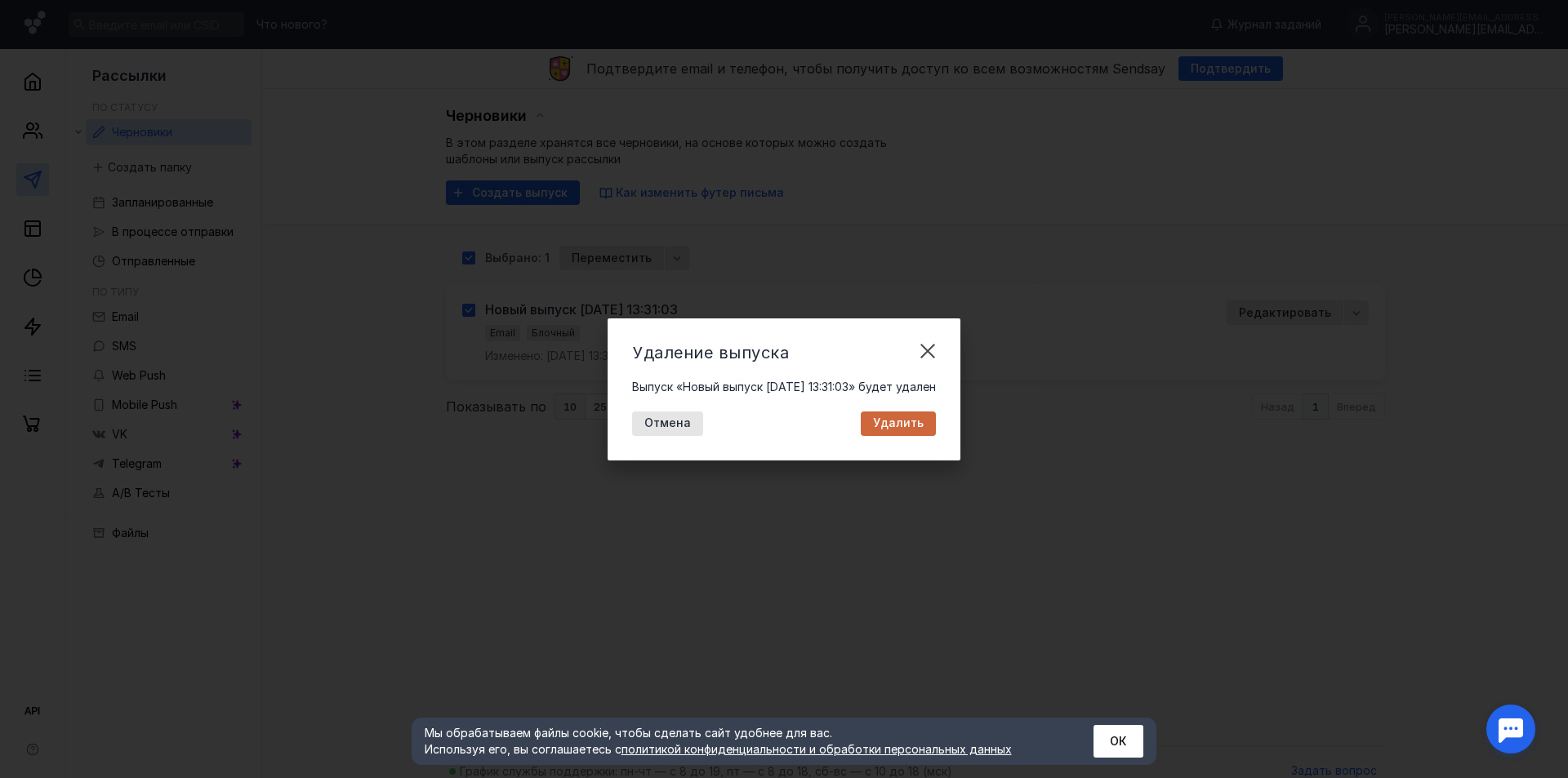
click at [923, 417] on span "Удалить" at bounding box center [898, 424] width 51 height 14
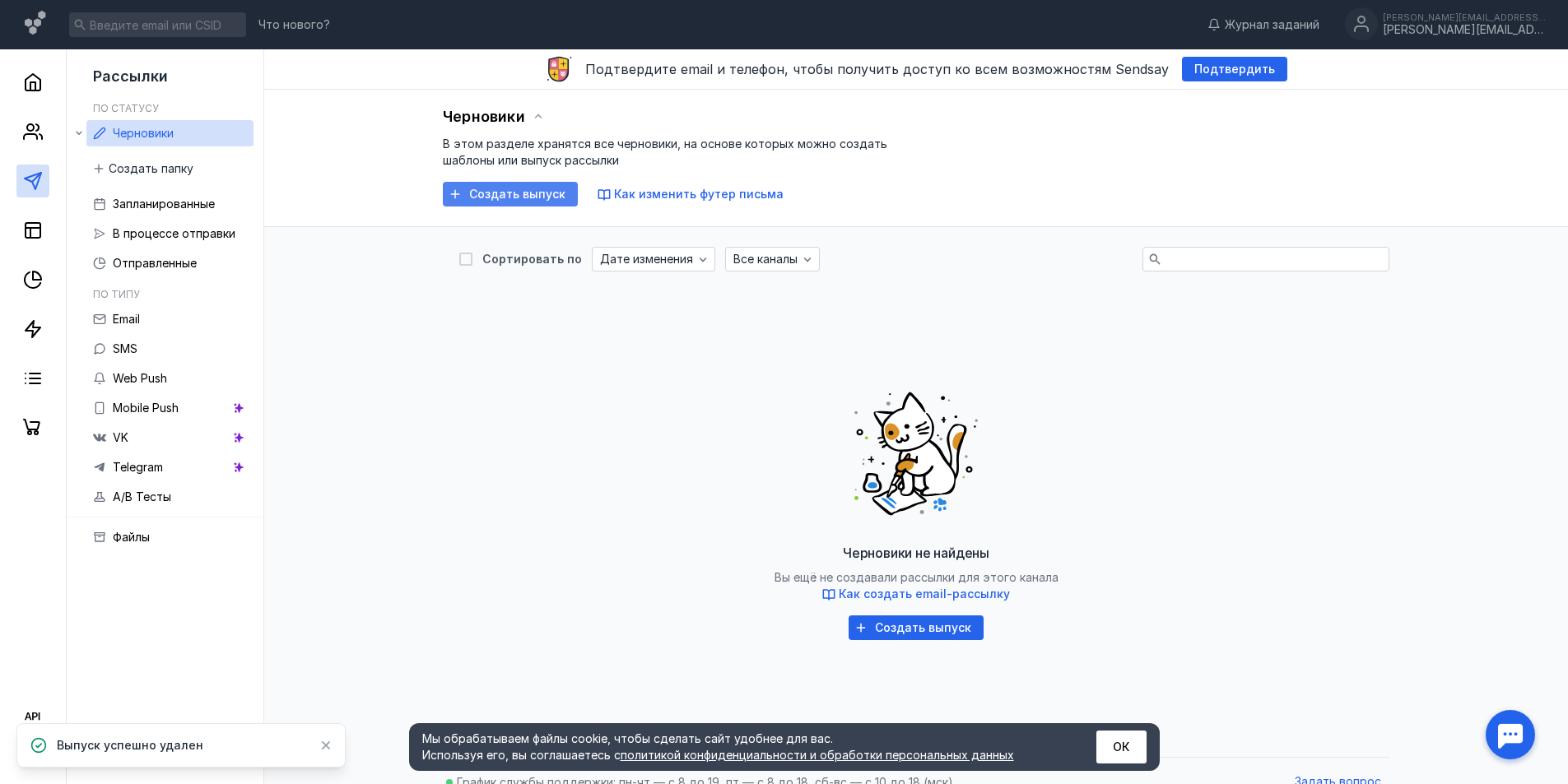
click at [478, 189] on span "Создать выпуск" at bounding box center [517, 195] width 96 height 14
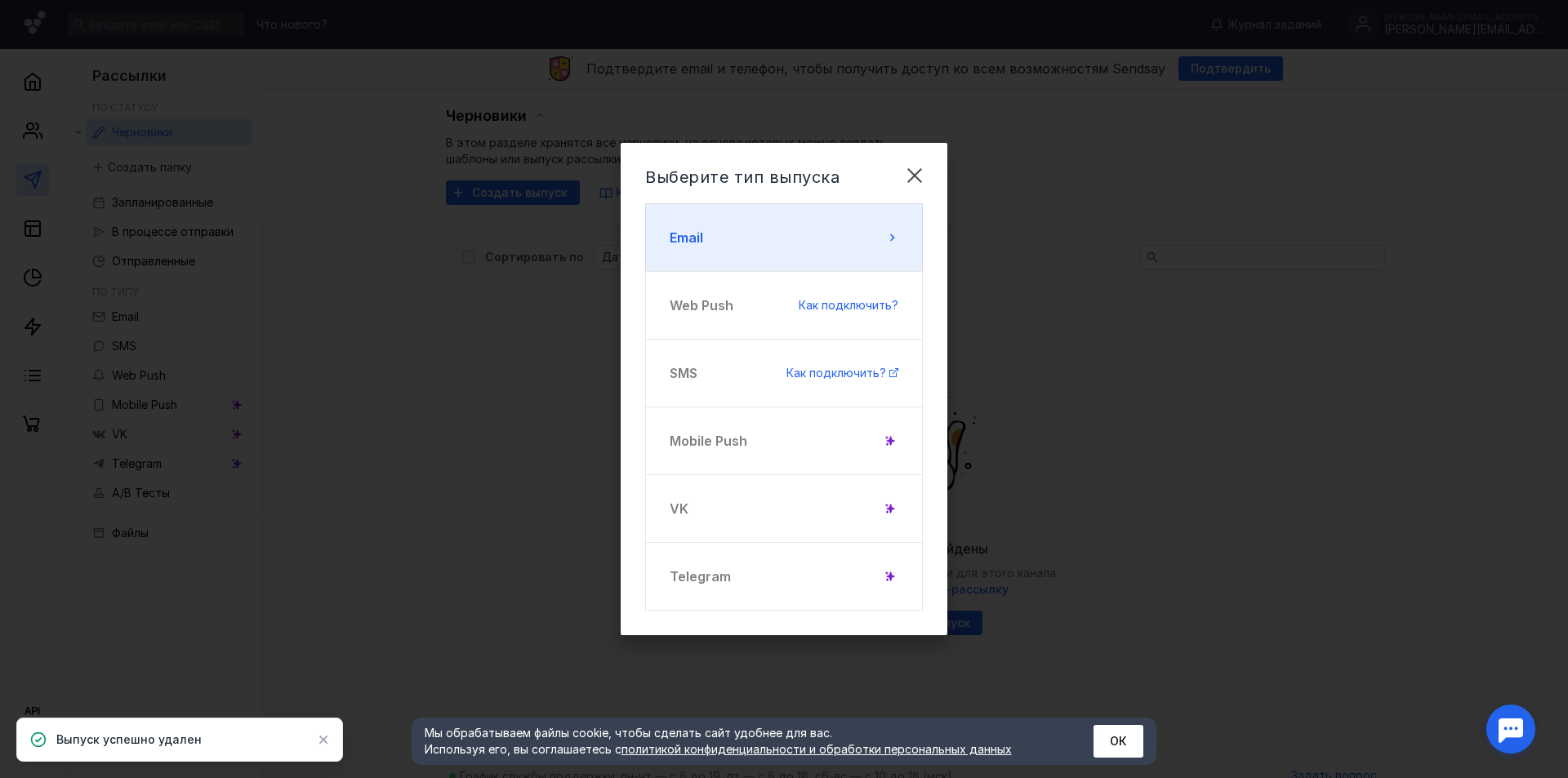
click at [814, 240] on button "Email" at bounding box center [784, 237] width 278 height 68
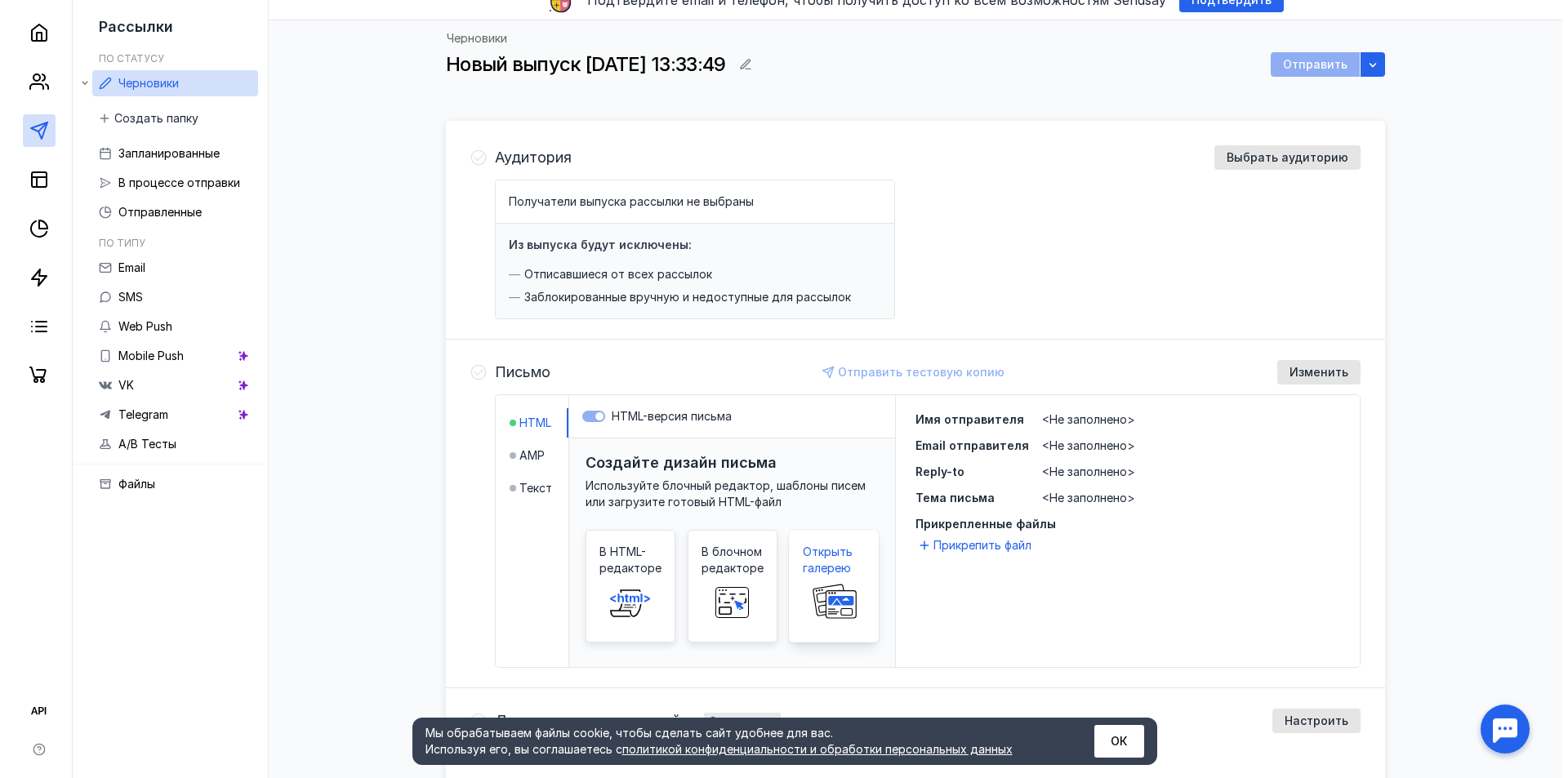
scroll to position [163, 0]
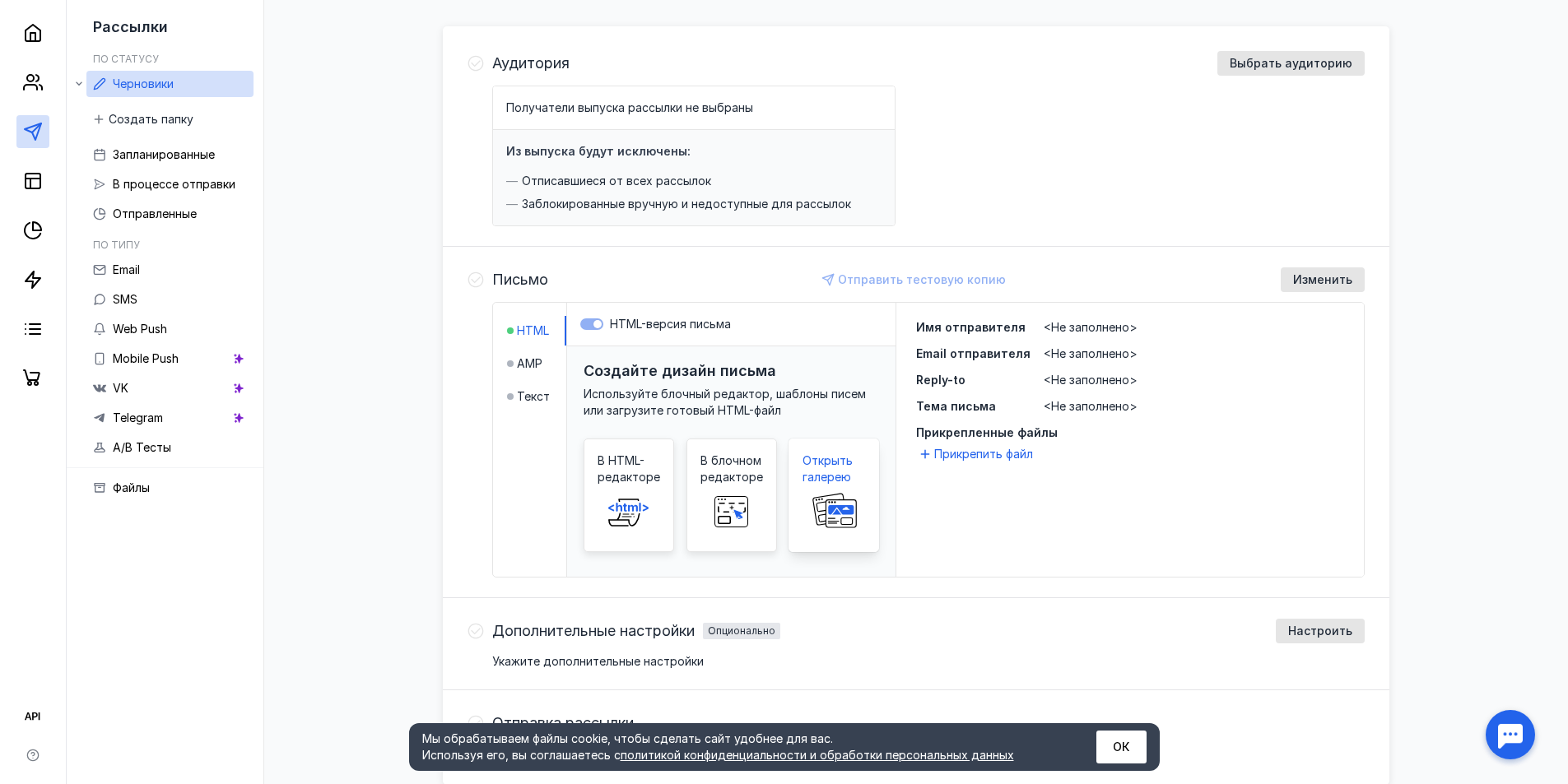
click at [854, 442] on div "Открыть галерею" at bounding box center [833, 495] width 91 height 113
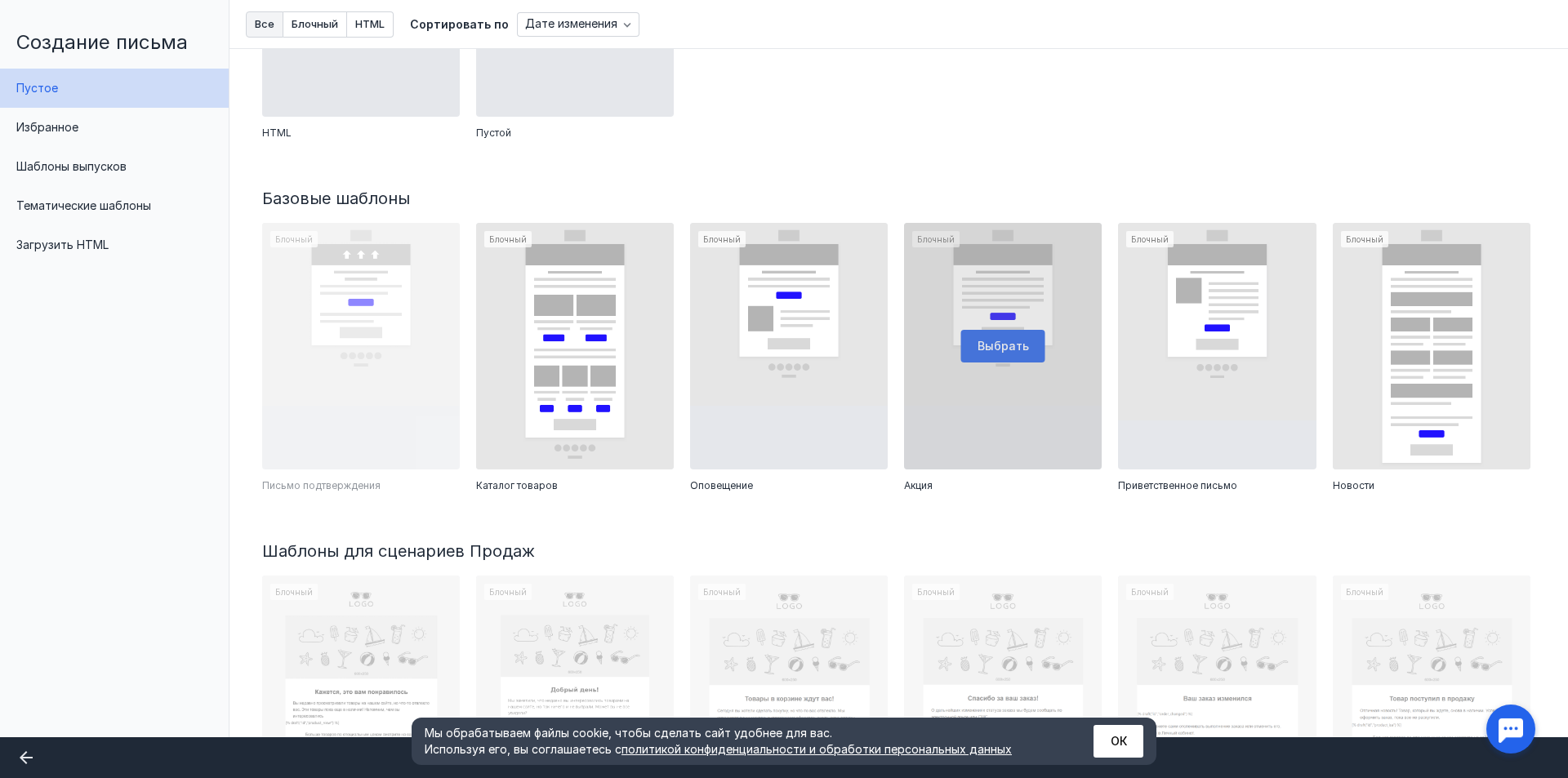
scroll to position [245, 0]
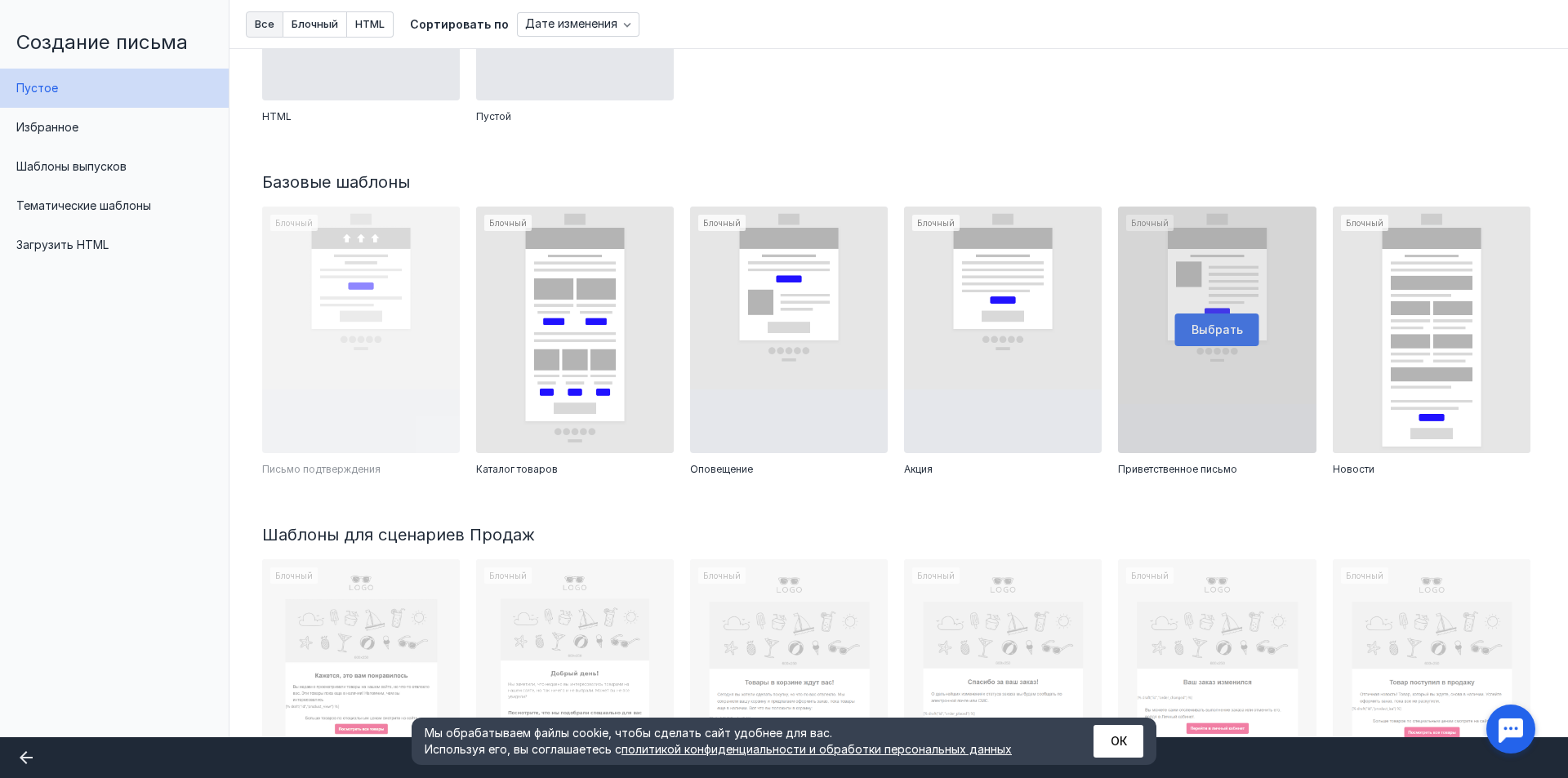
click at [1233, 280] on div at bounding box center [1218, 330] width 198 height 247
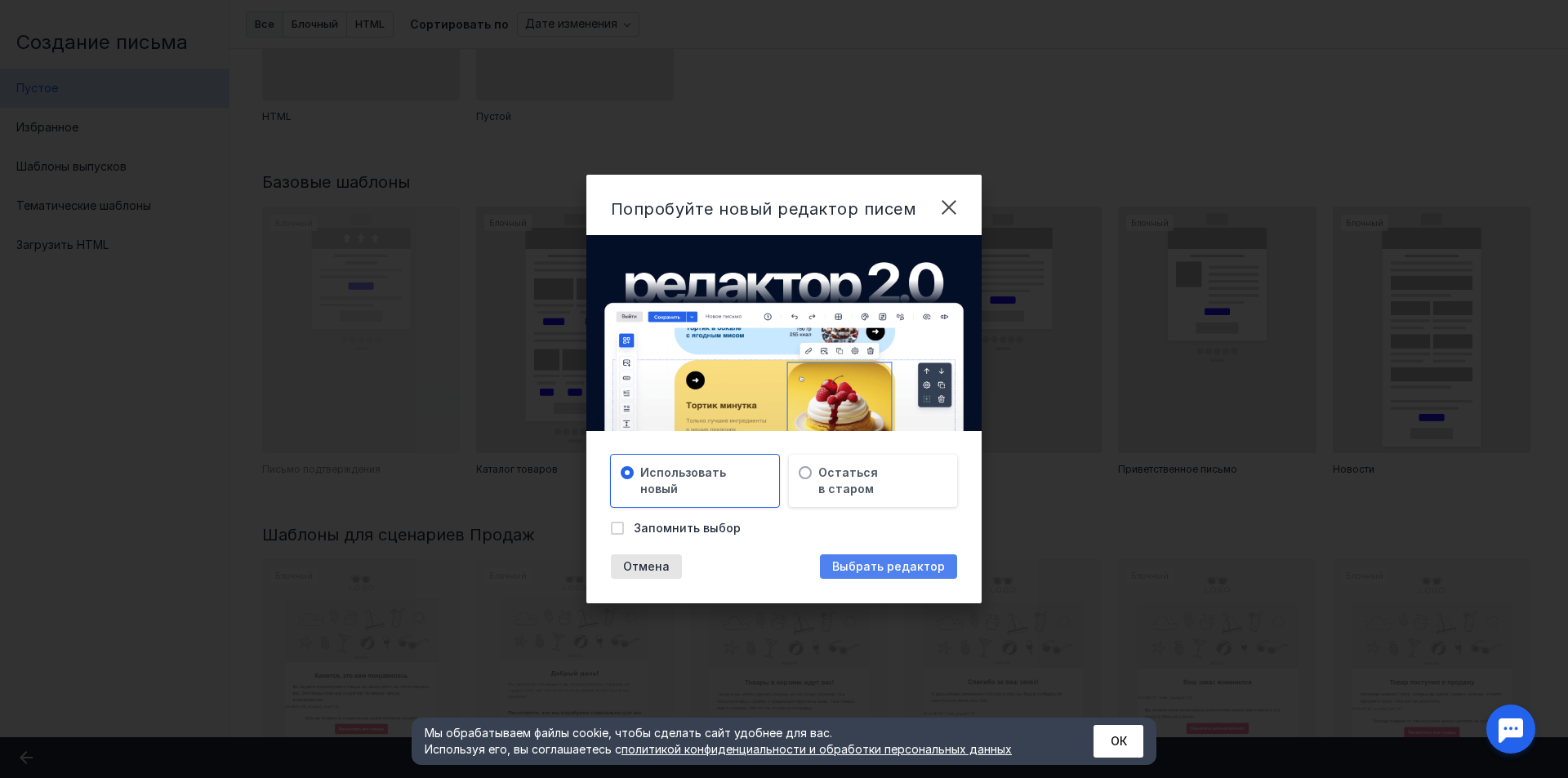
click at [930, 572] on span "Выбрать редактор" at bounding box center [888, 567] width 112 height 14
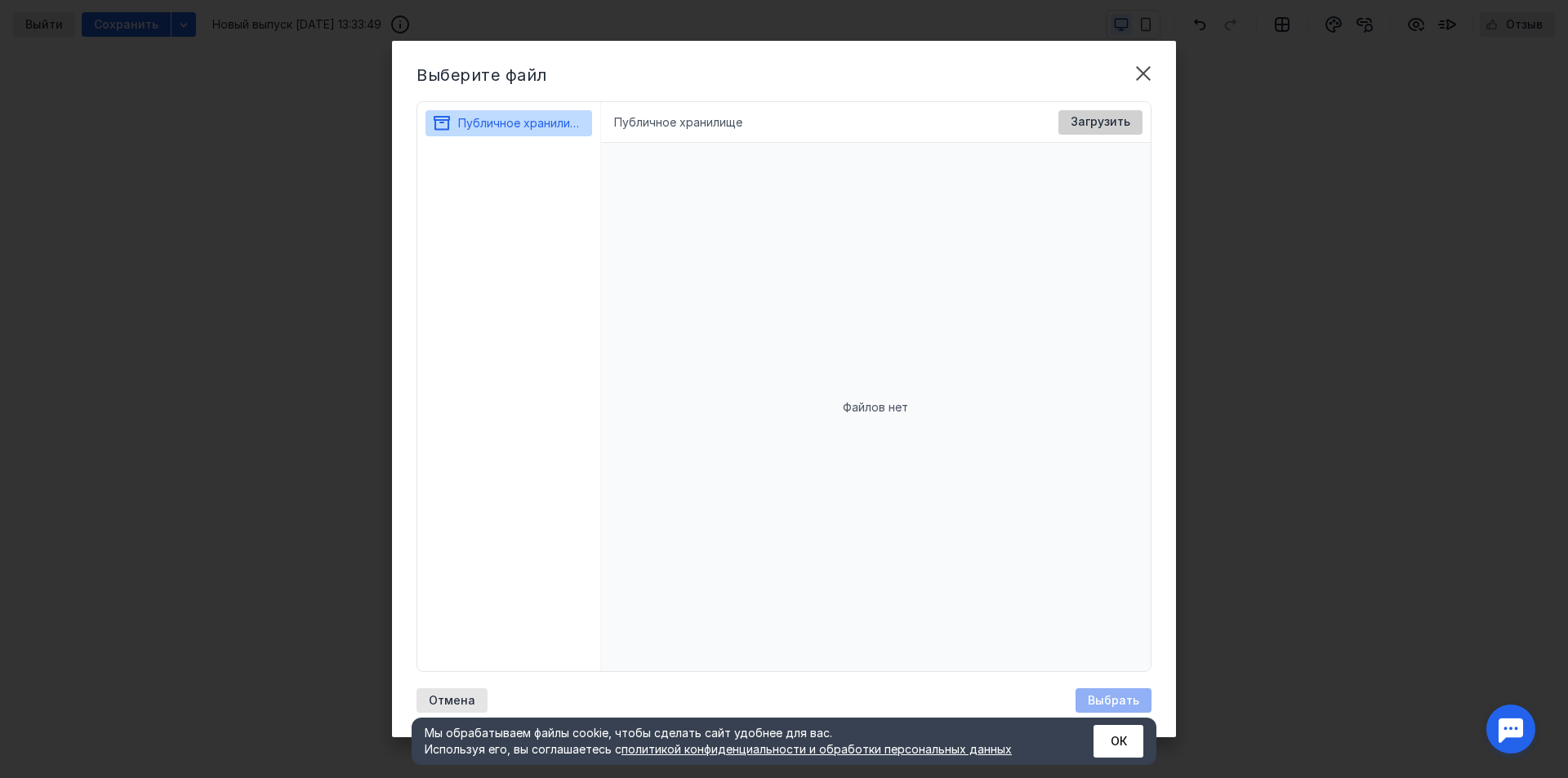
click at [1104, 126] on span "Загрузить" at bounding box center [1101, 121] width 60 height 14
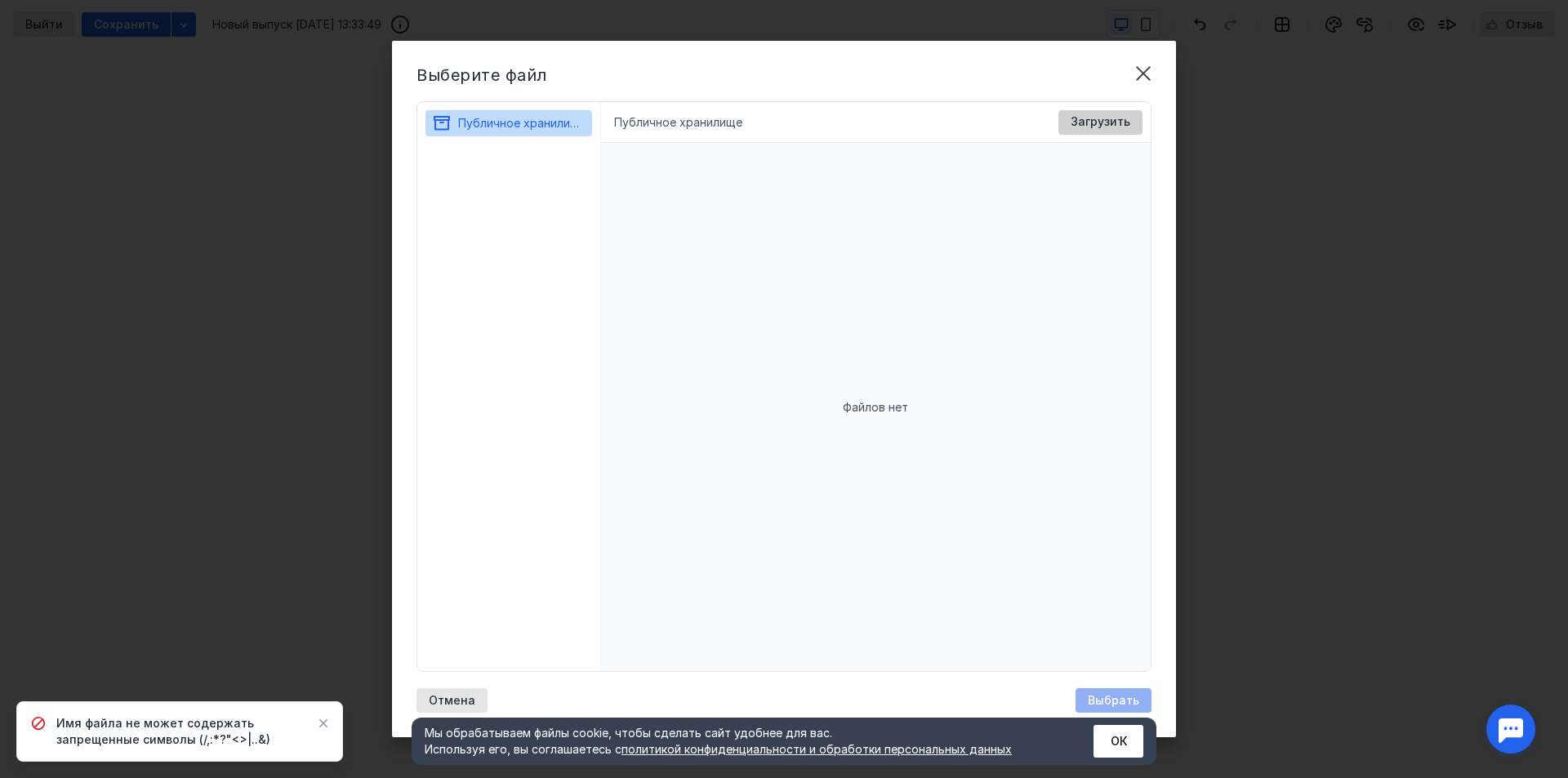
click at [1104, 116] on span "Загрузить" at bounding box center [1101, 121] width 60 height 14
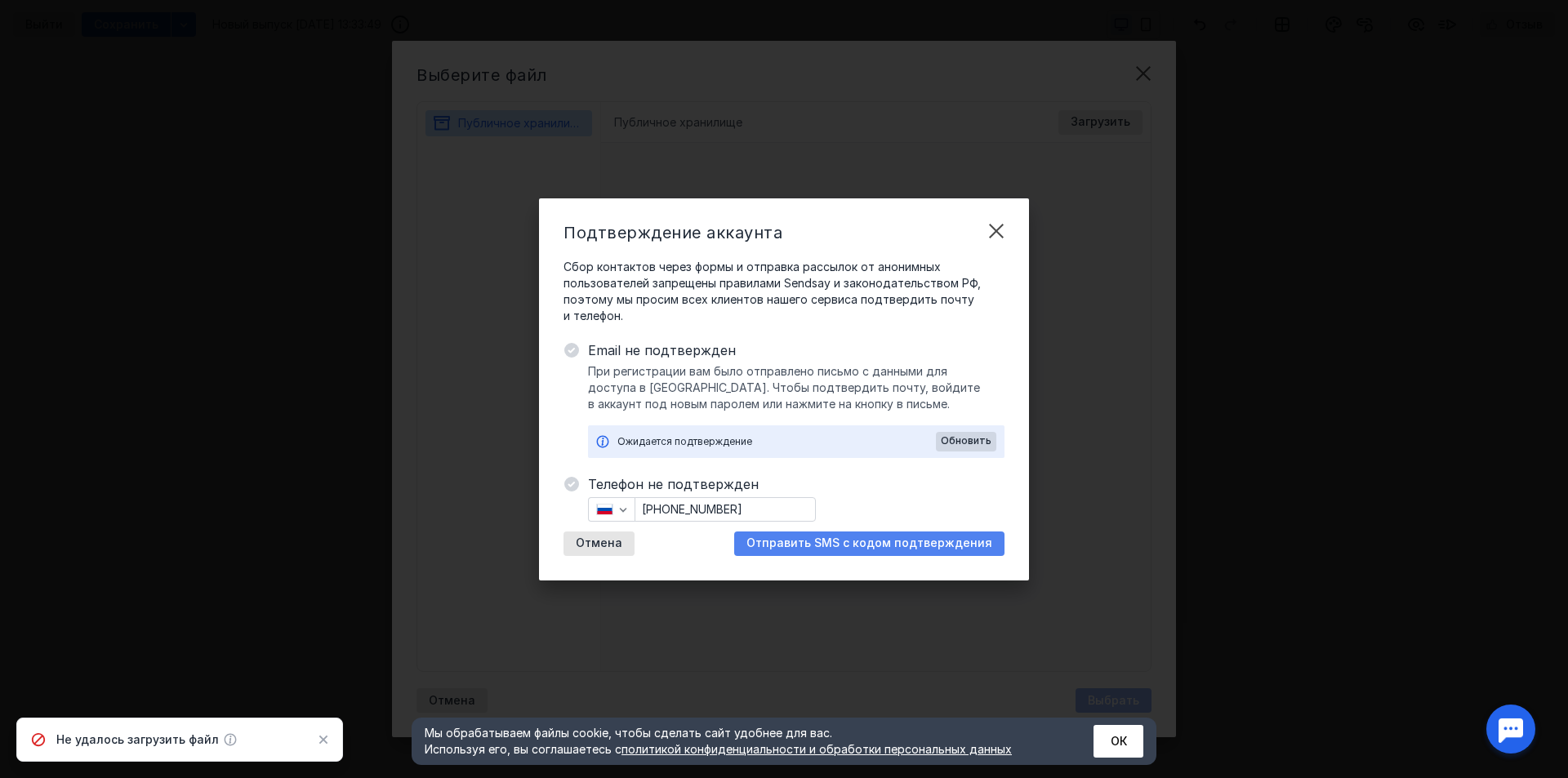
click at [854, 547] on span "Отправить SMS с кодом подтверждения" at bounding box center [869, 543] width 246 height 14
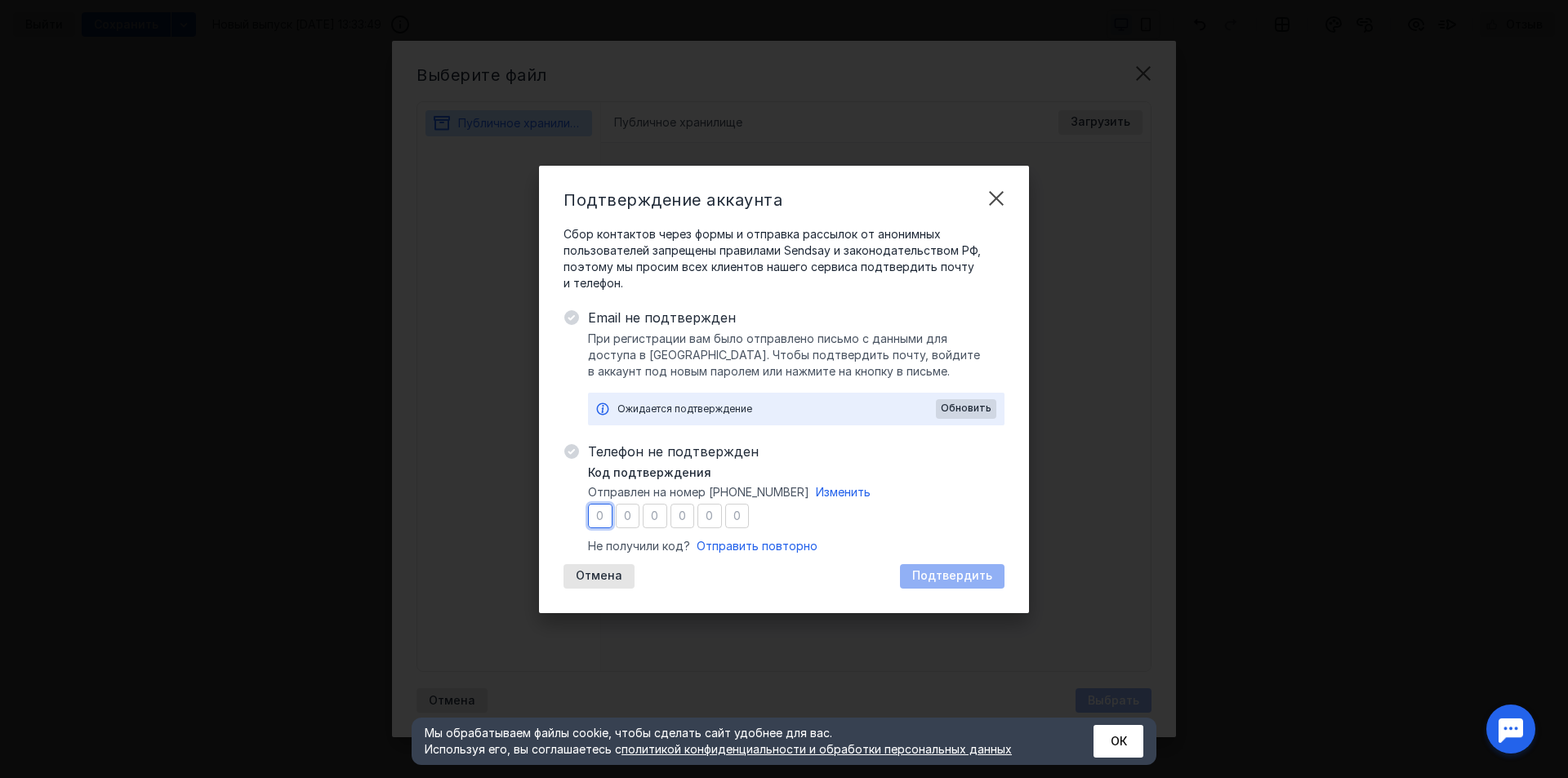
click at [606, 514] on input "number" at bounding box center [600, 516] width 24 height 24
type input "9"
type input "8"
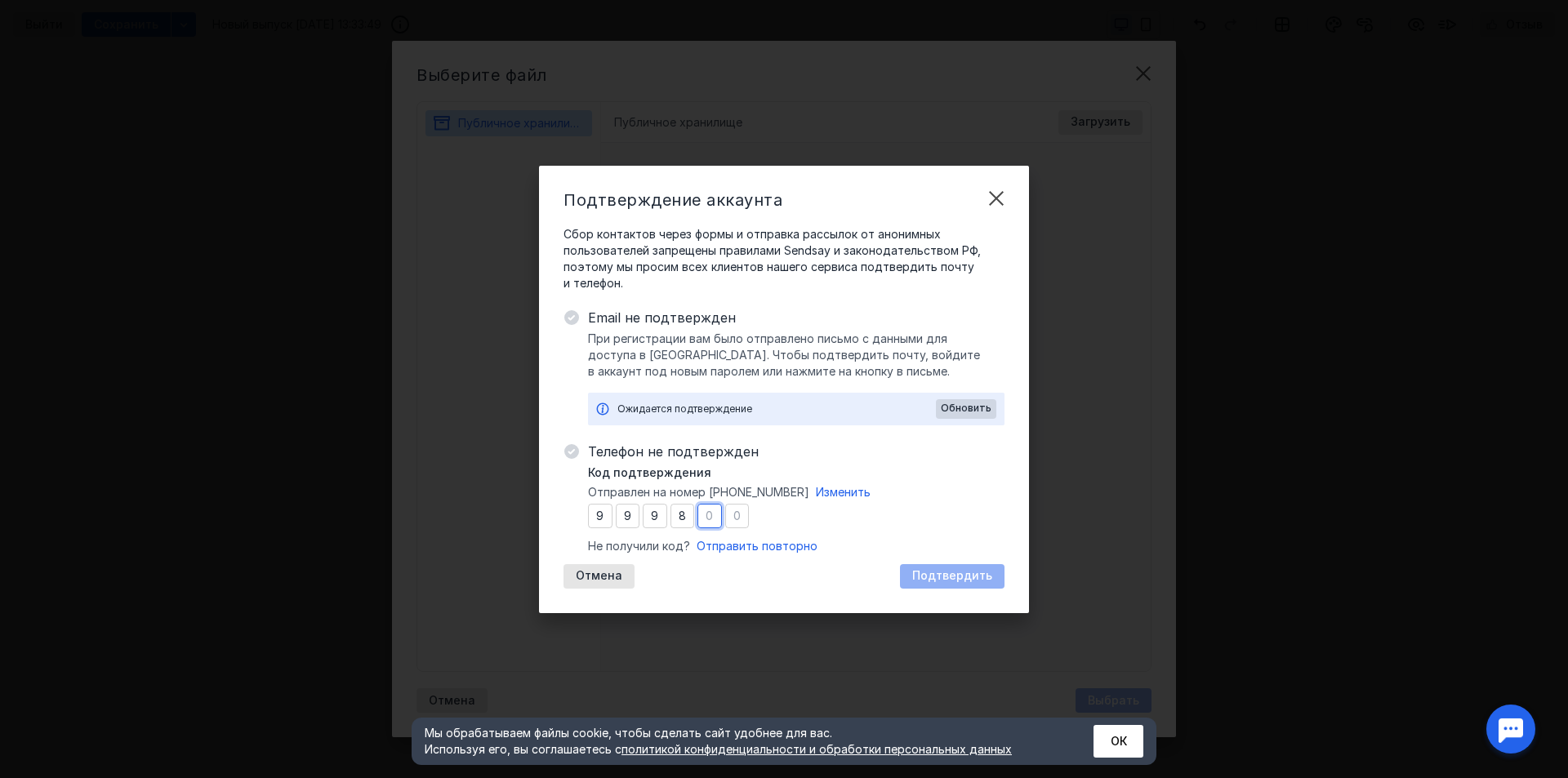
type input "8"
type input "2"
click at [920, 578] on span "Подтвердить" at bounding box center [952, 576] width 80 height 14
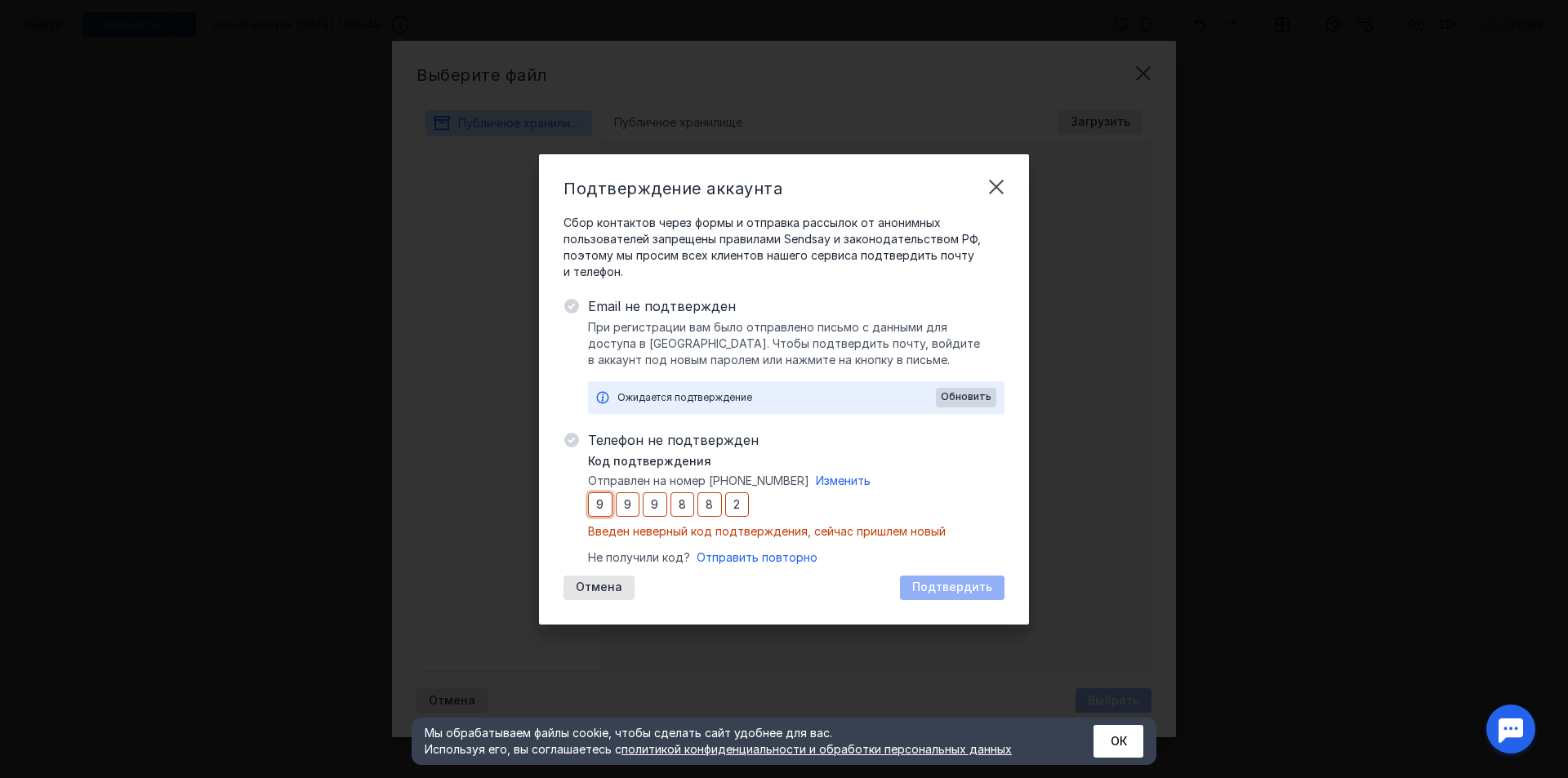
click at [608, 505] on input "9" at bounding box center [600, 504] width 24 height 24
drag, startPoint x: 608, startPoint y: 505, endPoint x: 719, endPoint y: 513, distance: 111.3
click at [719, 513] on div "9 9 9 8 8 2" at bounding box center [668, 504] width 161 height 24
click at [724, 505] on div "9 9 9 8 8 2" at bounding box center [668, 504] width 161 height 24
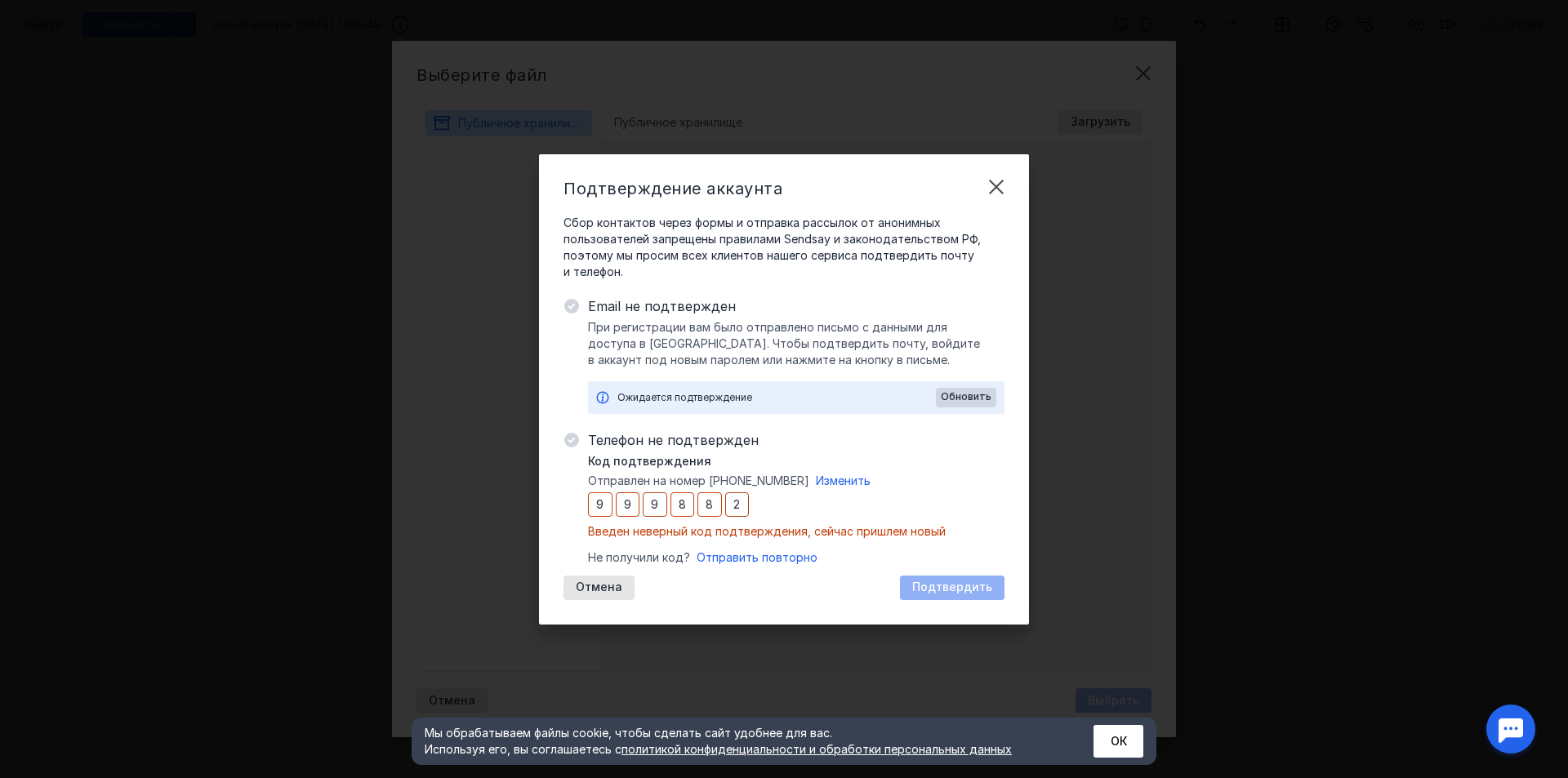
click at [724, 505] on div "9 9 9 8 8 2" at bounding box center [668, 504] width 161 height 24
click at [724, 503] on div "9 9 9 8 8 2" at bounding box center [668, 504] width 161 height 24
drag, startPoint x: 724, startPoint y: 503, endPoint x: 638, endPoint y: 507, distance: 86.1
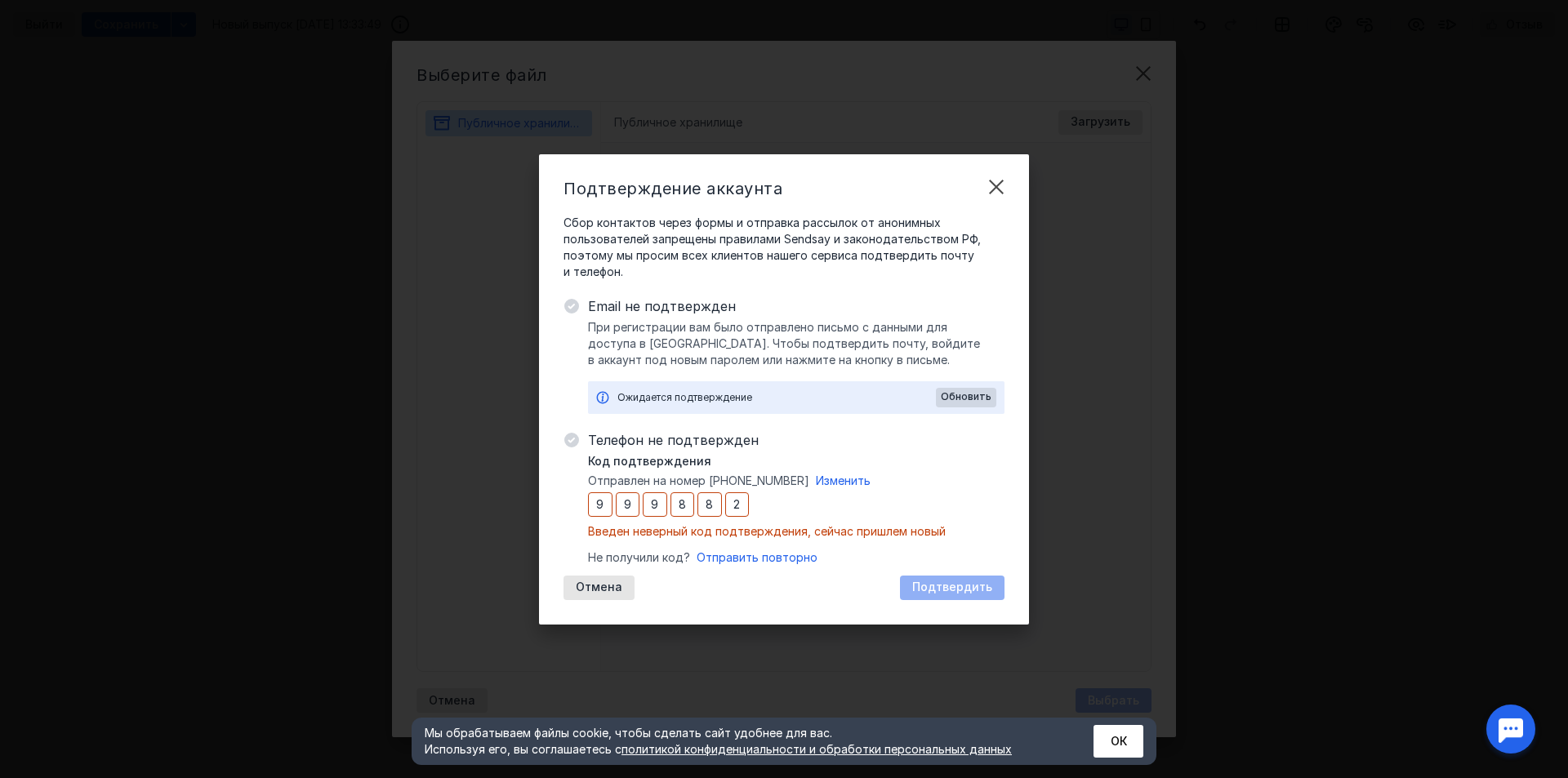
click at [638, 507] on div "9 9 9 8 8 2" at bounding box center [668, 504] width 161 height 24
click at [638, 507] on input "9" at bounding box center [628, 504] width 24 height 24
drag, startPoint x: 638, startPoint y: 507, endPoint x: 717, endPoint y: 504, distance: 79.1
click at [717, 504] on div "9 9 9 8 8 2" at bounding box center [668, 504] width 161 height 24
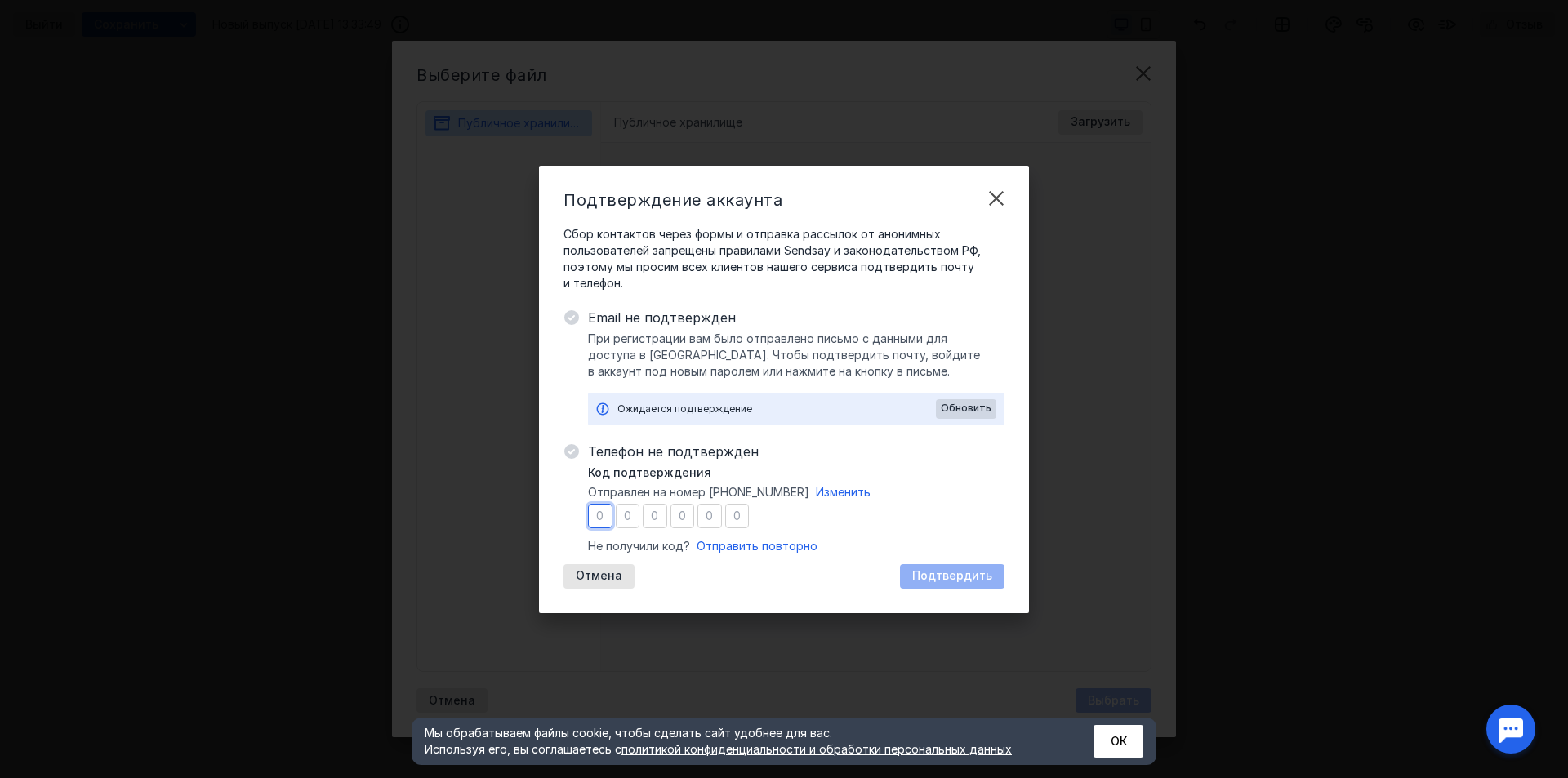
type input "8"
type input "6"
type input "7"
type input "3"
type input "8"
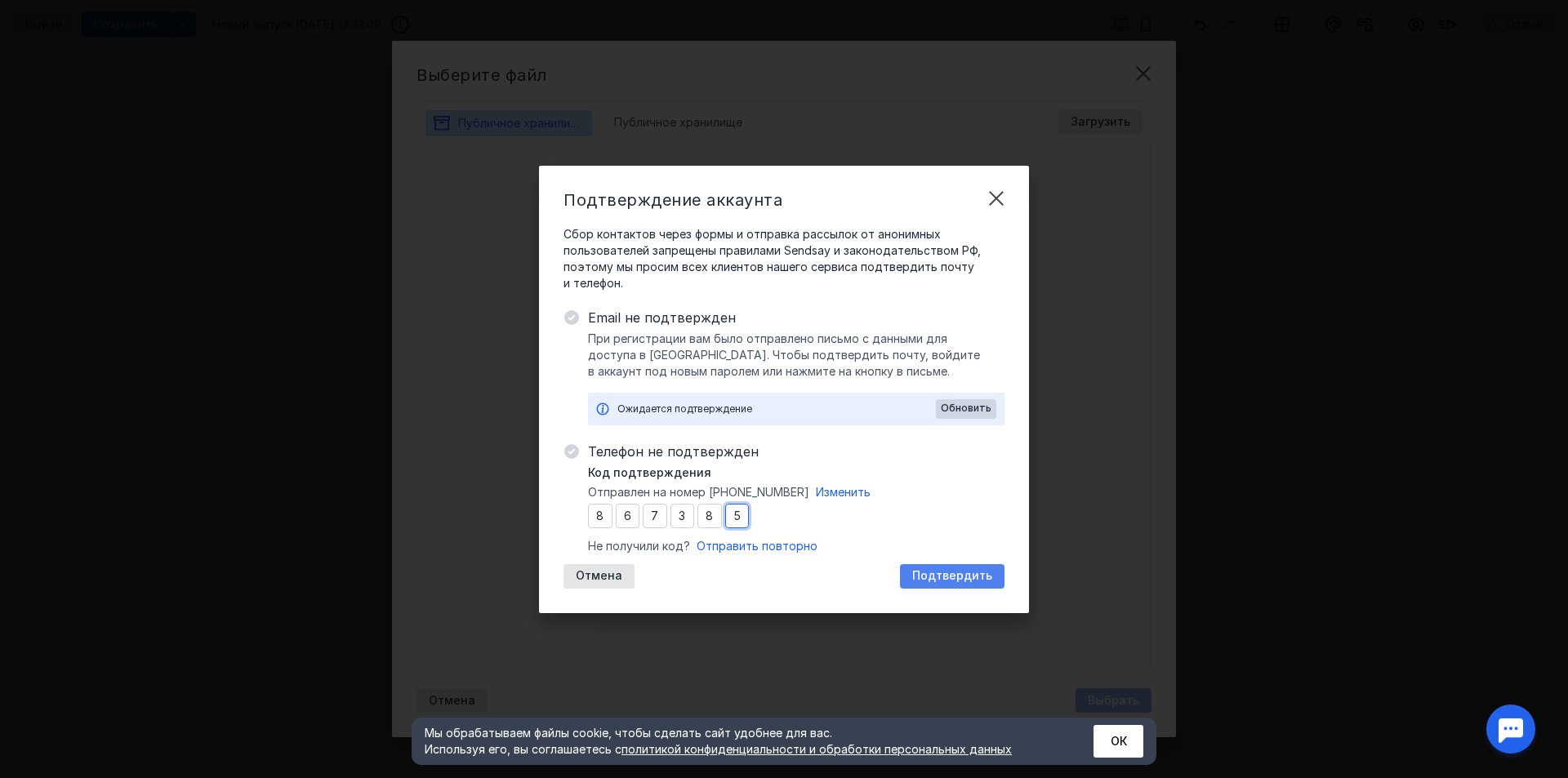
type input "5"
click at [944, 571] on span "Подтвердить" at bounding box center [952, 576] width 80 height 14
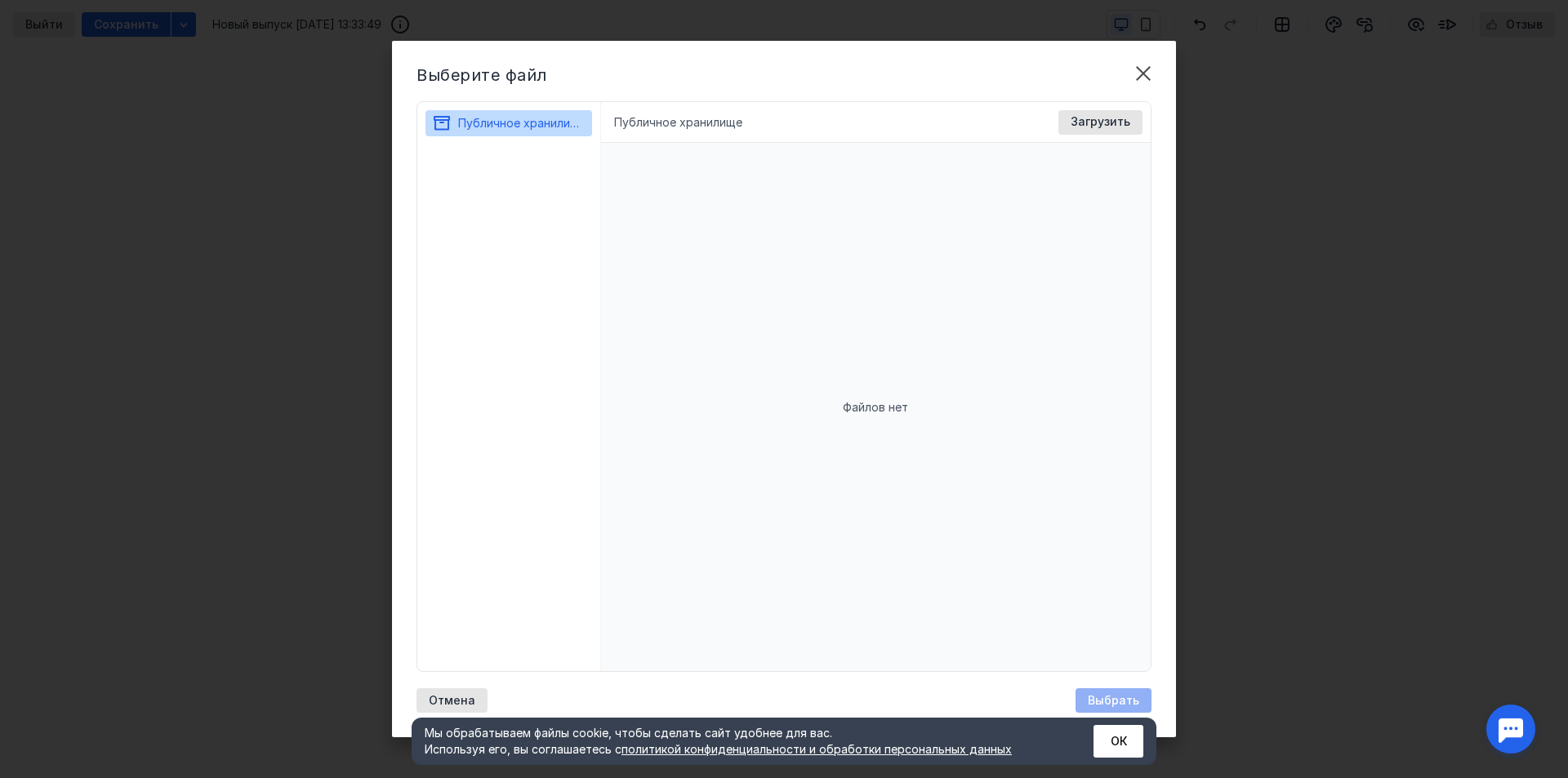
click at [771, 231] on div "Файлов нет" at bounding box center [876, 407] width 551 height 528
click at [1059, 123] on div "Публичное хранилище Доступные форматы: Размер файла не более 400 МБ. Выбрать Фа…" at bounding box center [876, 122] width 551 height 41
click at [1081, 119] on span "Загрузить" at bounding box center [1101, 121] width 60 height 14
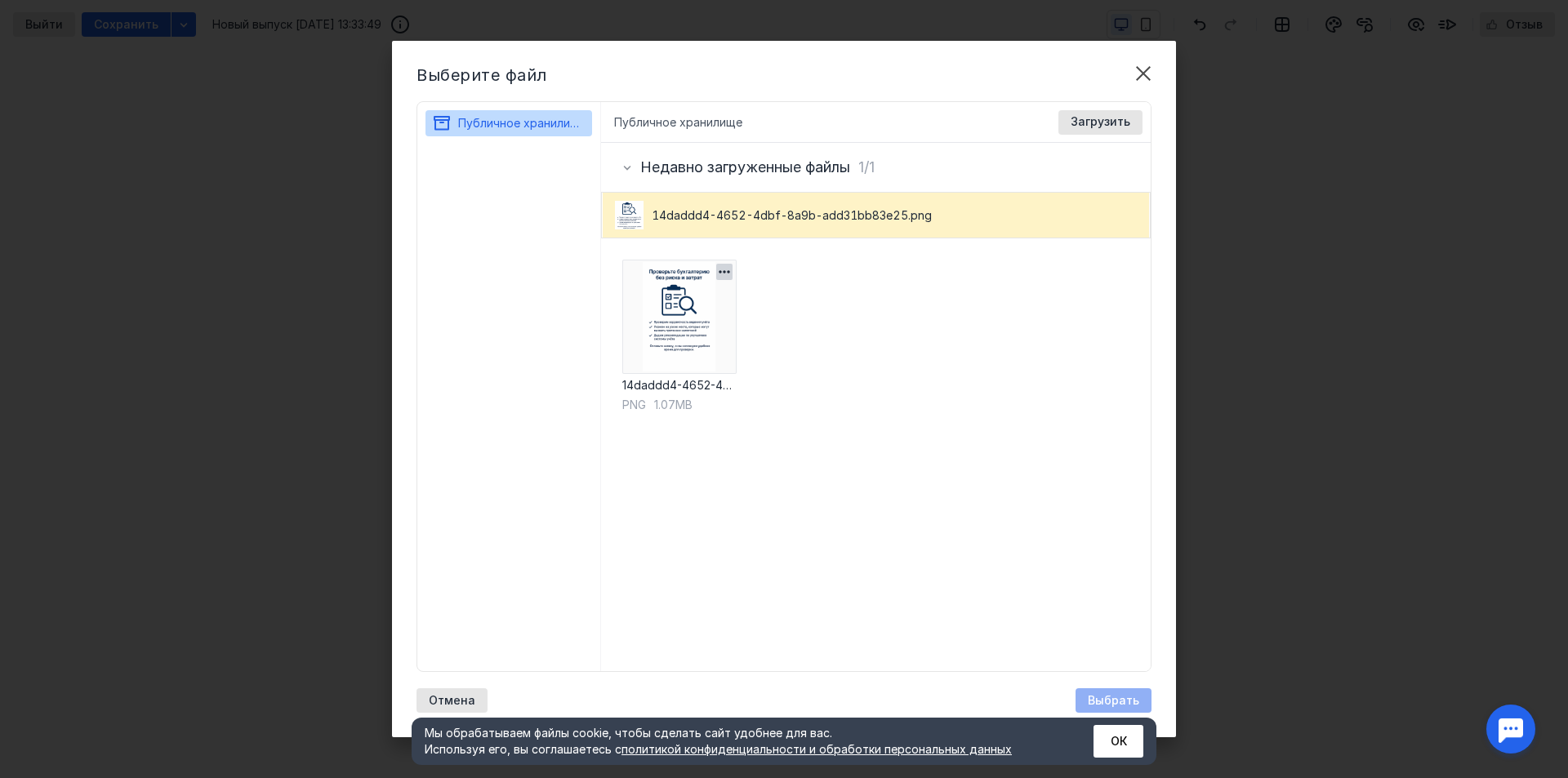
click at [662, 330] on img at bounding box center [679, 316] width 114 height 114
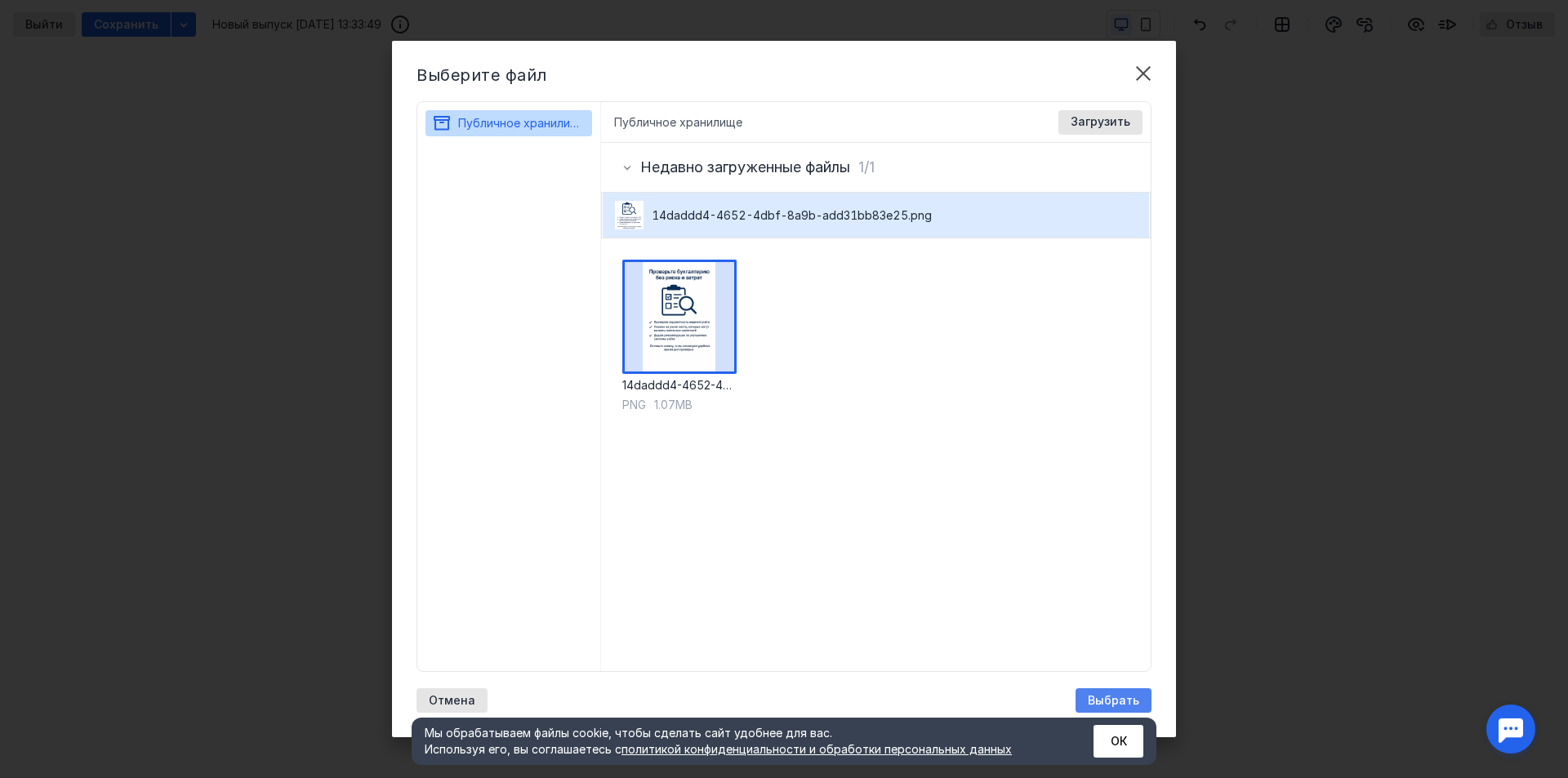
click at [1129, 691] on div "Выбрать" at bounding box center [1114, 700] width 76 height 24
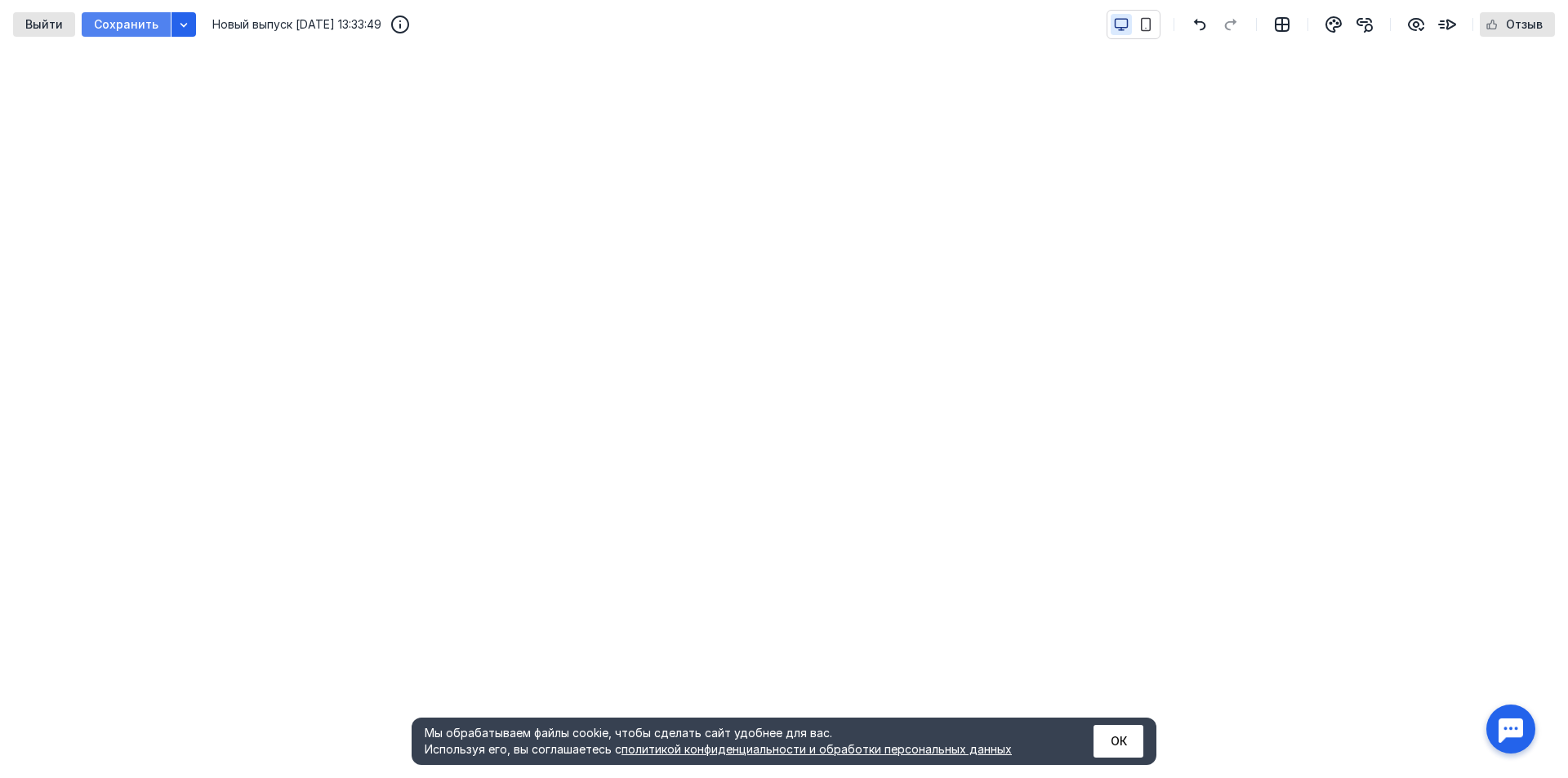
click at [129, 23] on span "Сохранить" at bounding box center [127, 25] width 65 height 14
click at [117, 24] on span "Сохранить" at bounding box center [127, 25] width 65 height 14
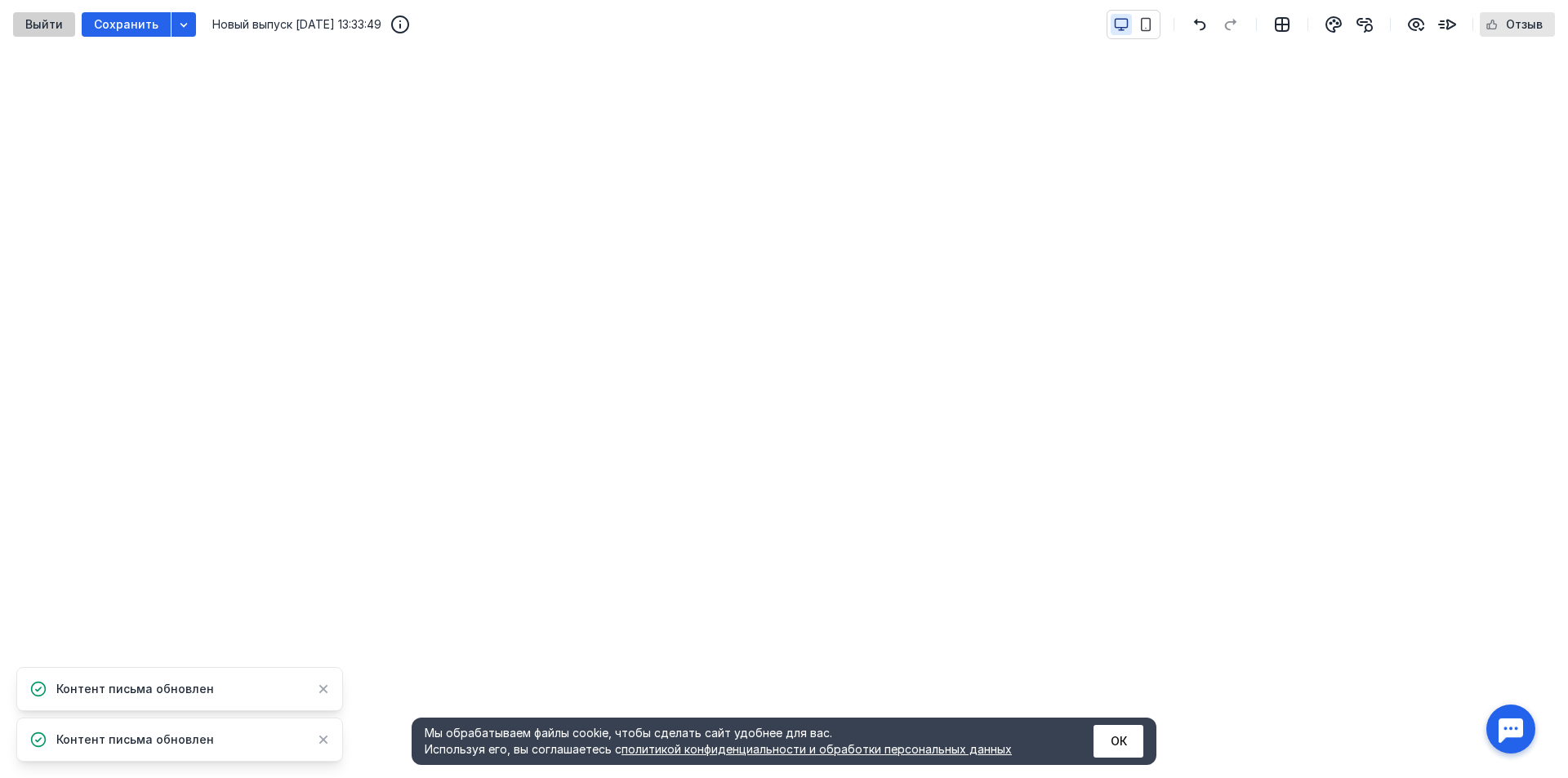
click at [34, 21] on span "Выйти" at bounding box center [43, 25] width 37 height 14
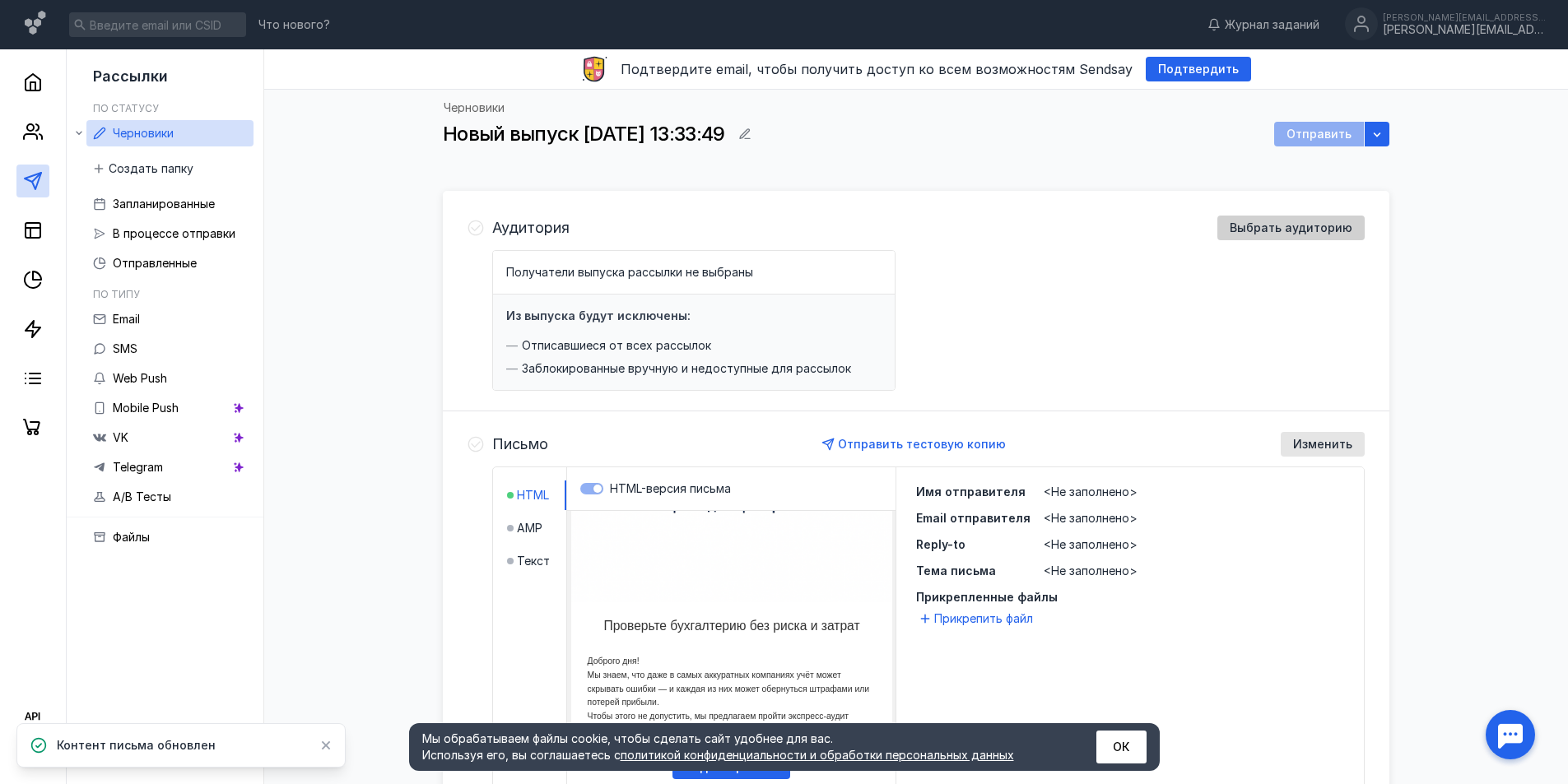
click at [1283, 236] on div "Выбрать аудиторию" at bounding box center [1291, 227] width 148 height 24
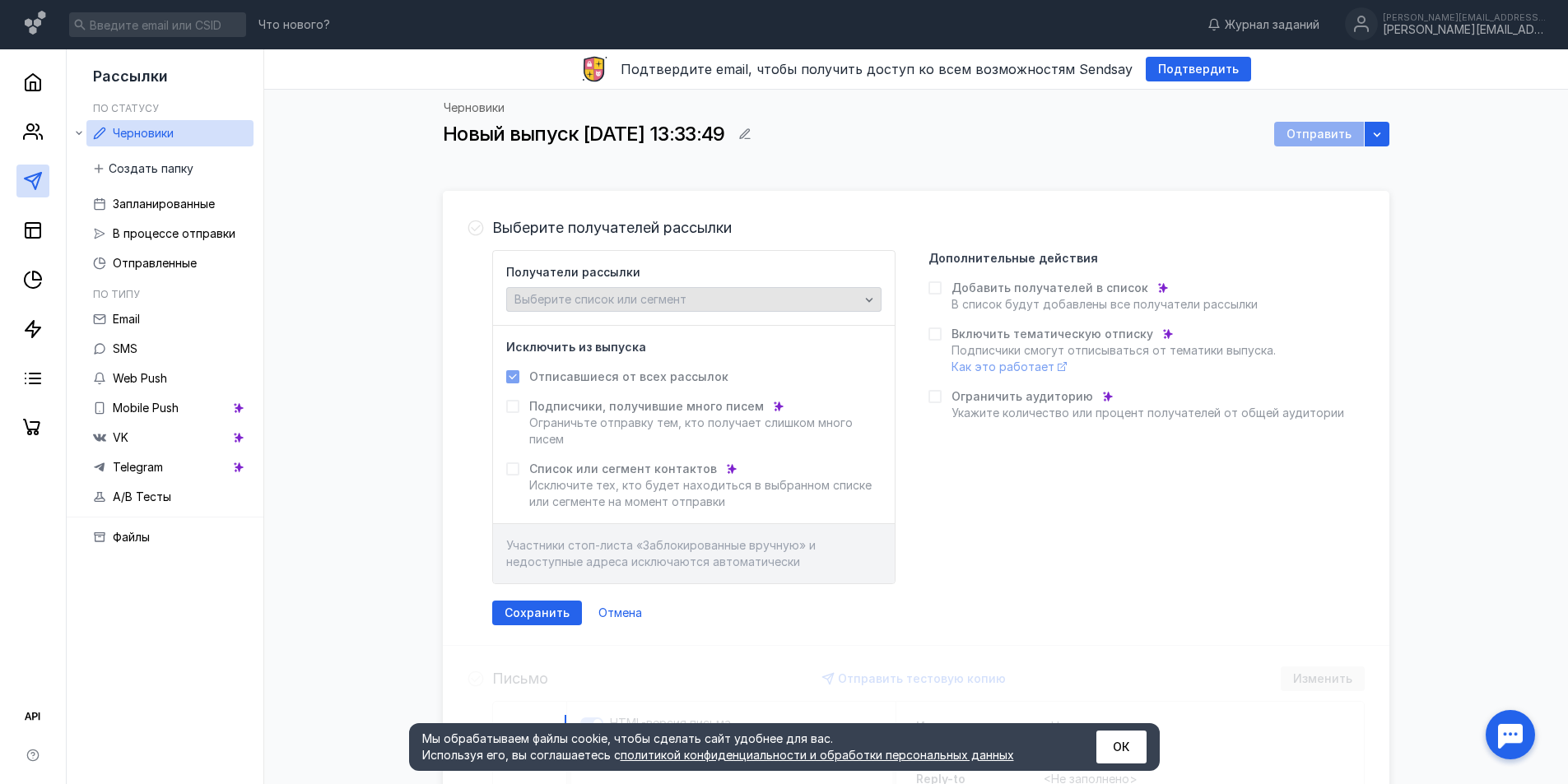
click at [664, 309] on div "Выберите список или сегмент" at bounding box center [694, 299] width 376 height 24
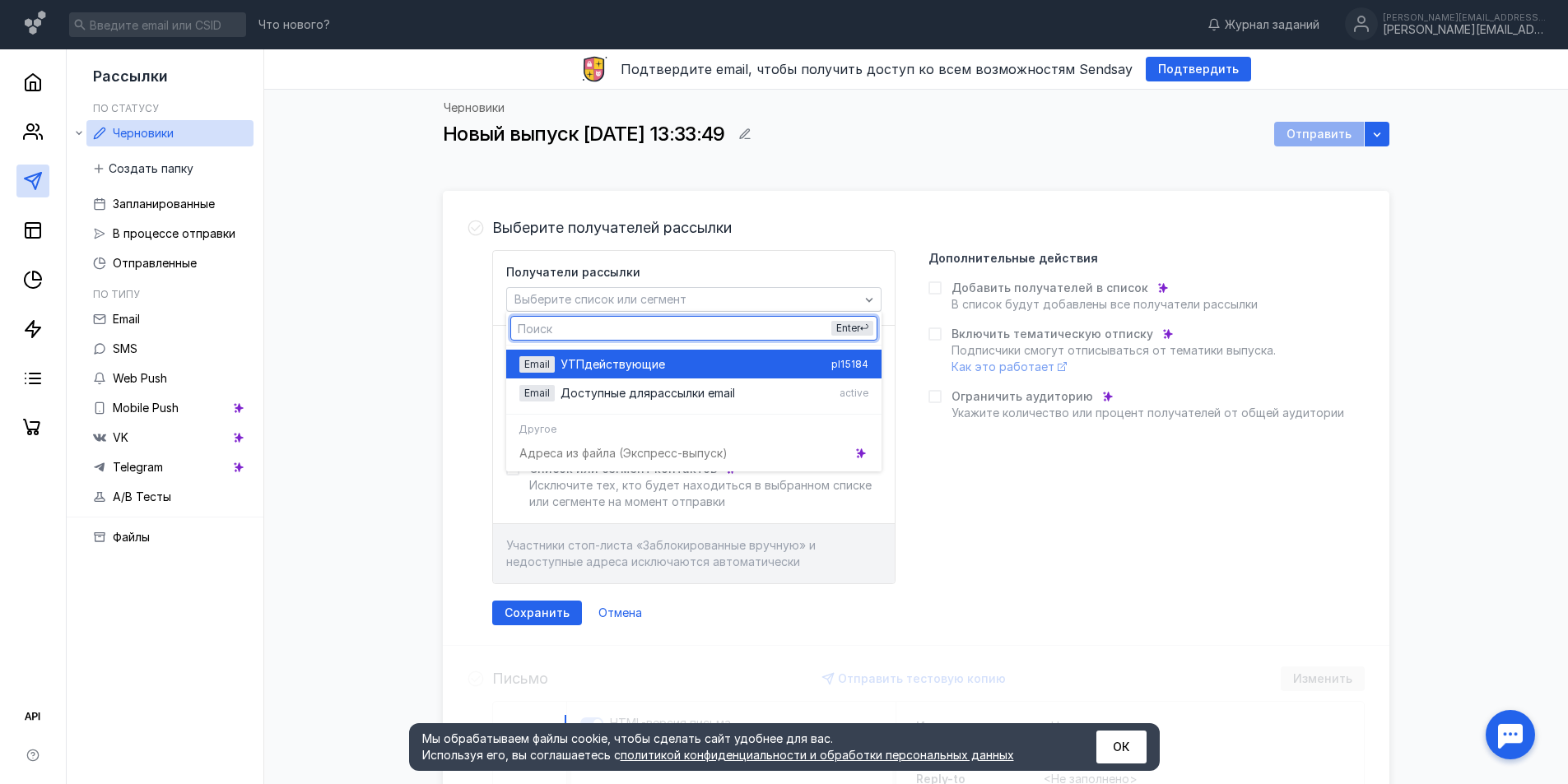
click at [666, 356] on div "УТП действующие" at bounding box center [692, 365] width 264 height 17
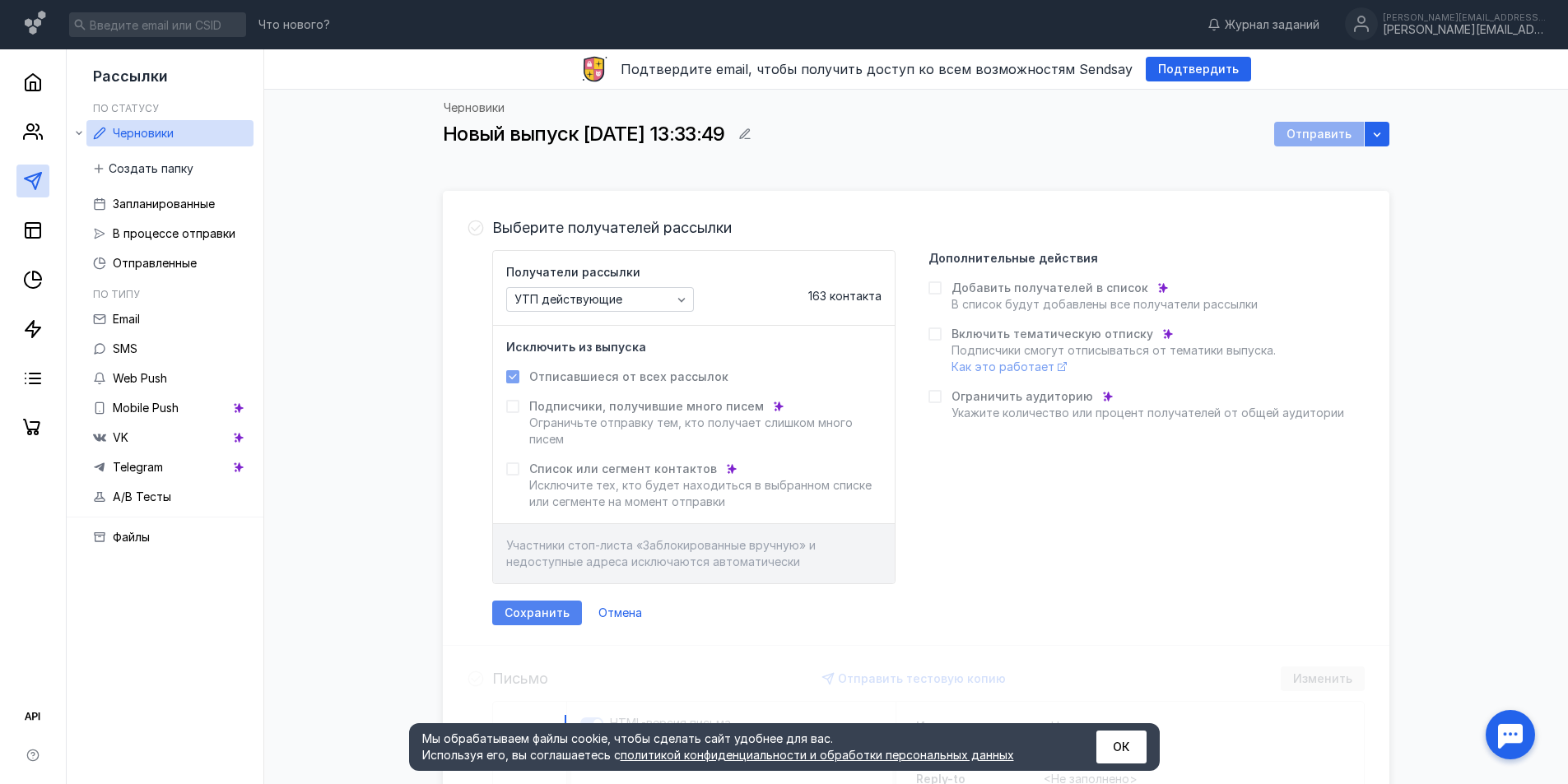
click at [549, 601] on div "Сохранить" at bounding box center [537, 612] width 90 height 24
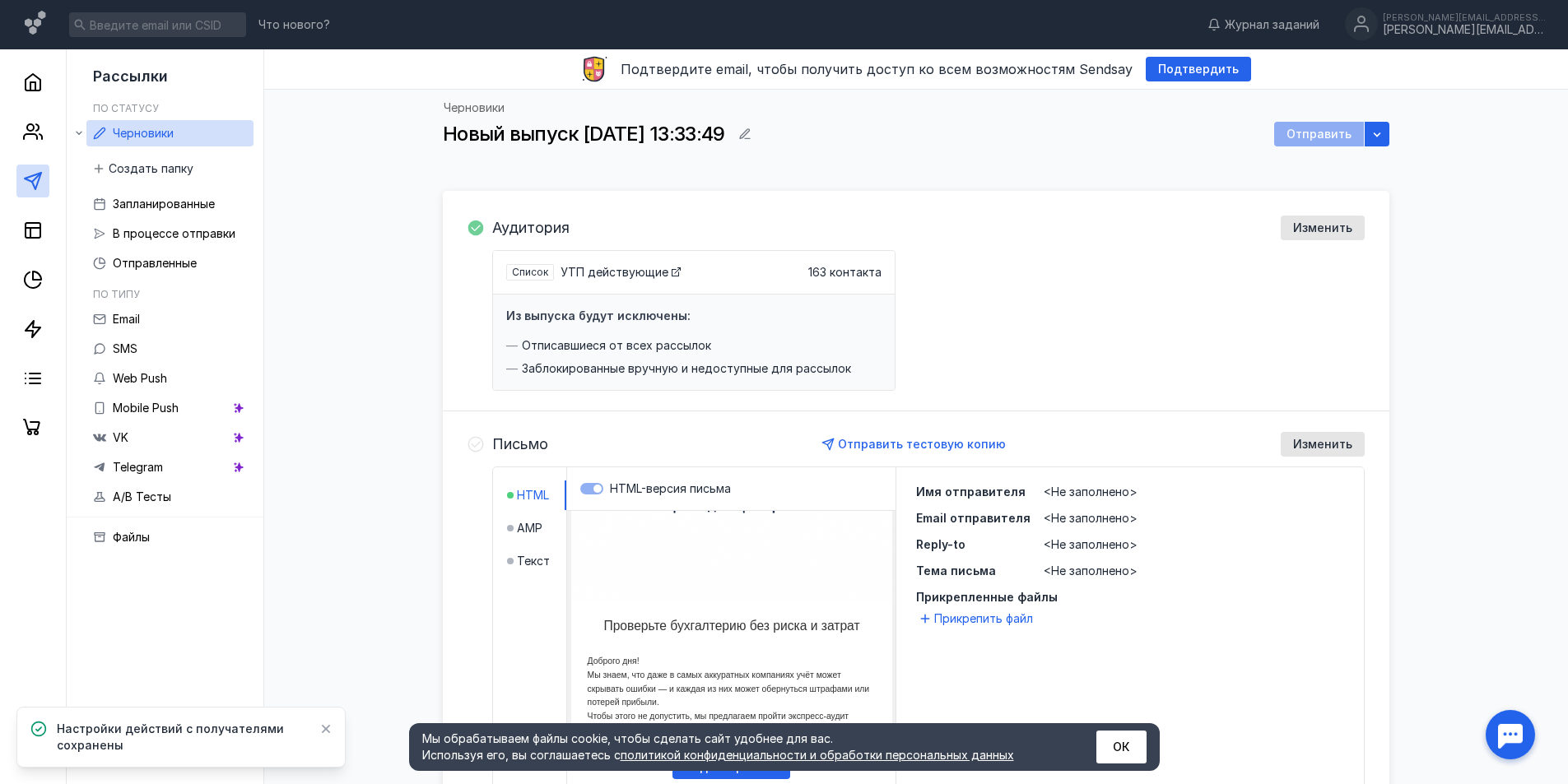
click at [1305, 138] on div "Отправить" at bounding box center [1318, 133] width 90 height 24
click at [1063, 141] on div "Новый выпуск [DATE] 13:33:49 Отправить" at bounding box center [916, 133] width 947 height 24
